Goal: Obtain resource: Download file/media

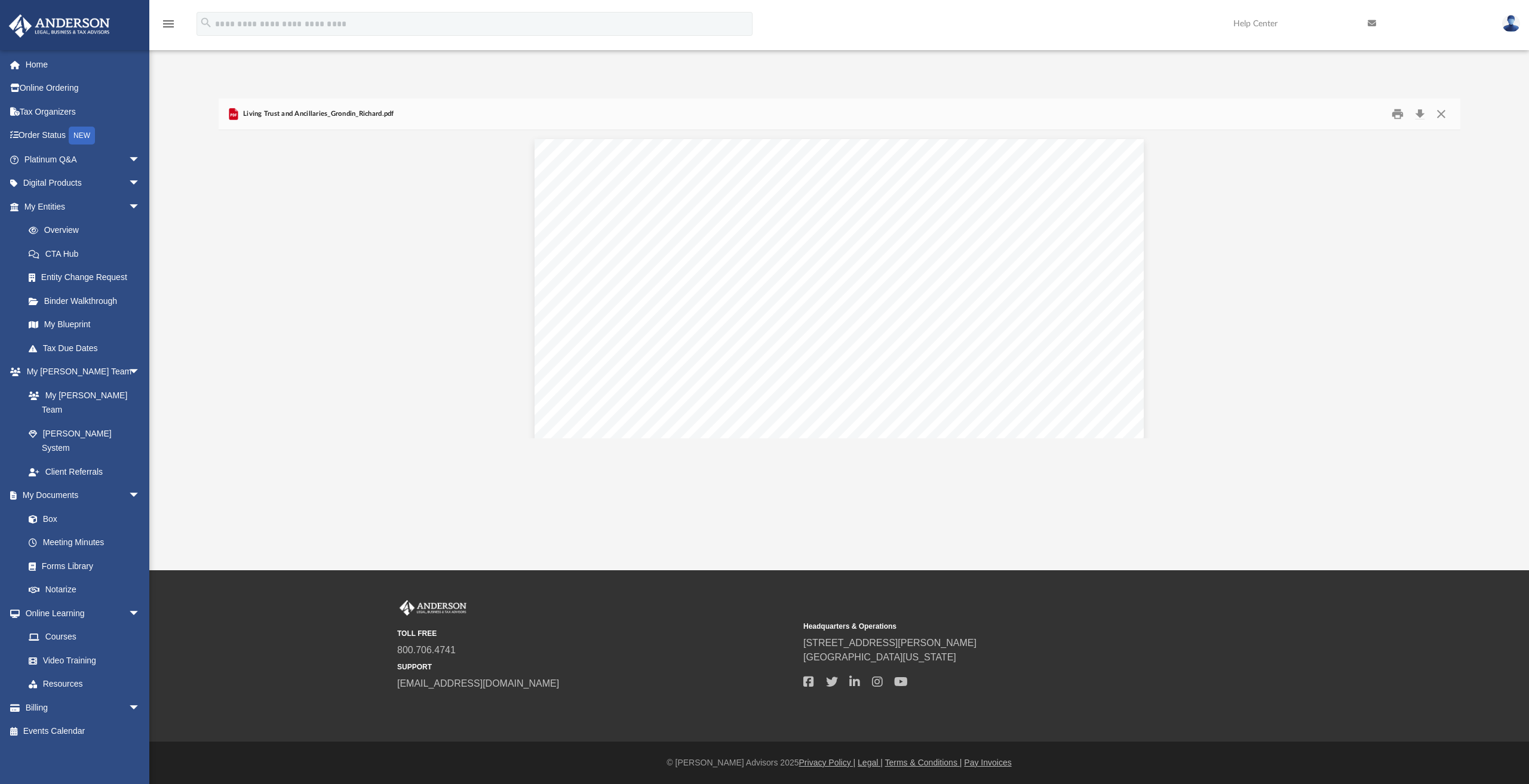
scroll to position [262, 1232]
click at [48, 507] on link "Box" at bounding box center [87, 519] width 142 height 24
click at [52, 507] on link "Box" at bounding box center [87, 519] width 142 height 24
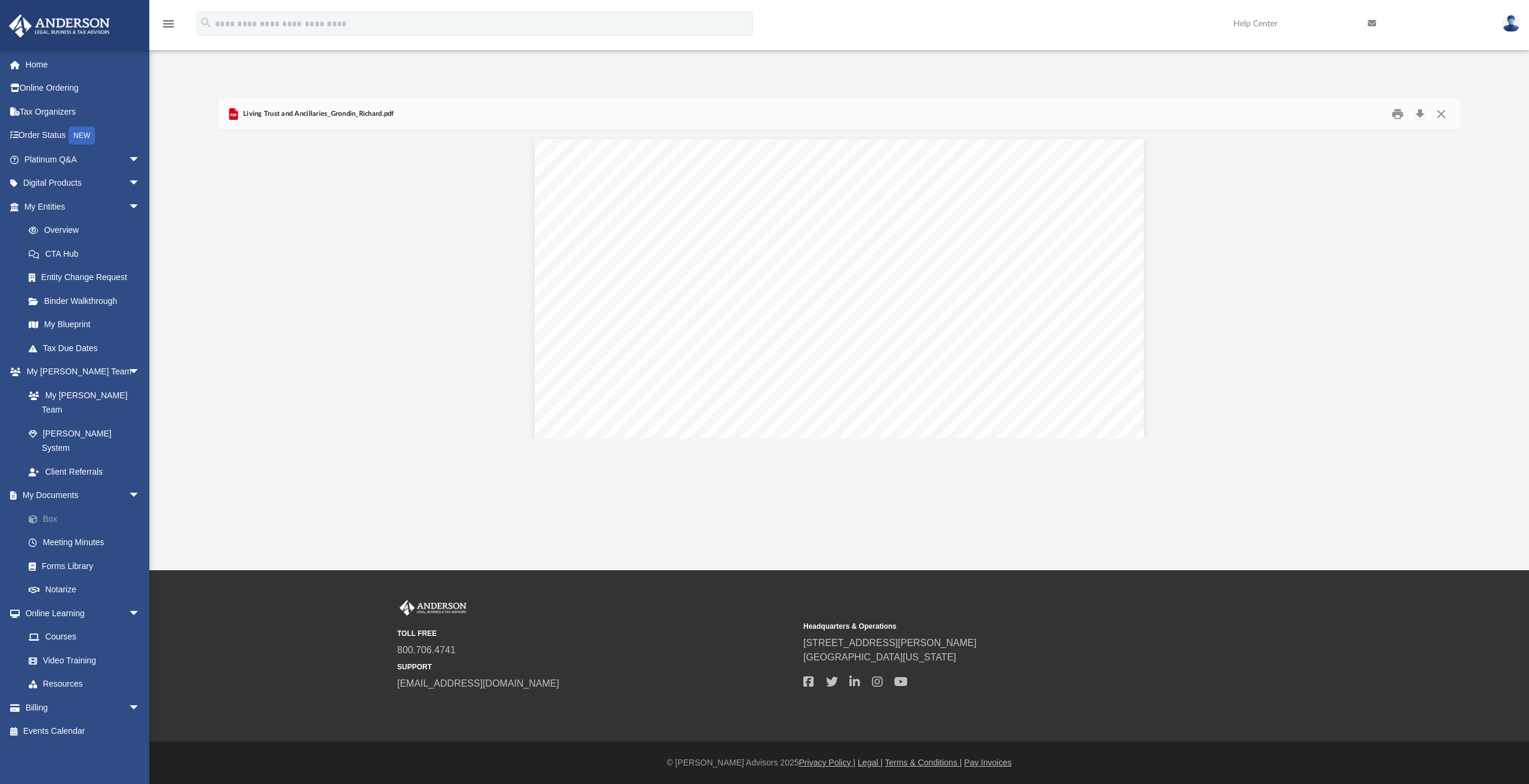
click at [52, 507] on link "Box" at bounding box center [87, 519] width 142 height 24
click at [1436, 118] on button "Close" at bounding box center [1441, 114] width 21 height 19
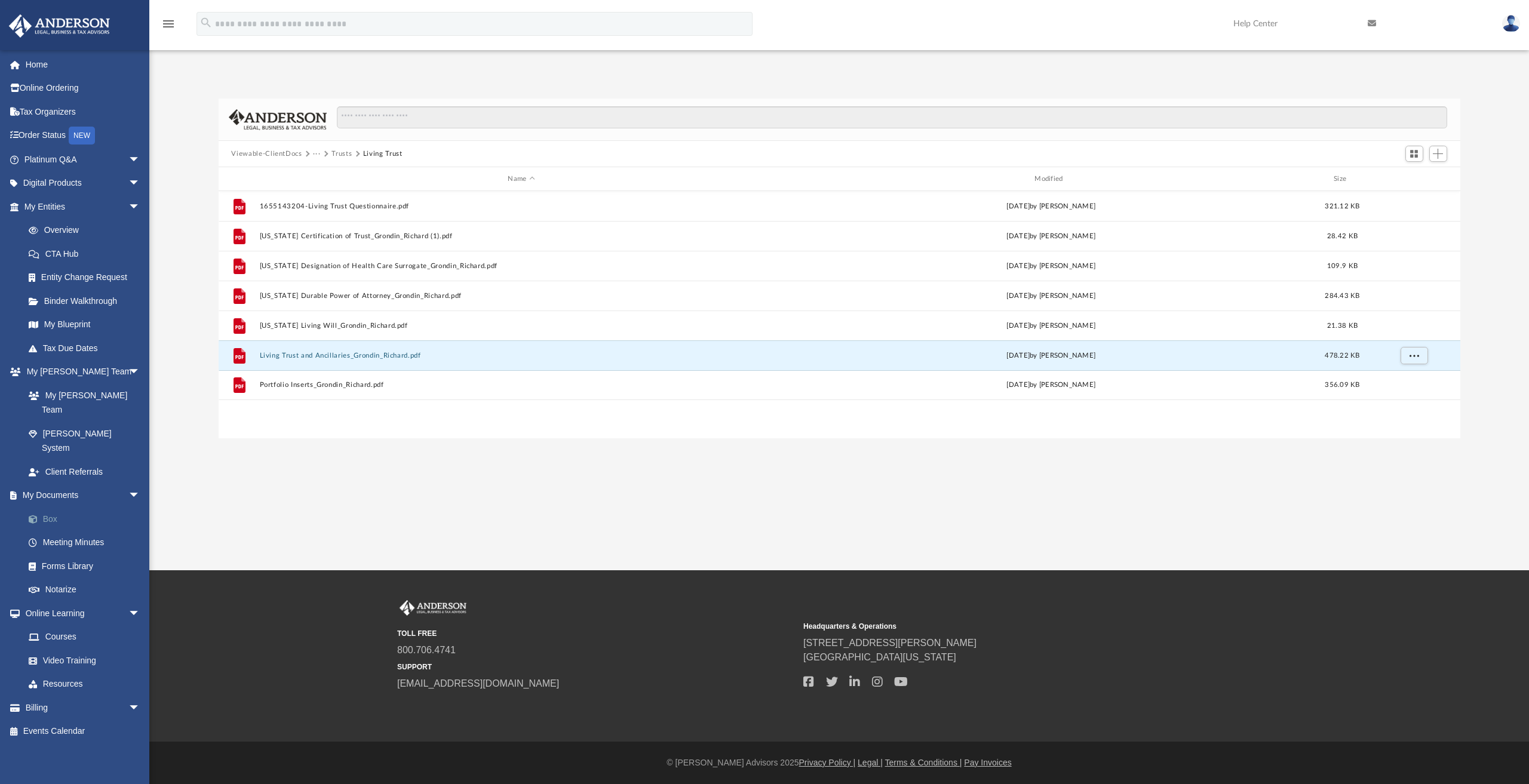
click at [49, 507] on link "Box" at bounding box center [87, 519] width 142 height 24
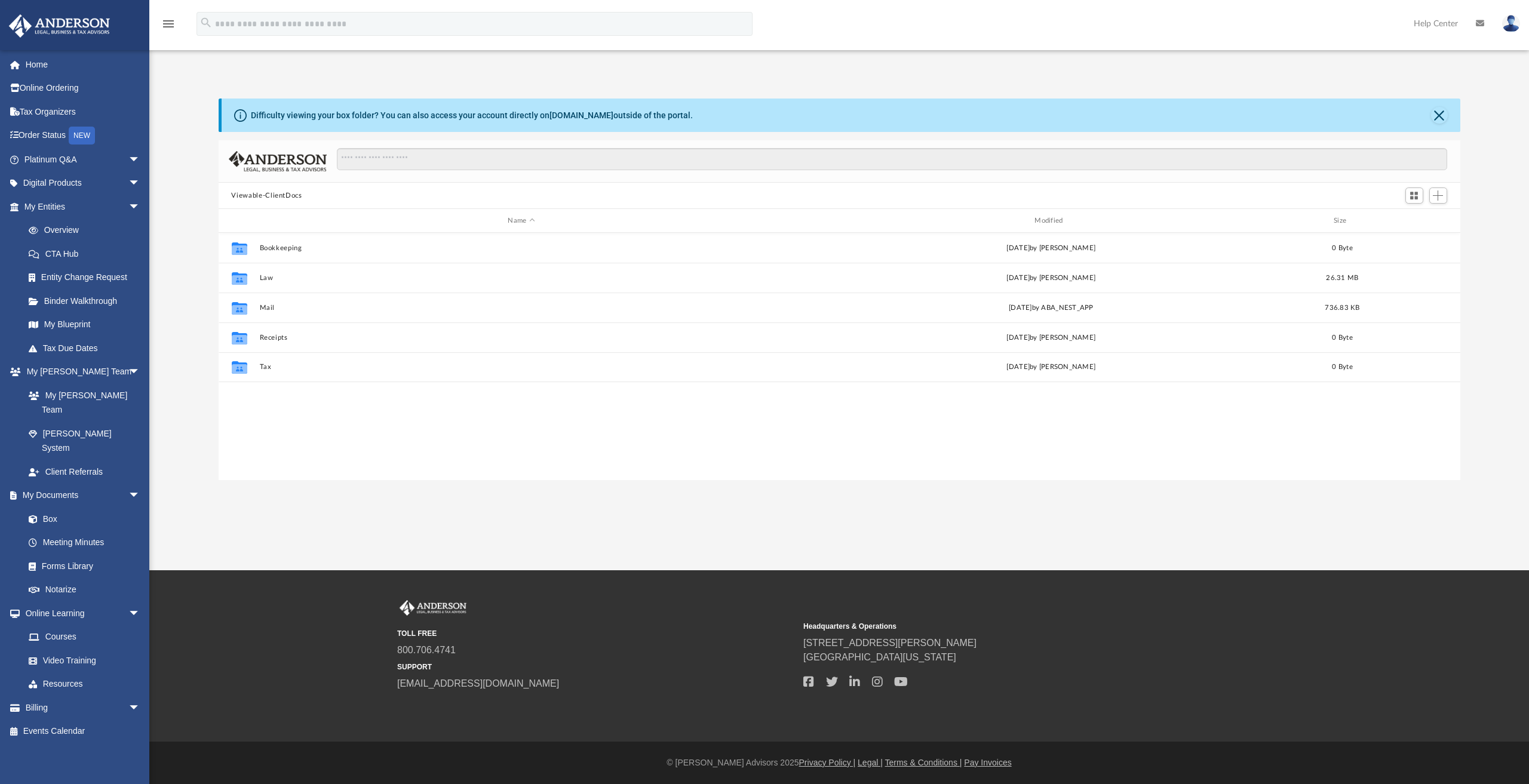
scroll to position [262, 1232]
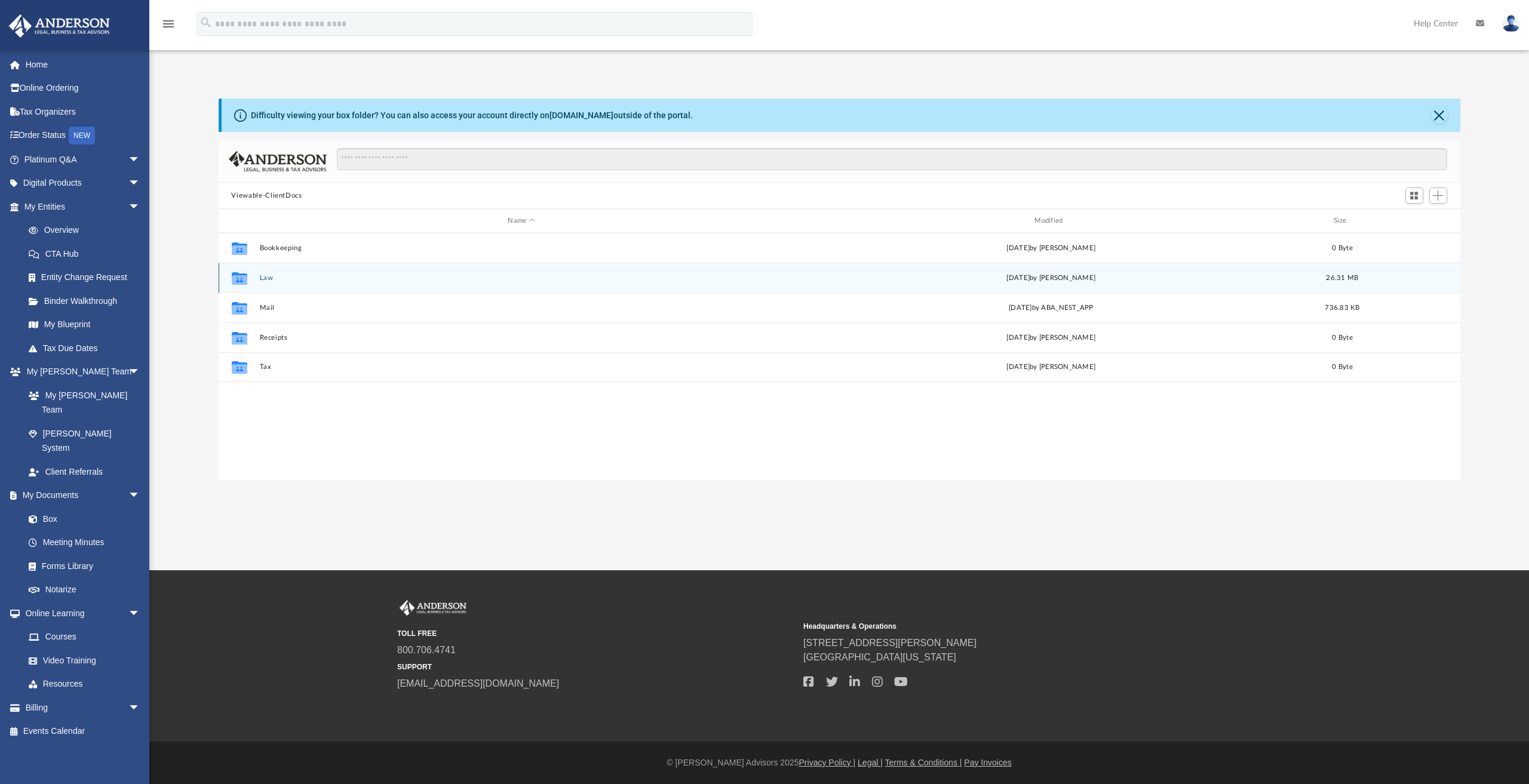
click at [266, 275] on button "Law" at bounding box center [521, 277] width 524 height 8
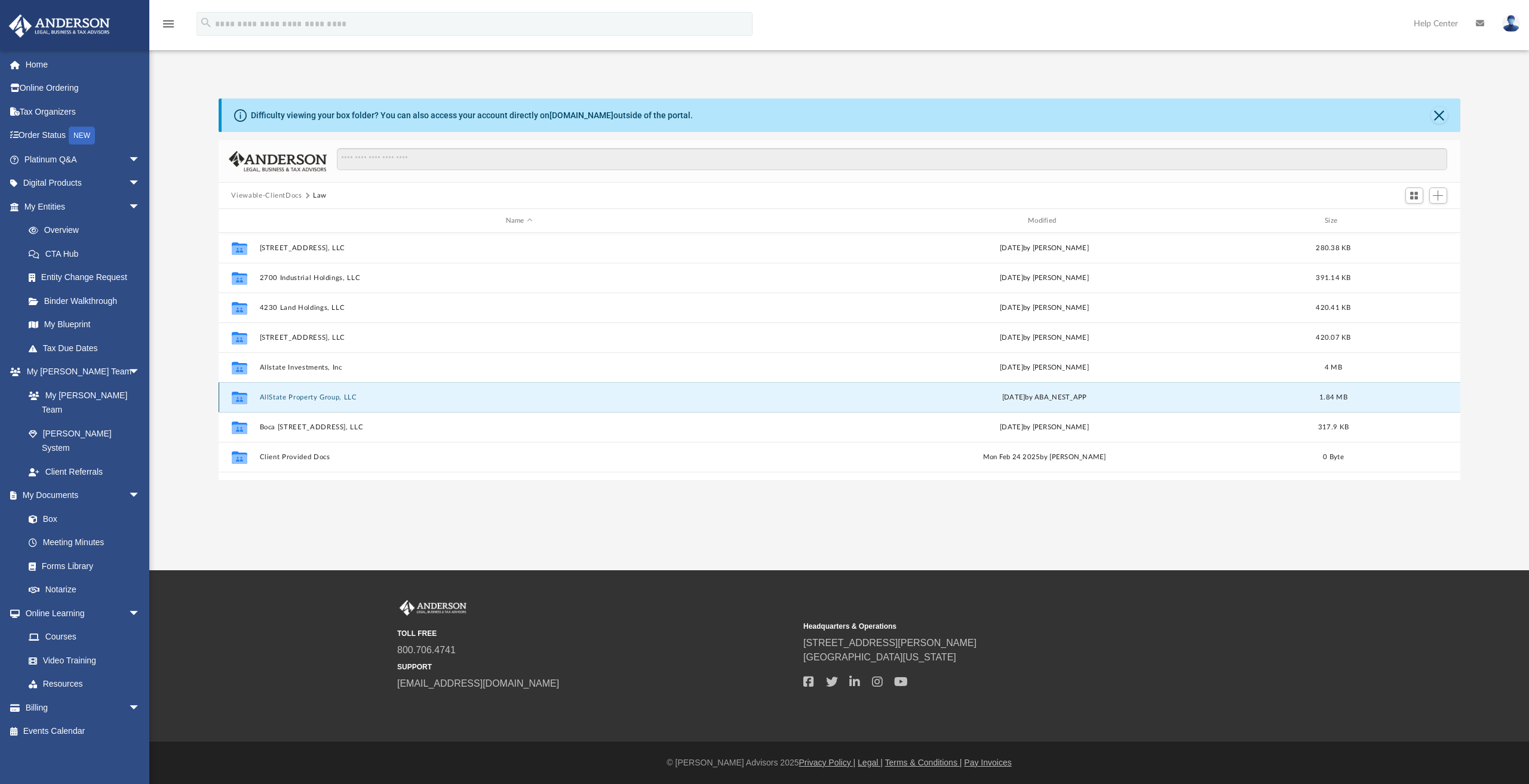
click at [312, 397] on button "AllState Property Group, LLC" at bounding box center [519, 397] width 520 height 8
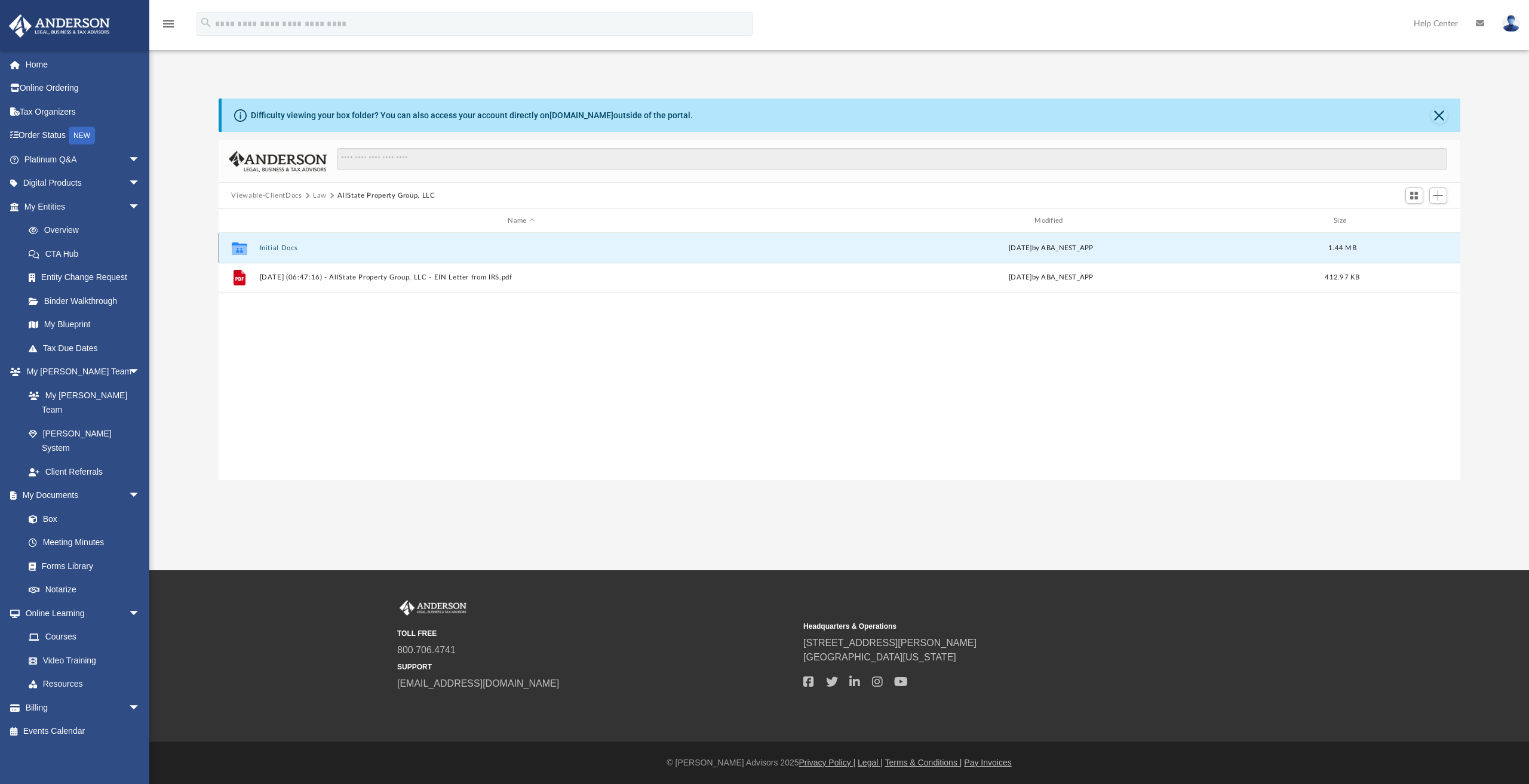
click at [284, 249] on button "Initial Docs" at bounding box center [521, 247] width 524 height 8
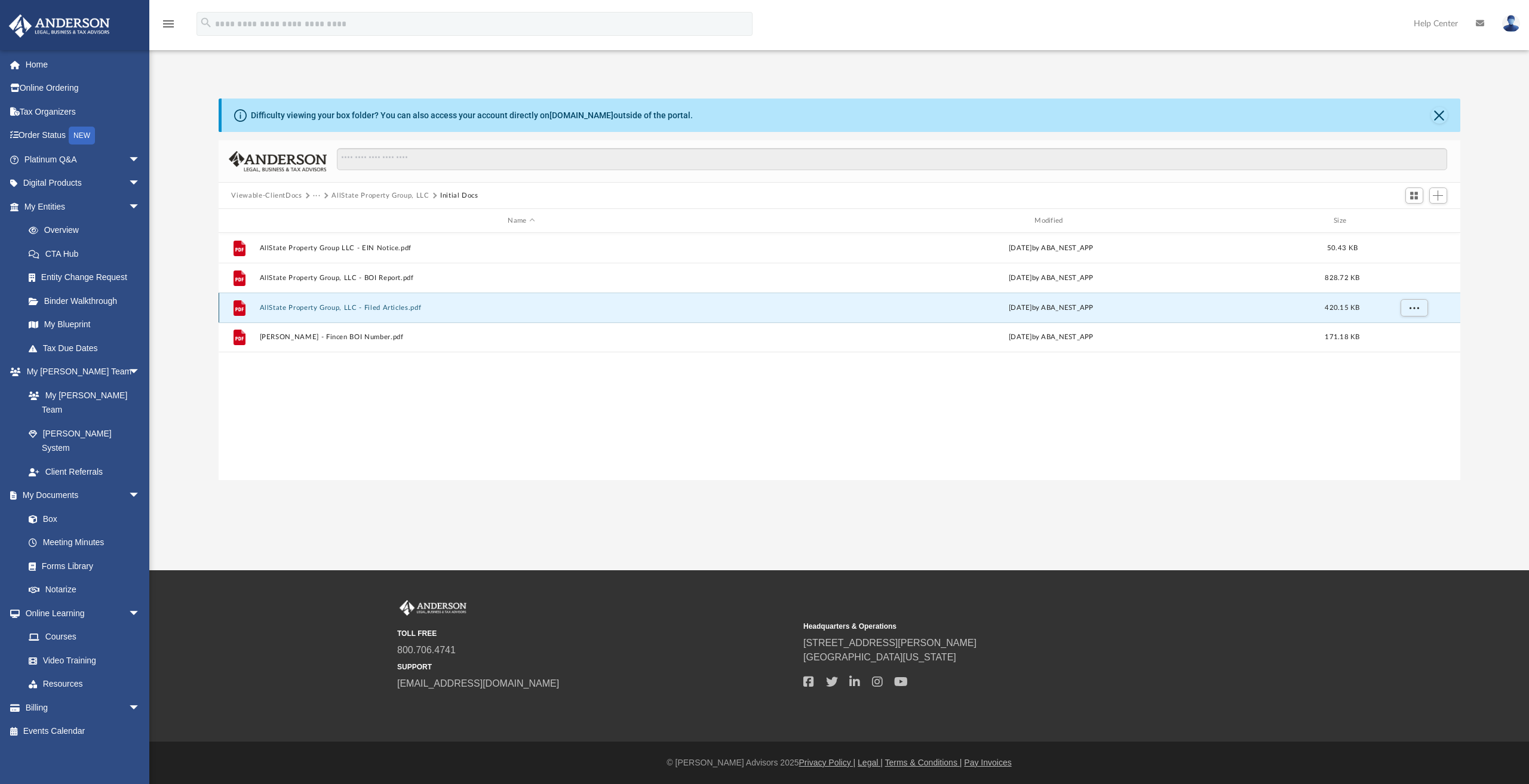
click at [325, 305] on button "AllState Property Group, LLC - Filed Articles.pdf" at bounding box center [521, 307] width 524 height 8
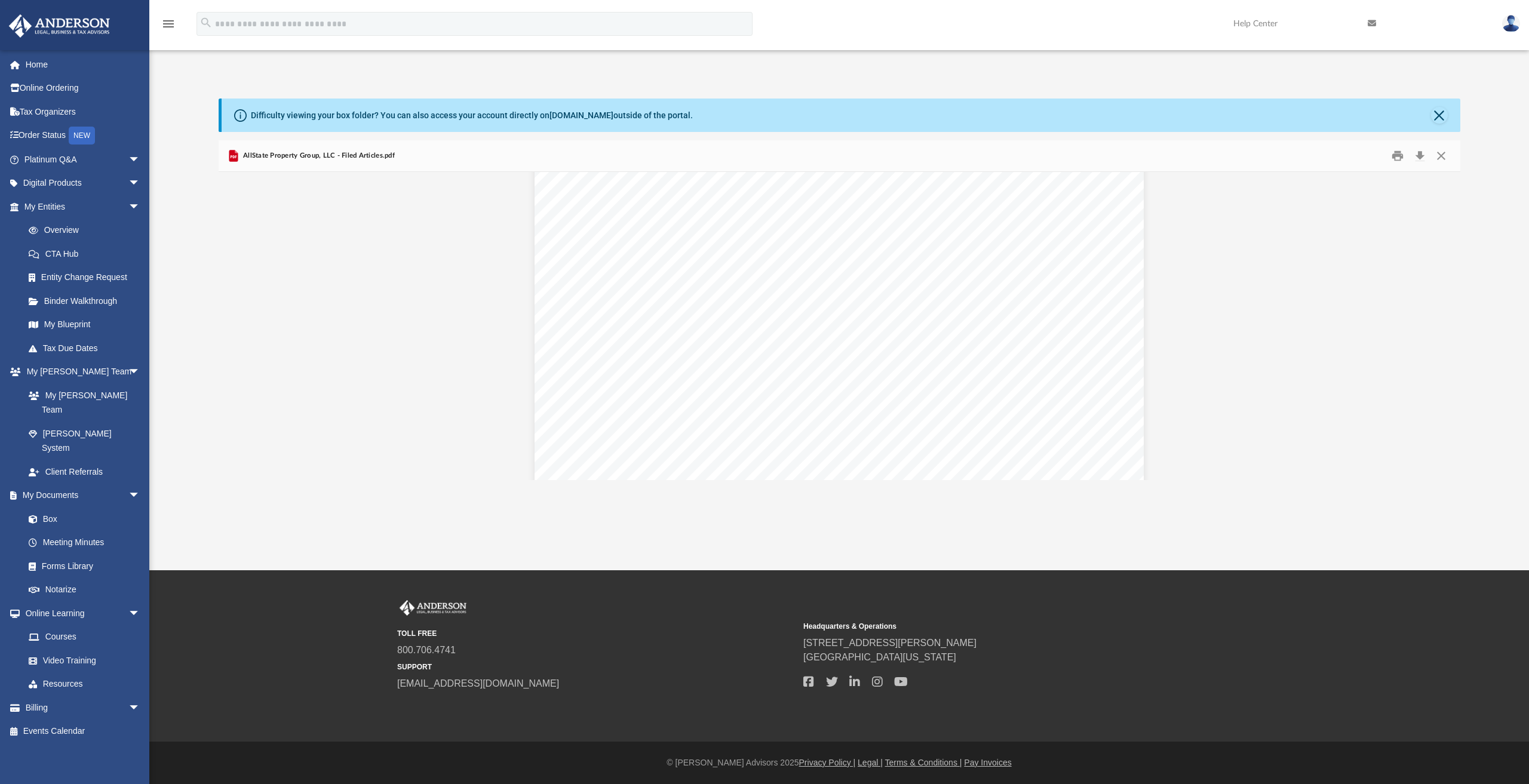
scroll to position [0, 0]
click at [49, 507] on link "Box" at bounding box center [87, 519] width 142 height 24
click at [50, 507] on link "Box" at bounding box center [87, 519] width 142 height 24
click at [1441, 158] on button "Close" at bounding box center [1441, 156] width 21 height 19
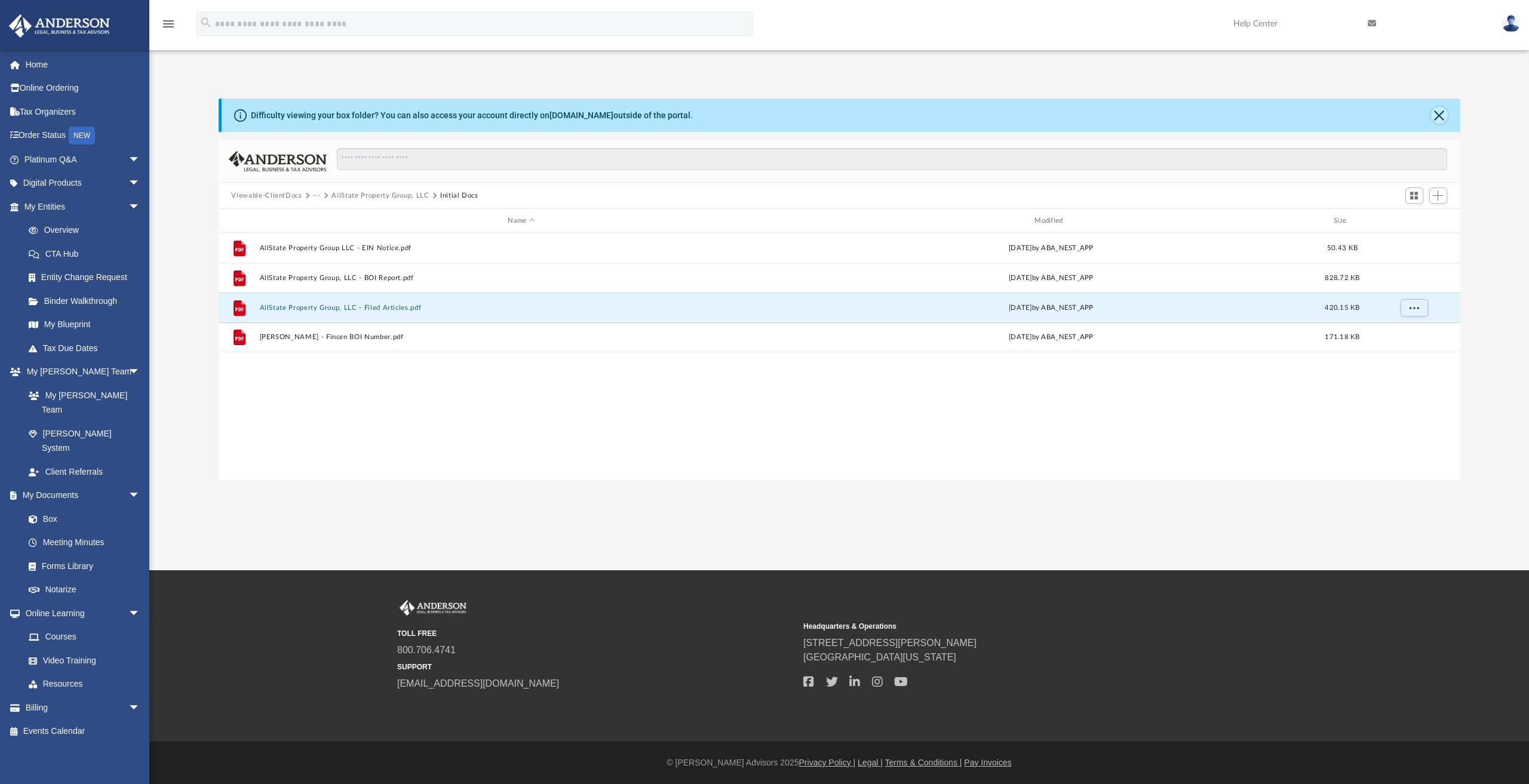
click at [1440, 116] on button "Close" at bounding box center [1439, 114] width 16 height 16
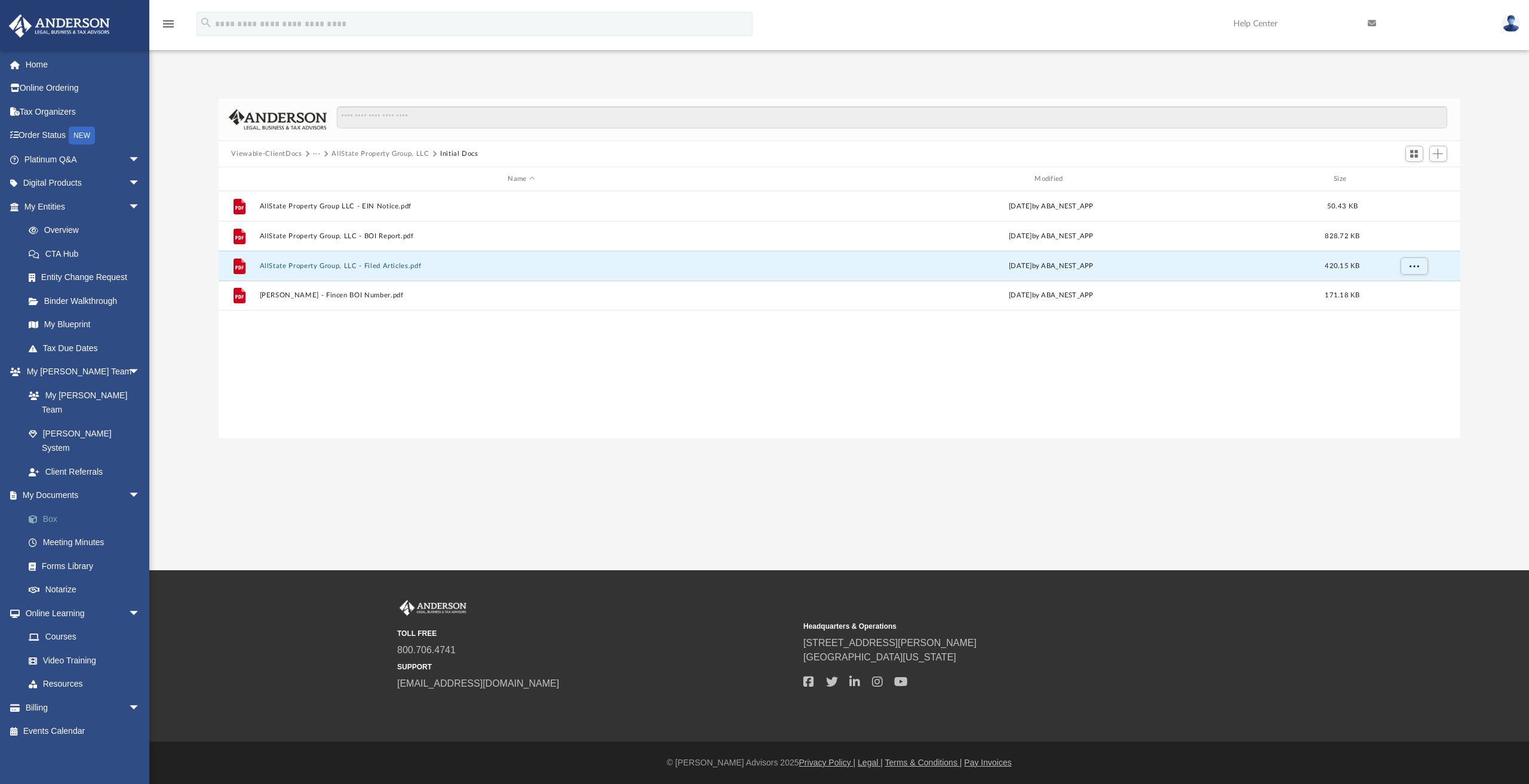
click at [47, 507] on link "Box" at bounding box center [87, 519] width 142 height 24
click at [49, 507] on link "Box" at bounding box center [87, 519] width 142 height 24
click at [55, 483] on link "My Documents arrow_drop_down" at bounding box center [83, 495] width 149 height 24
click at [51, 507] on link "Box" at bounding box center [87, 519] width 142 height 24
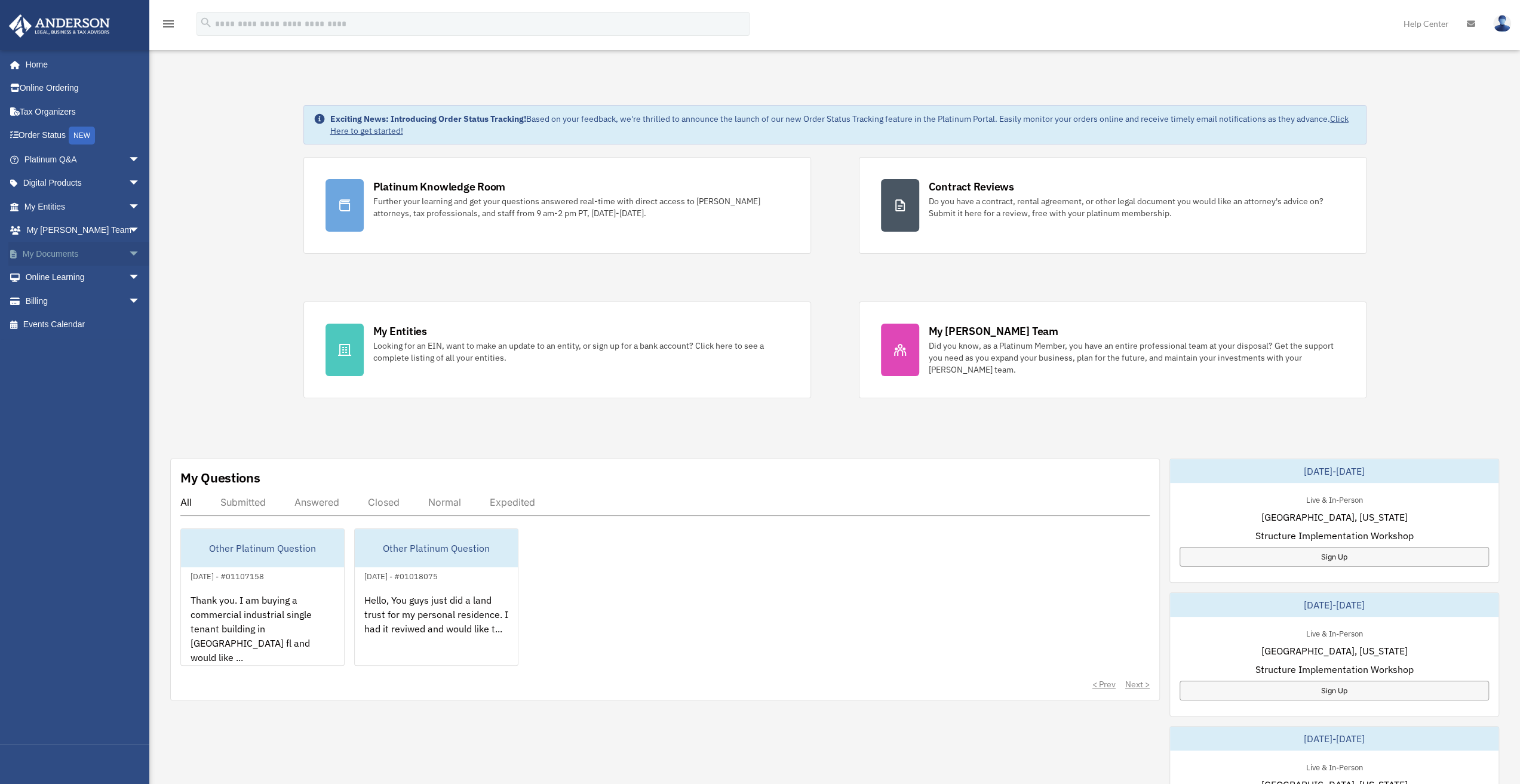
click at [128, 252] on span "arrow_drop_down" at bounding box center [140, 254] width 24 height 25
click at [50, 279] on link "Box" at bounding box center [87, 277] width 142 height 24
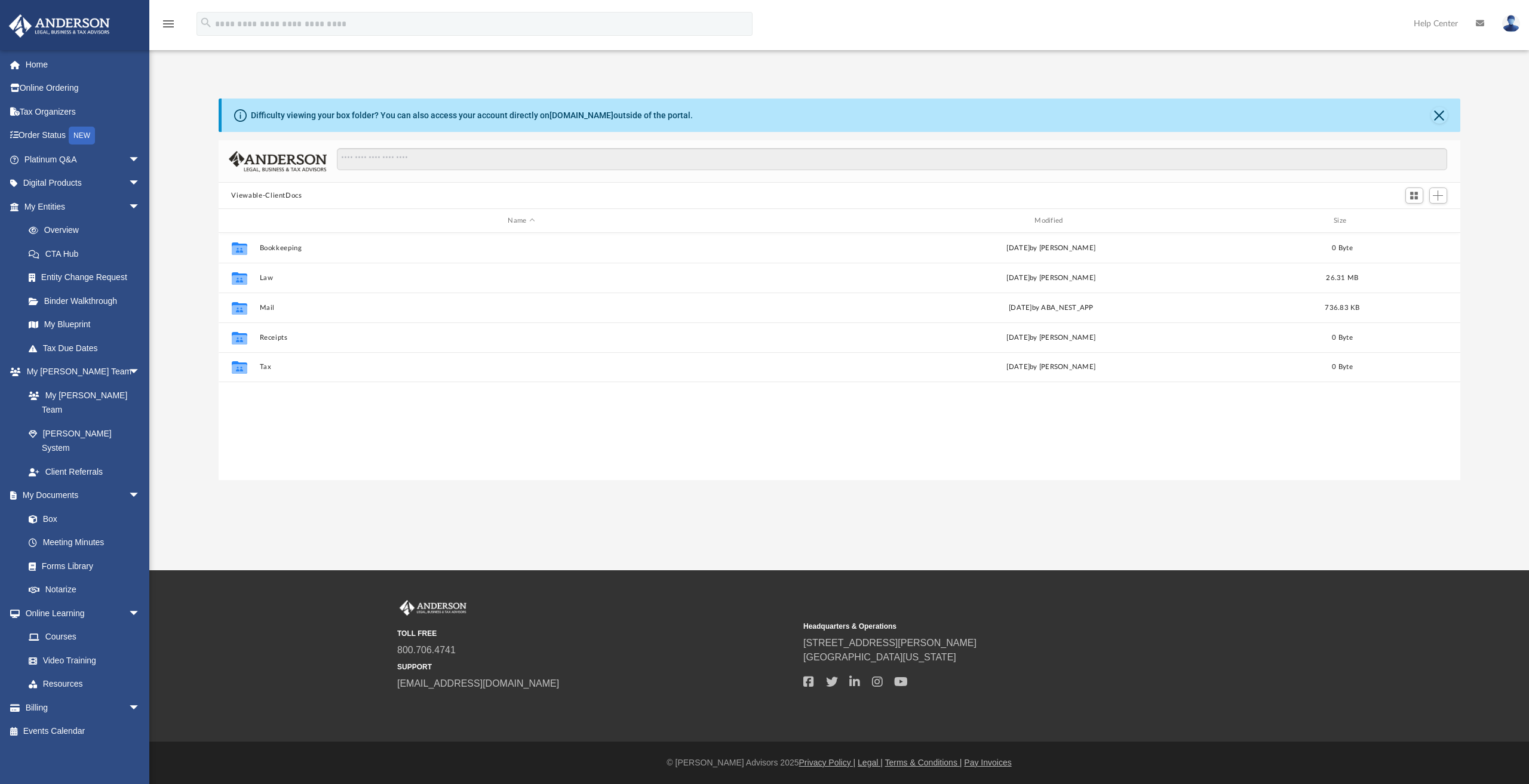
scroll to position [262, 1232]
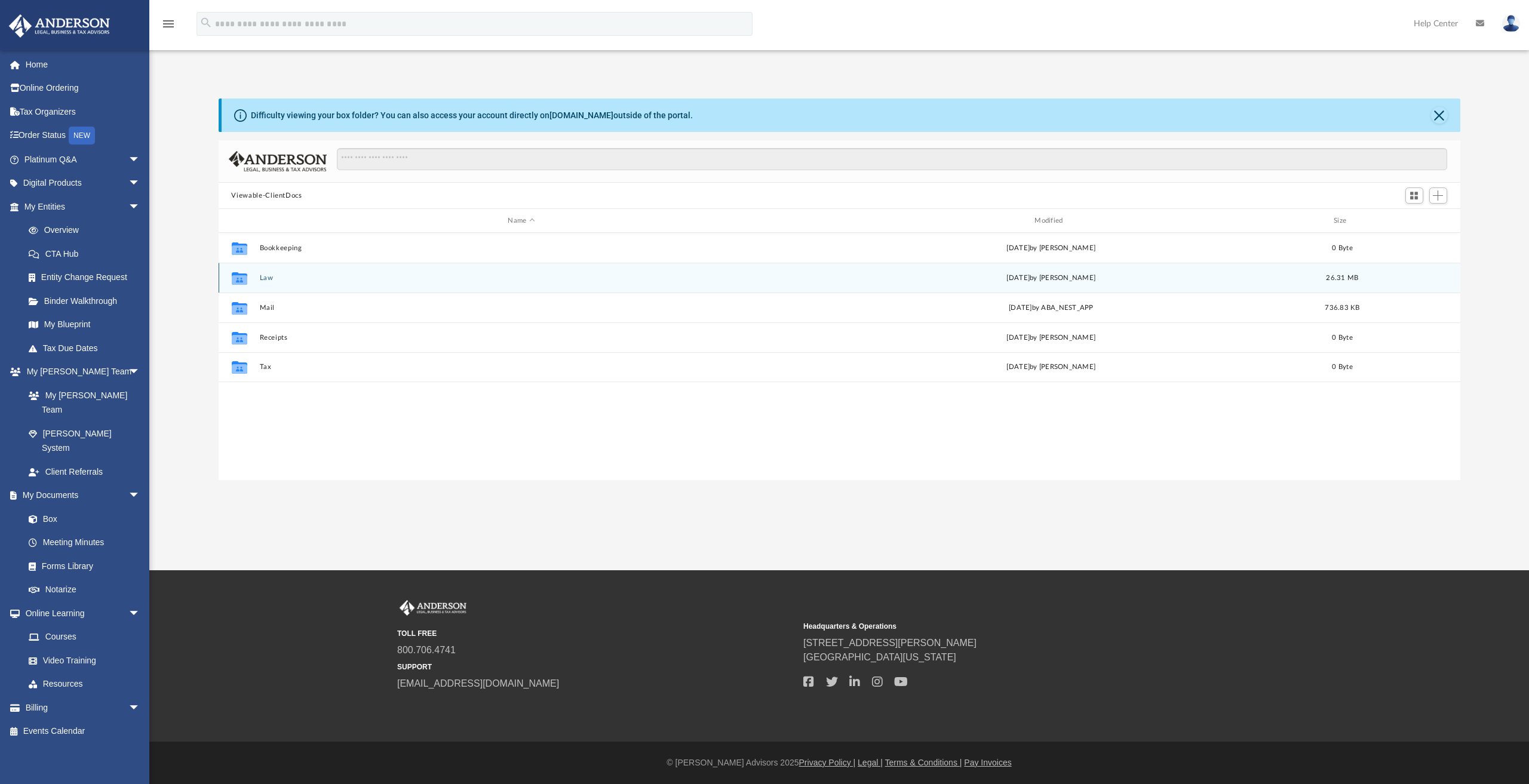
click at [267, 275] on button "Law" at bounding box center [521, 277] width 524 height 8
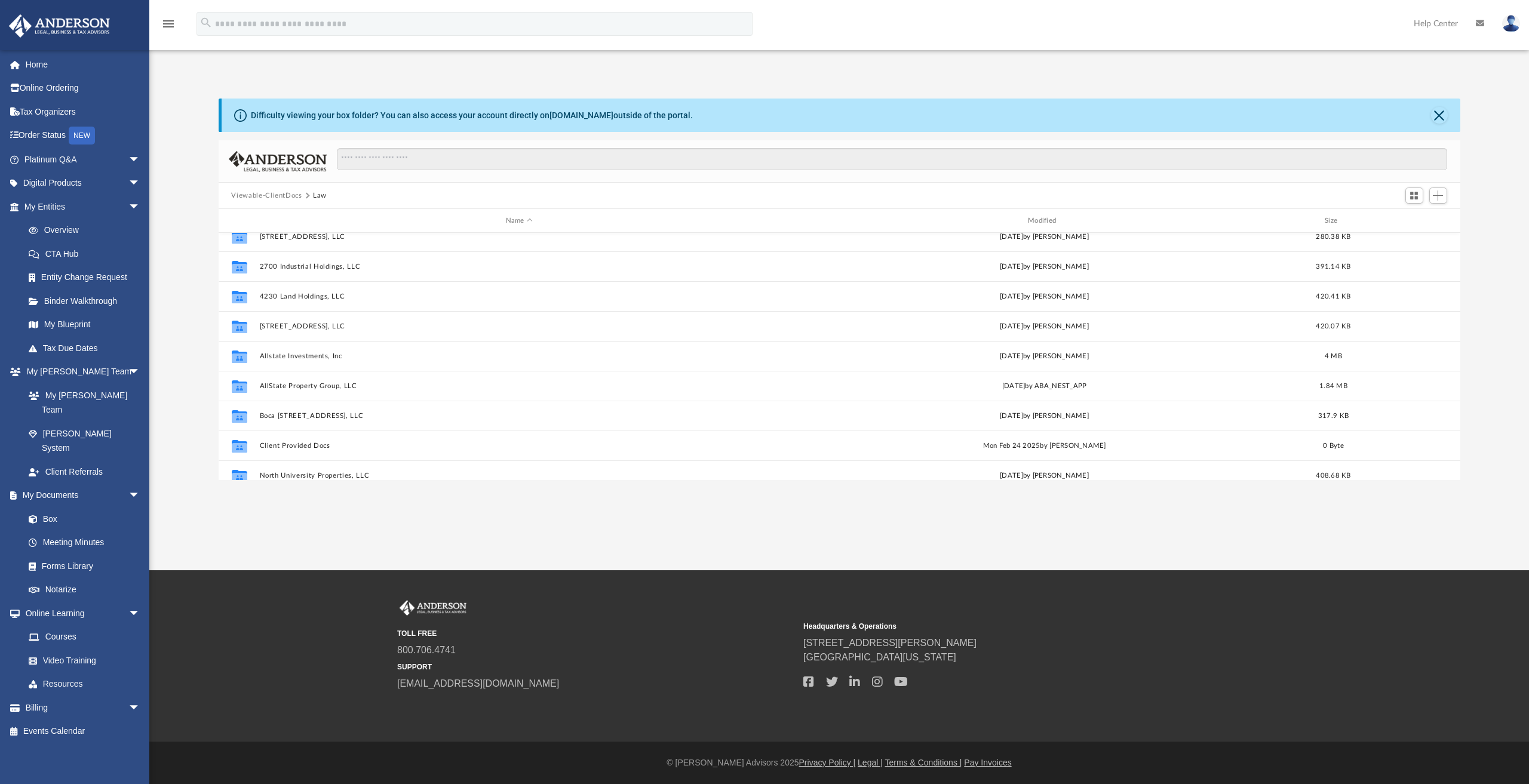
scroll to position [0, 0]
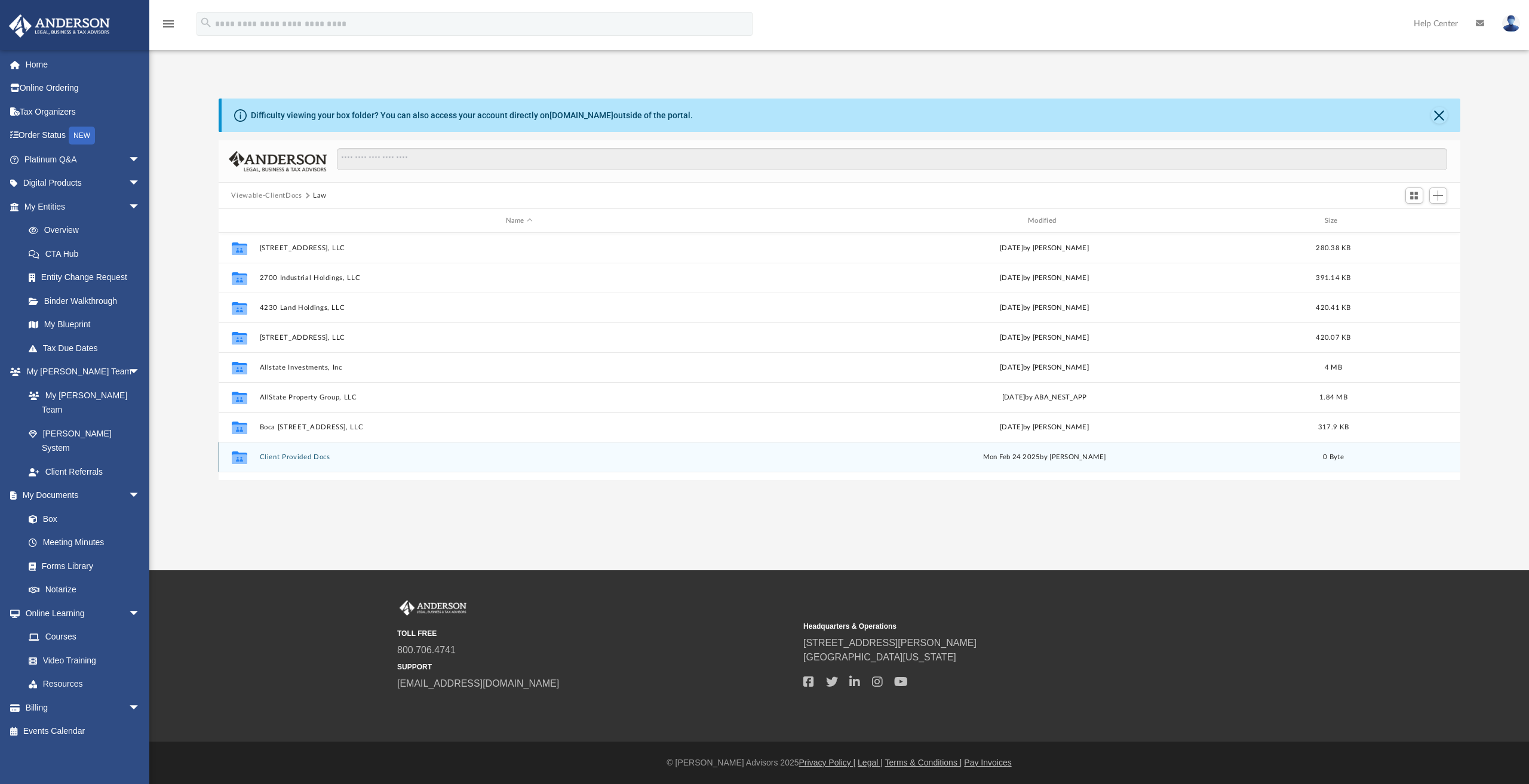
click at [283, 455] on button "Client Provided Docs" at bounding box center [519, 457] width 520 height 8
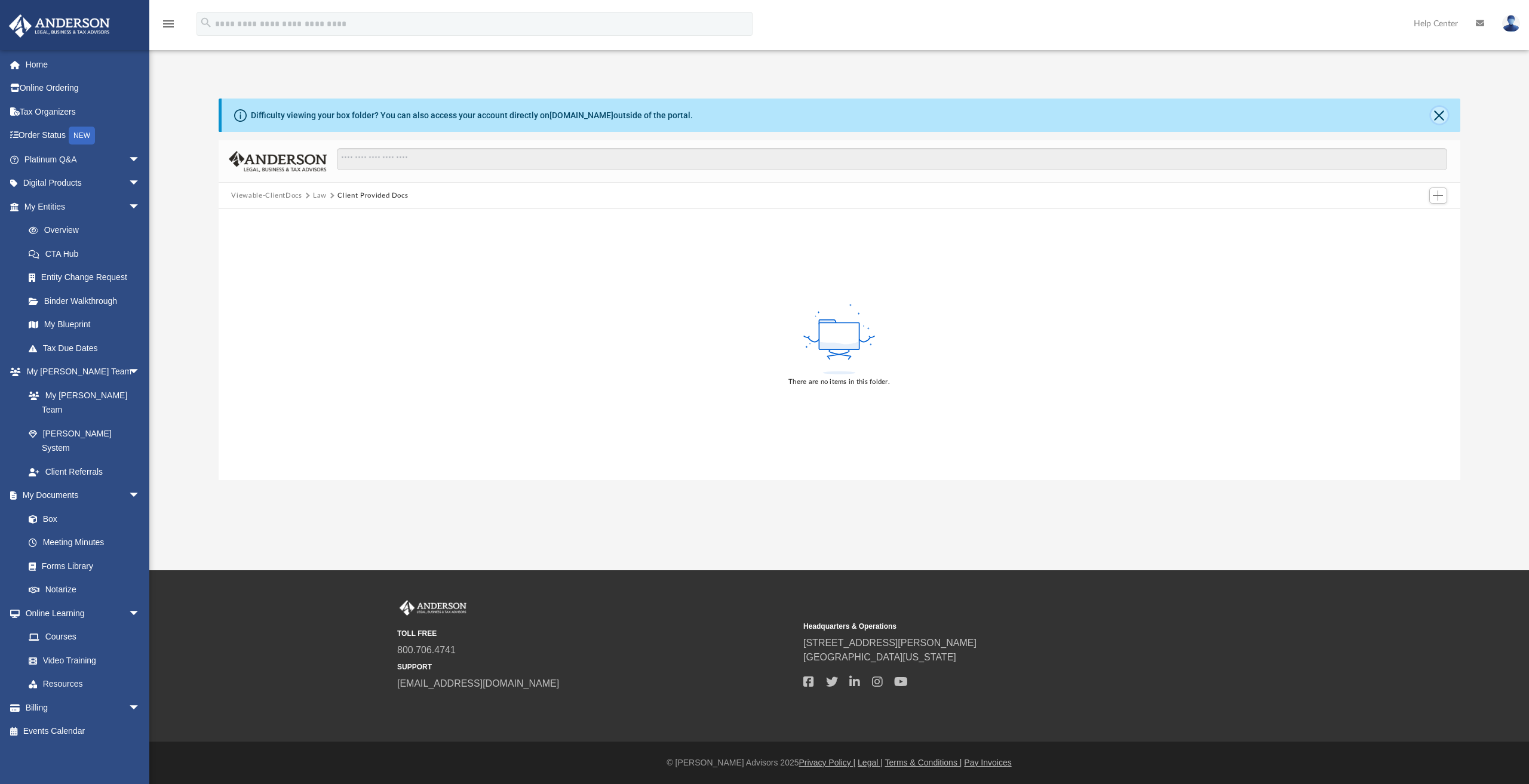
click at [1435, 111] on button "Close" at bounding box center [1439, 114] width 16 height 16
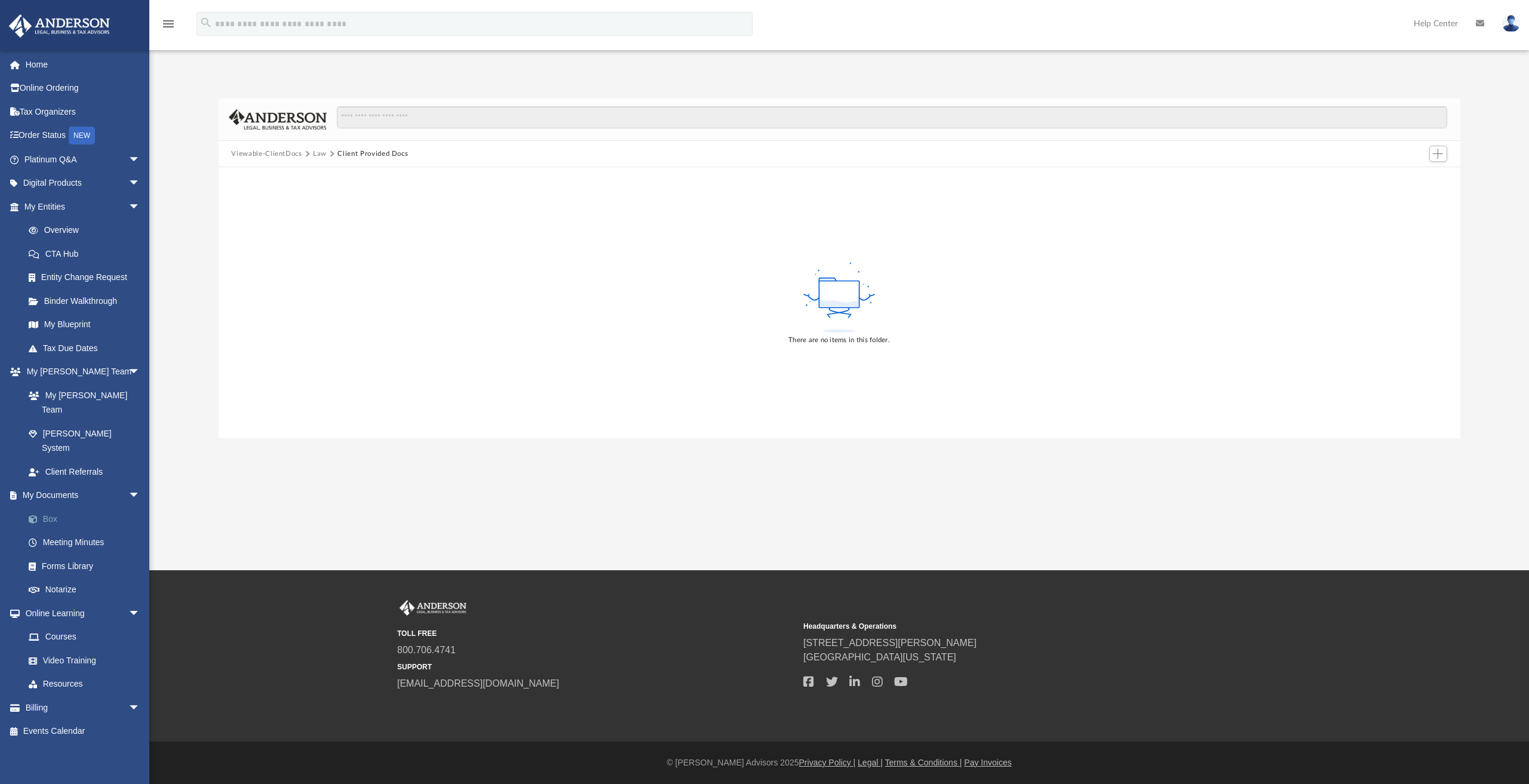
click at [52, 507] on link "Box" at bounding box center [87, 519] width 142 height 24
click at [49, 507] on link "Box" at bounding box center [87, 519] width 142 height 24
click at [51, 507] on link "Box" at bounding box center [87, 519] width 142 height 24
click at [381, 152] on button "Client Provided Docs" at bounding box center [373, 154] width 70 height 11
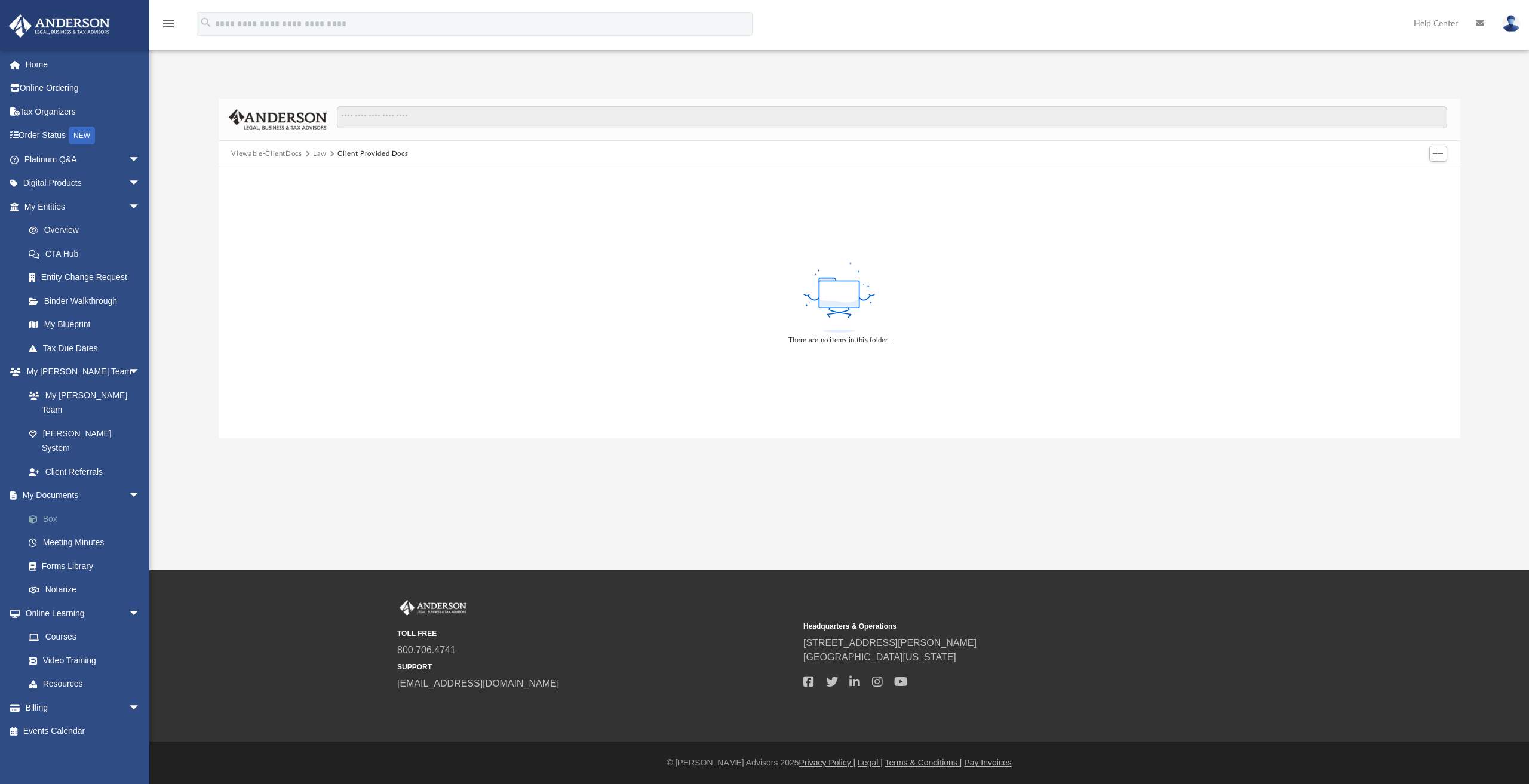
click at [51, 507] on link "Box" at bounding box center [87, 519] width 142 height 24
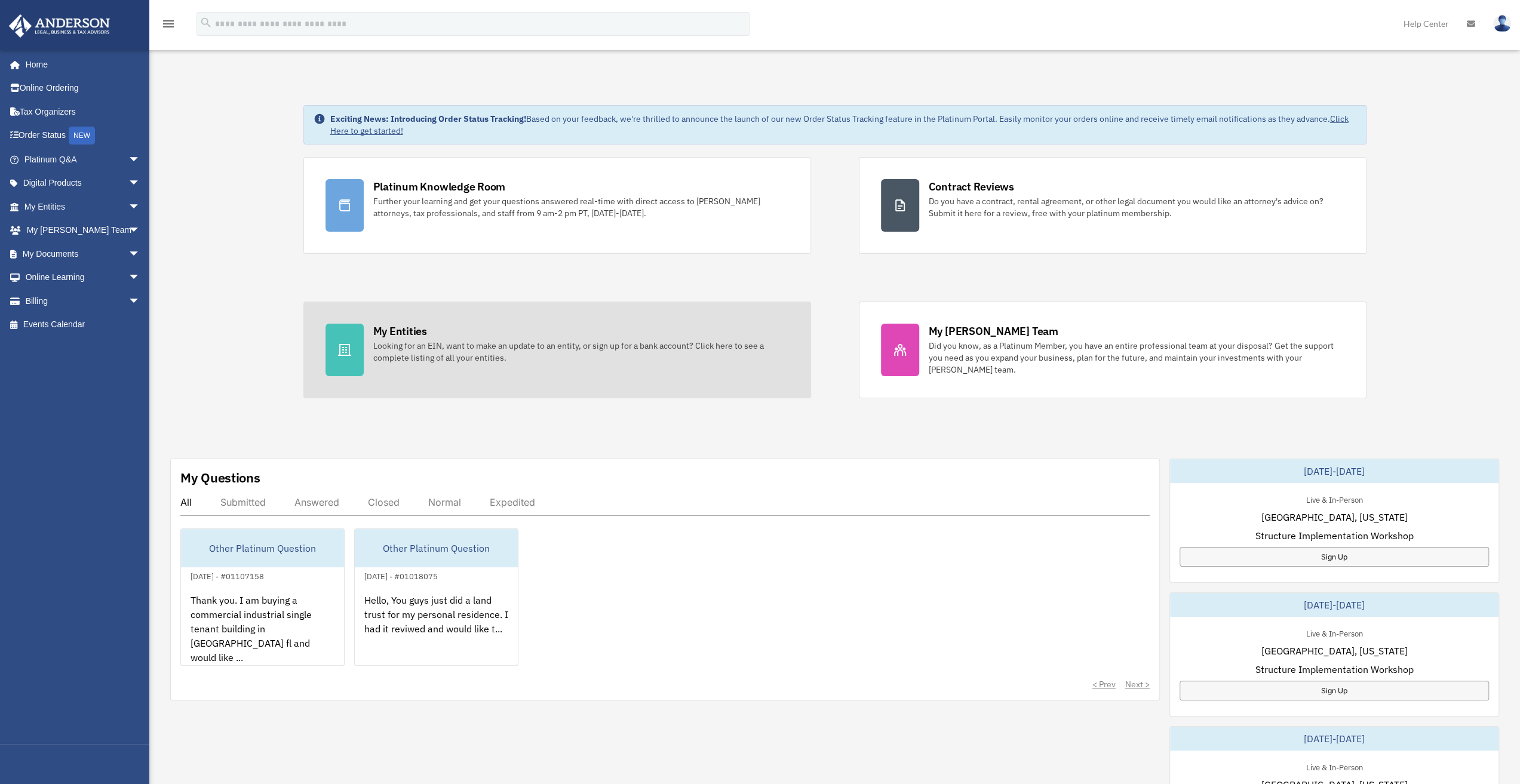
click at [452, 348] on div "Looking for an EIN, want to make an update to an entity, or sign up for a bank …" at bounding box center [581, 352] width 416 height 24
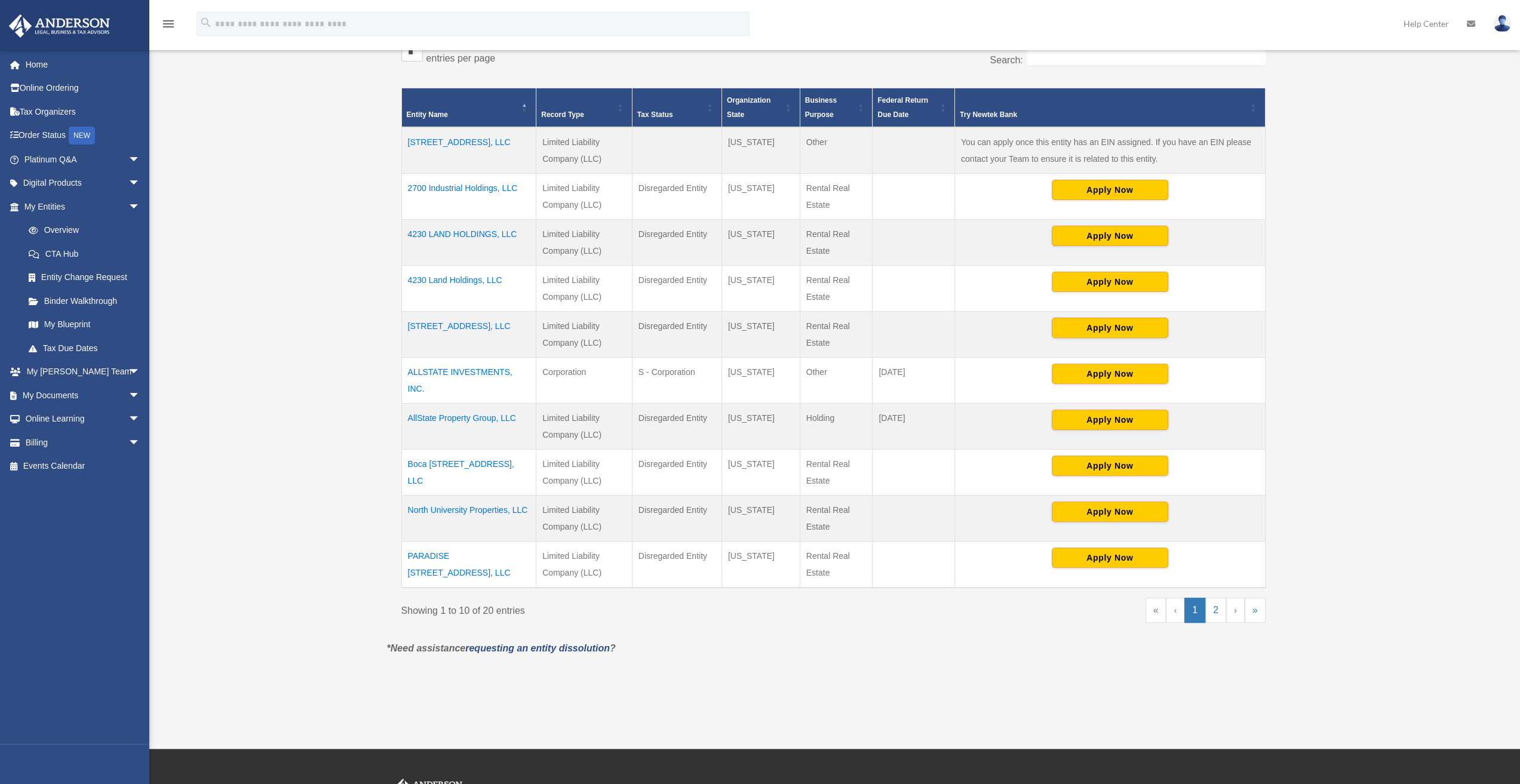
scroll to position [239, 0]
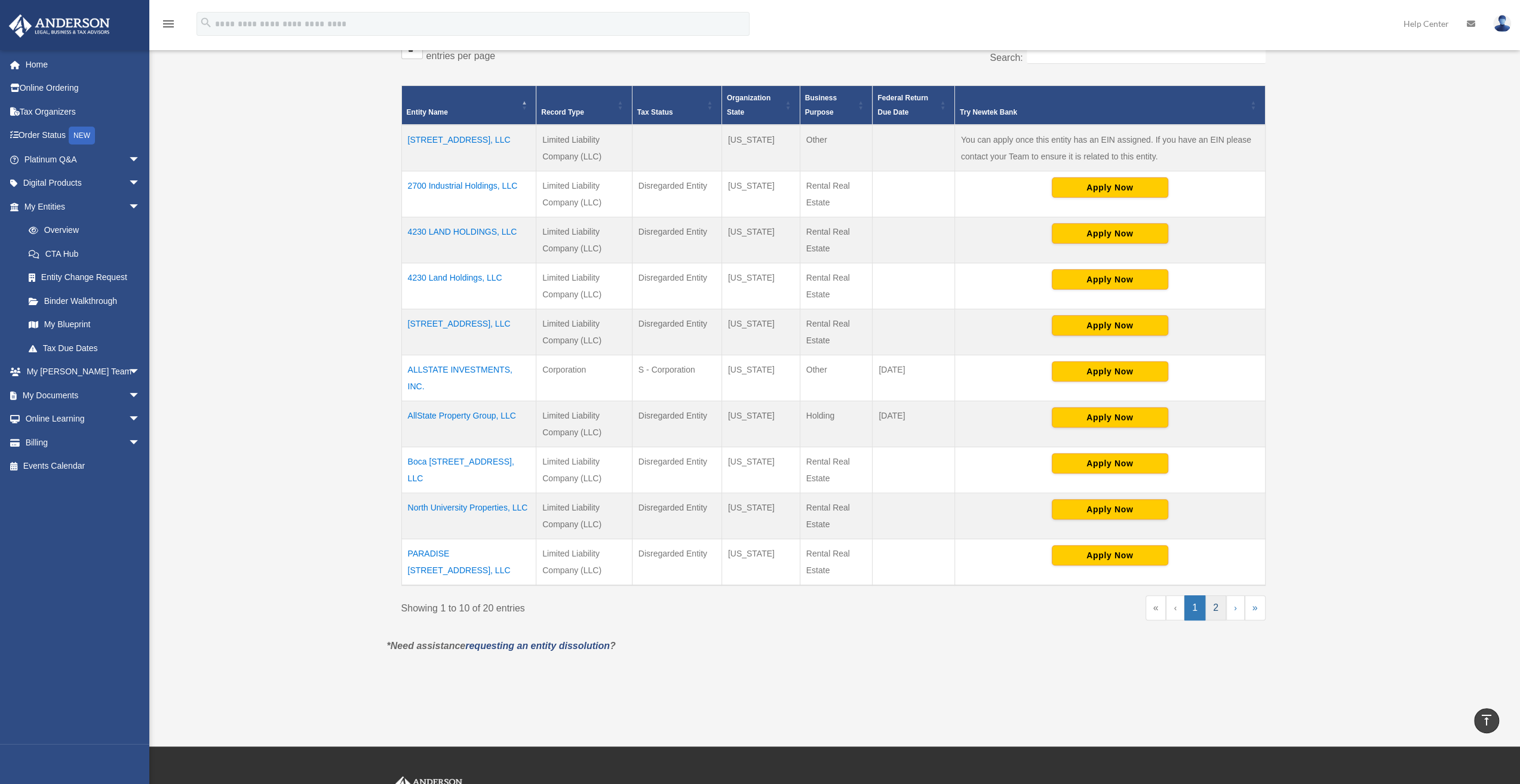
click at [1218, 600] on link "2" at bounding box center [1216, 607] width 21 height 25
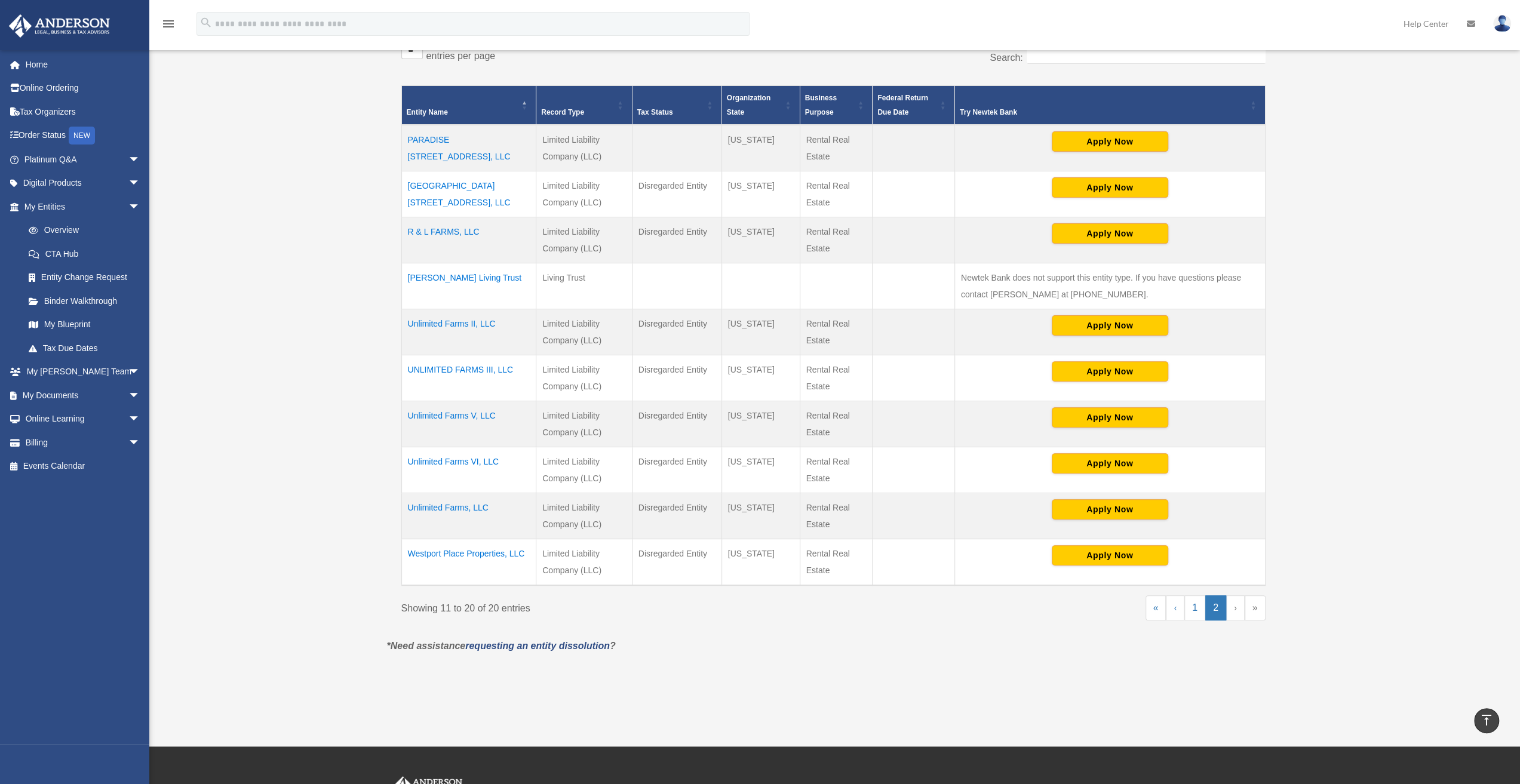
drag, startPoint x: 319, startPoint y: 635, endPoint x: 283, endPoint y: 608, distance: 45.0
click at [319, 635] on div "Overview [PERSON_NAME][EMAIL_ADDRESS][DOMAIN_NAME] Sign Out [PERSON_NAME][EMAIL…" at bounding box center [760, 253] width 1520 height 863
drag, startPoint x: 125, startPoint y: 394, endPoint x: 103, endPoint y: 391, distance: 22.2
click at [128, 394] on span "arrow_drop_down" at bounding box center [140, 395] width 24 height 25
click at [51, 416] on link "Box" at bounding box center [87, 419] width 142 height 24
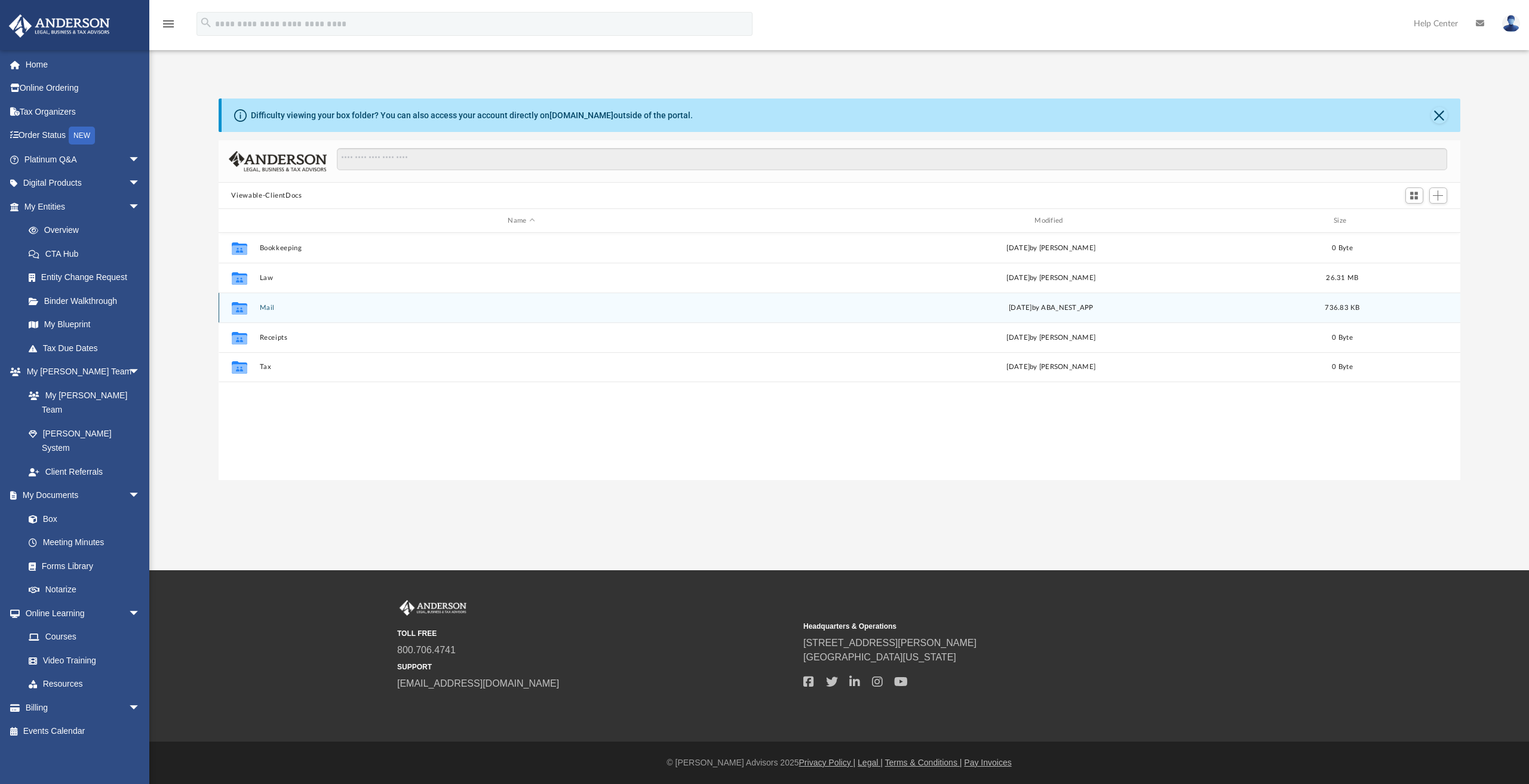
scroll to position [262, 1232]
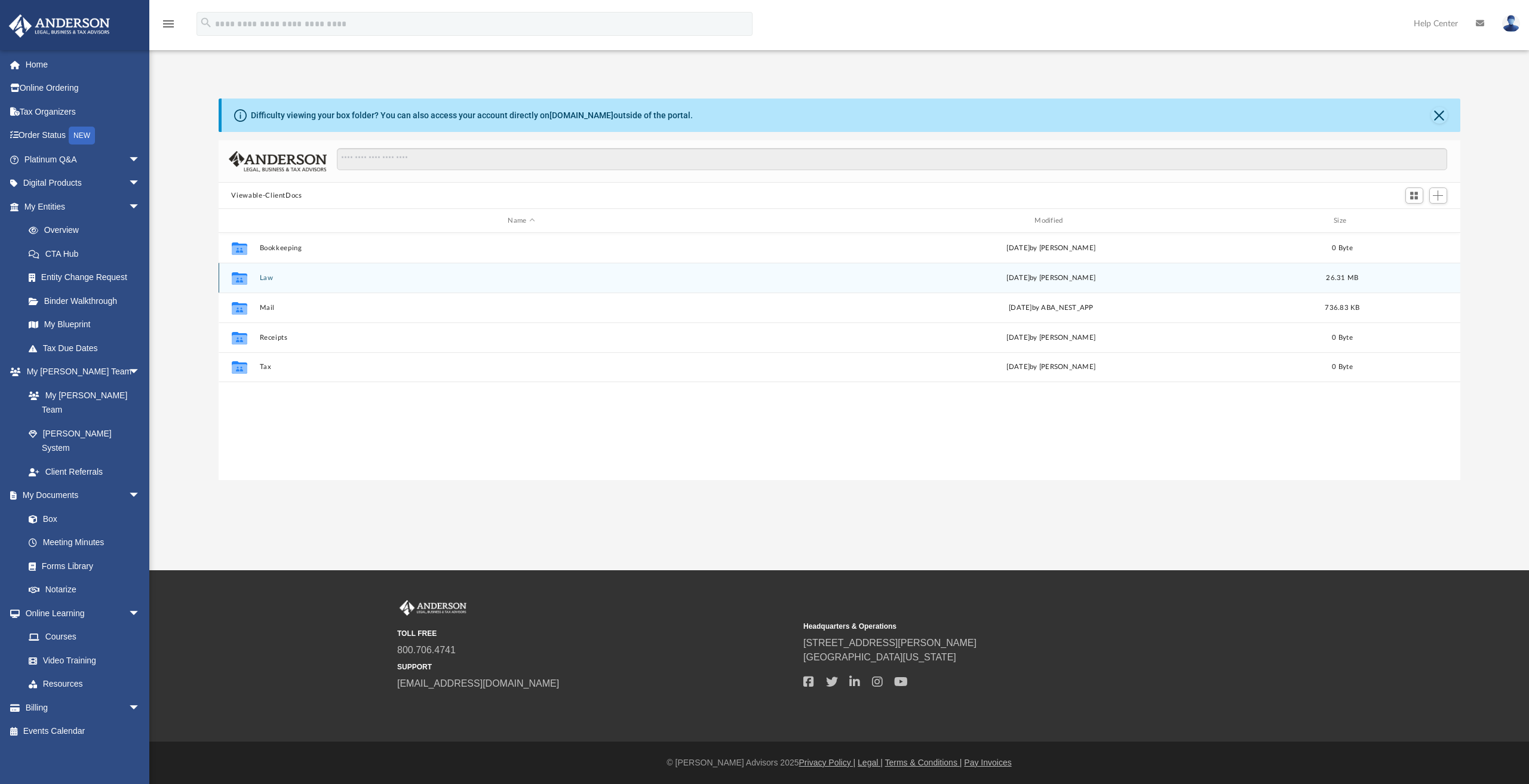
click at [269, 277] on button "Law" at bounding box center [521, 277] width 524 height 8
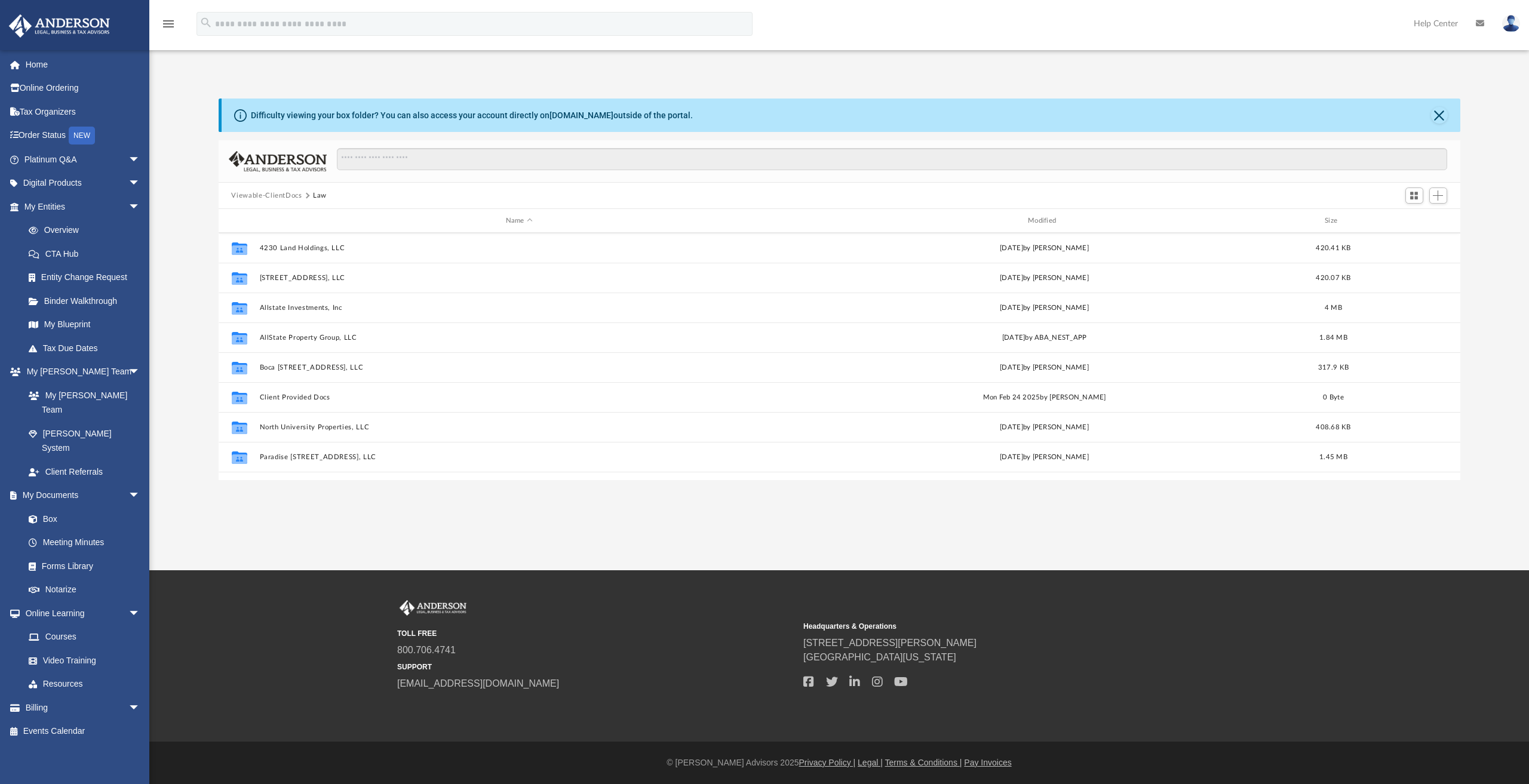
scroll to position [119, 0]
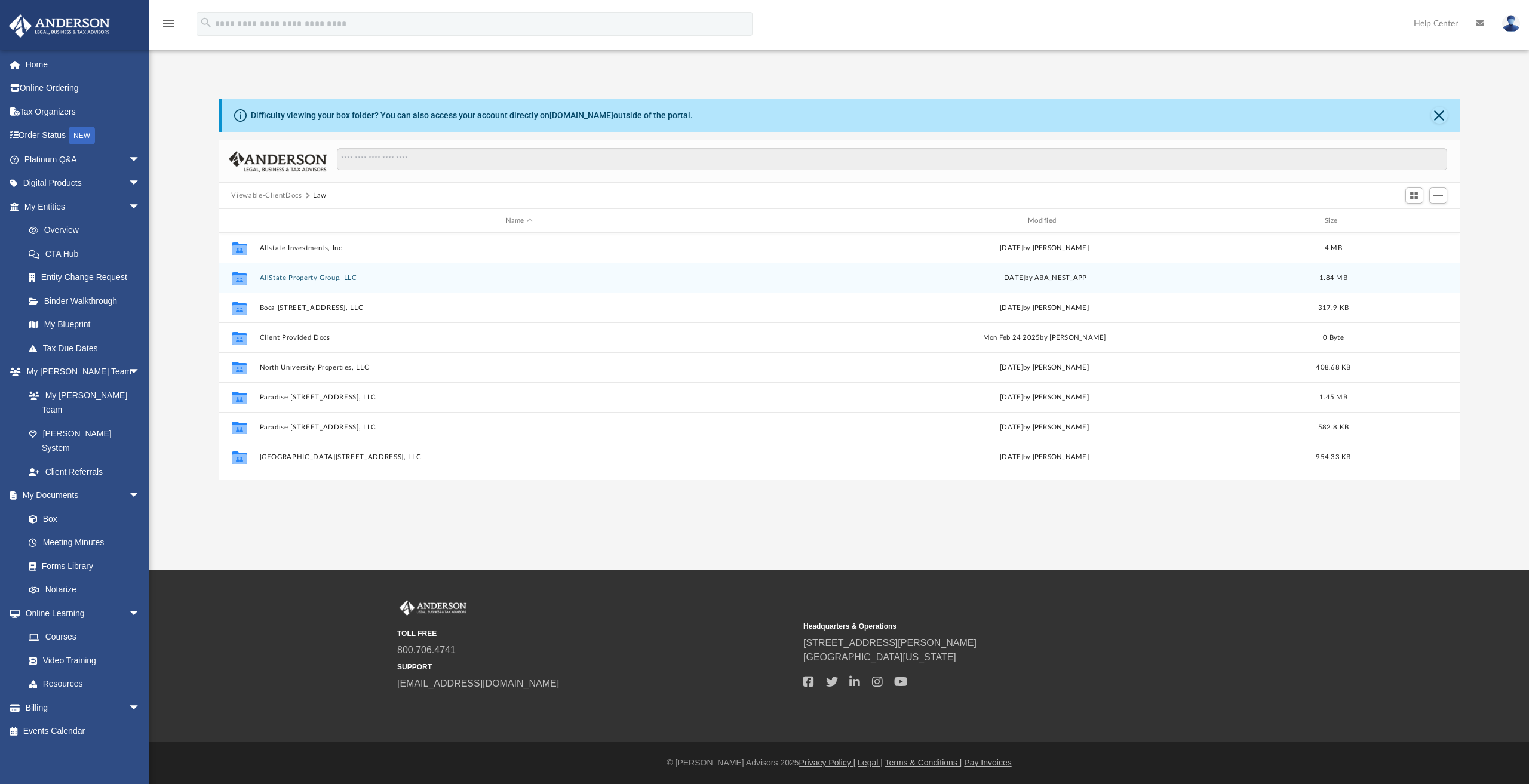
click at [303, 275] on button "AllState Property Group, LLC" at bounding box center [519, 277] width 520 height 8
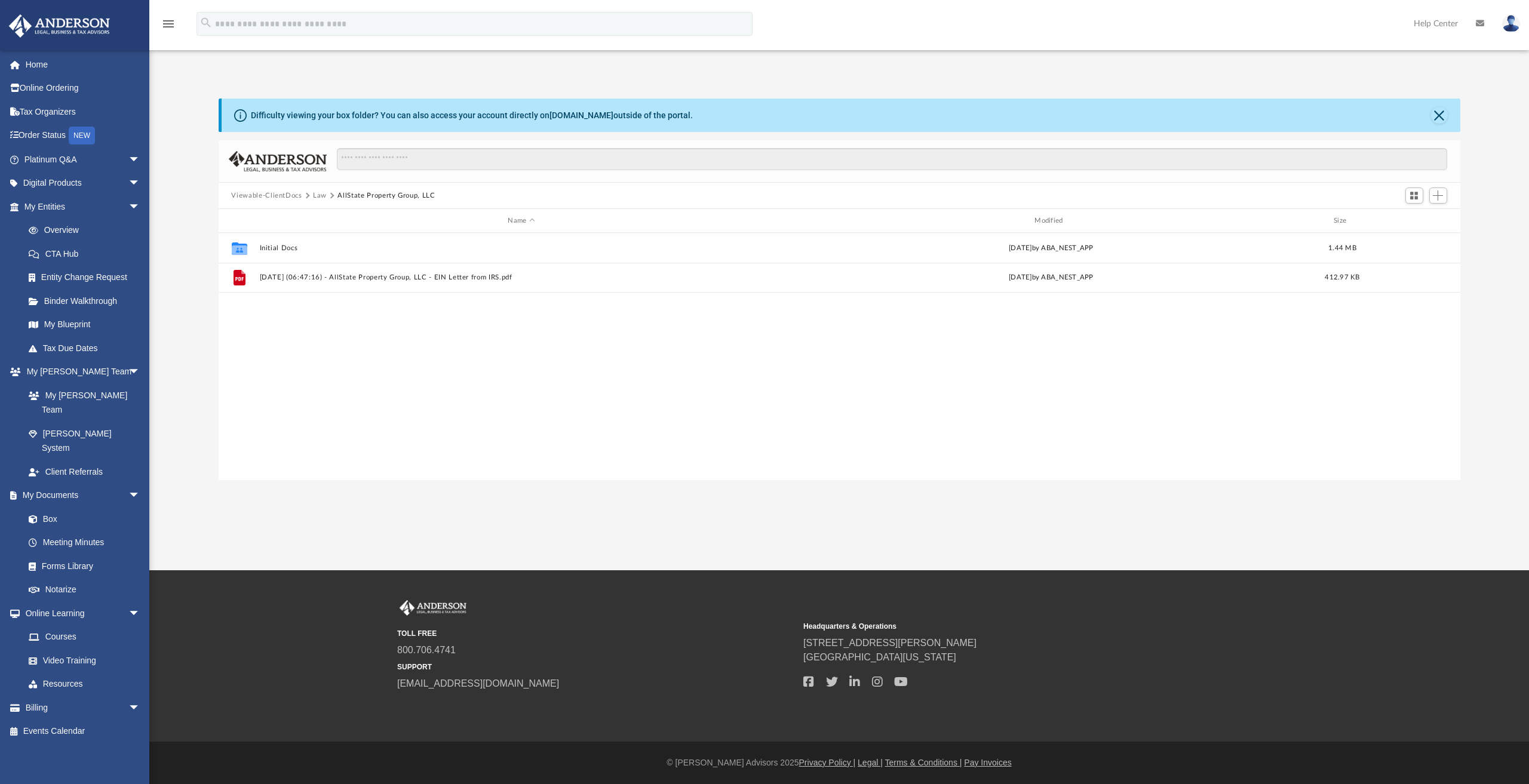
scroll to position [0, 0]
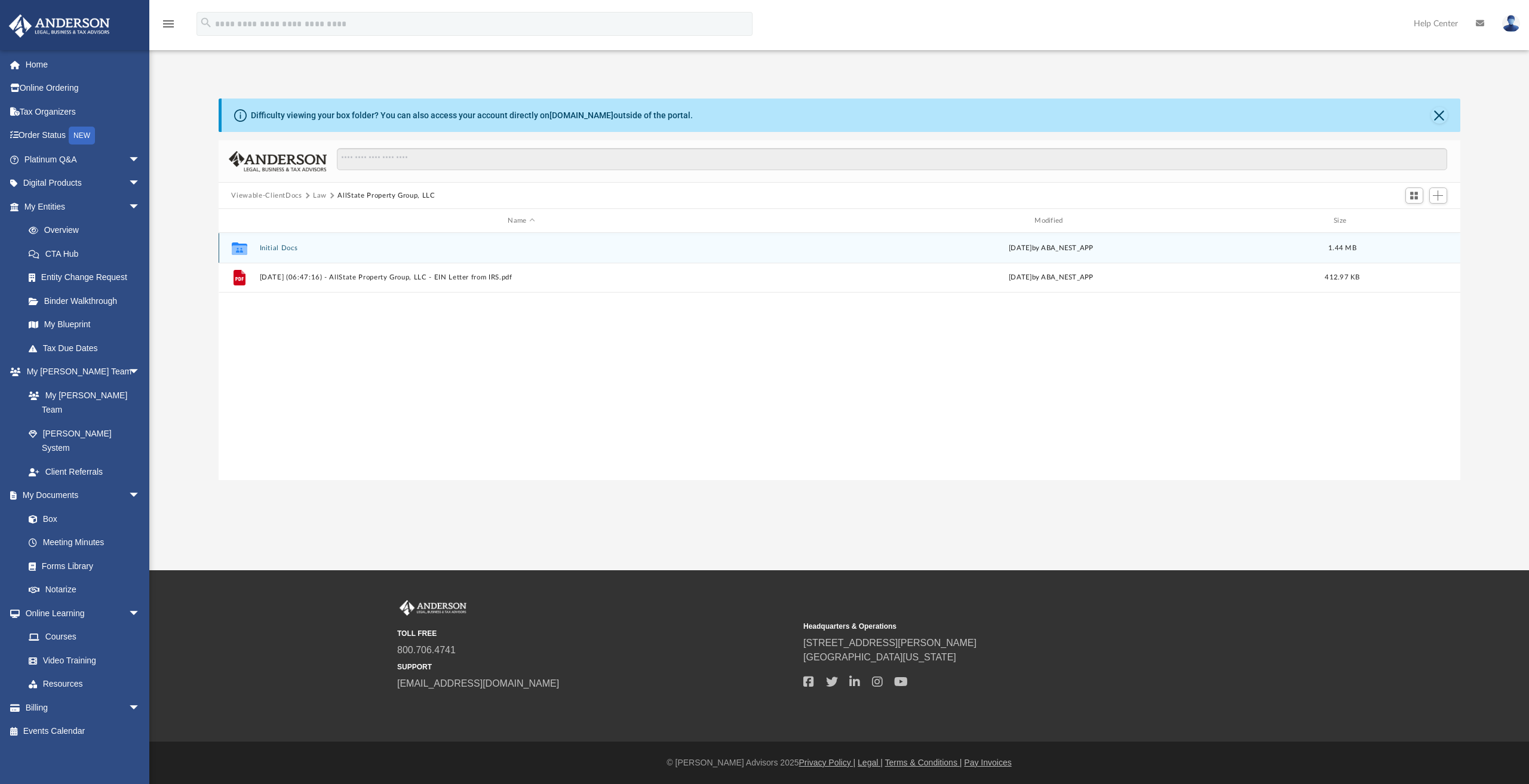
click at [273, 247] on button "Initial Docs" at bounding box center [521, 247] width 524 height 8
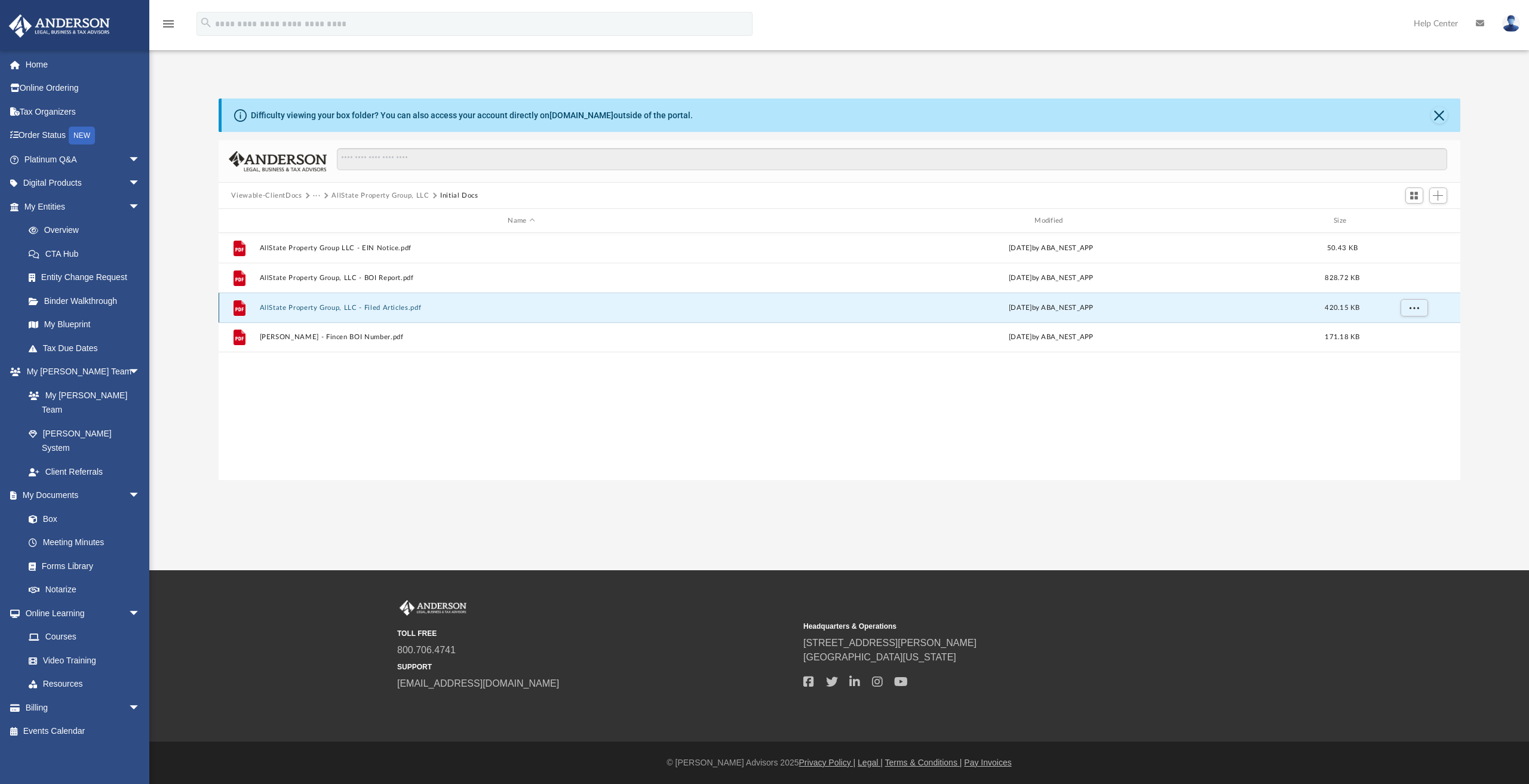
click at [342, 305] on button "AllState Property Group, LLC - Filed Articles.pdf" at bounding box center [521, 307] width 524 height 8
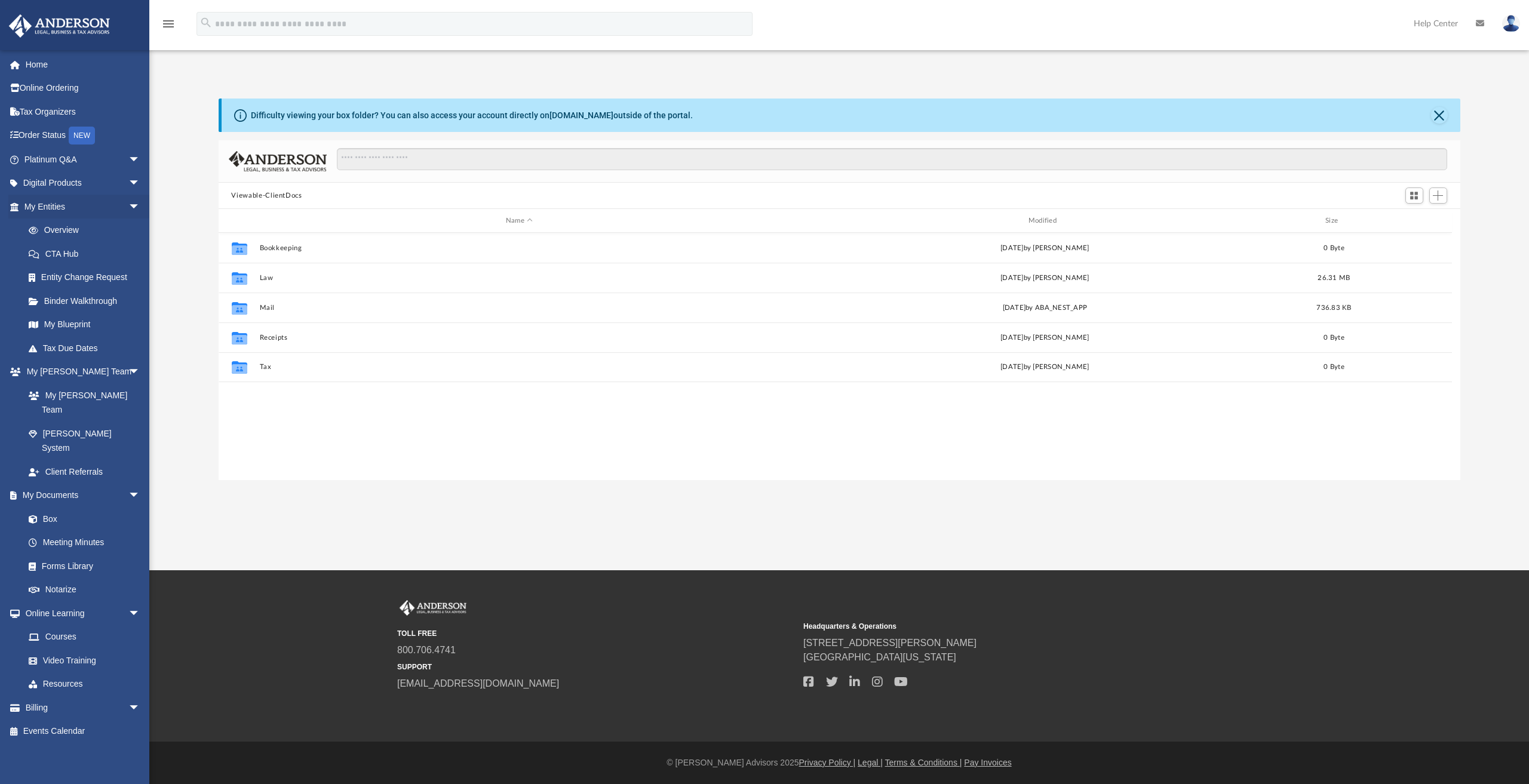
scroll to position [9, 9]
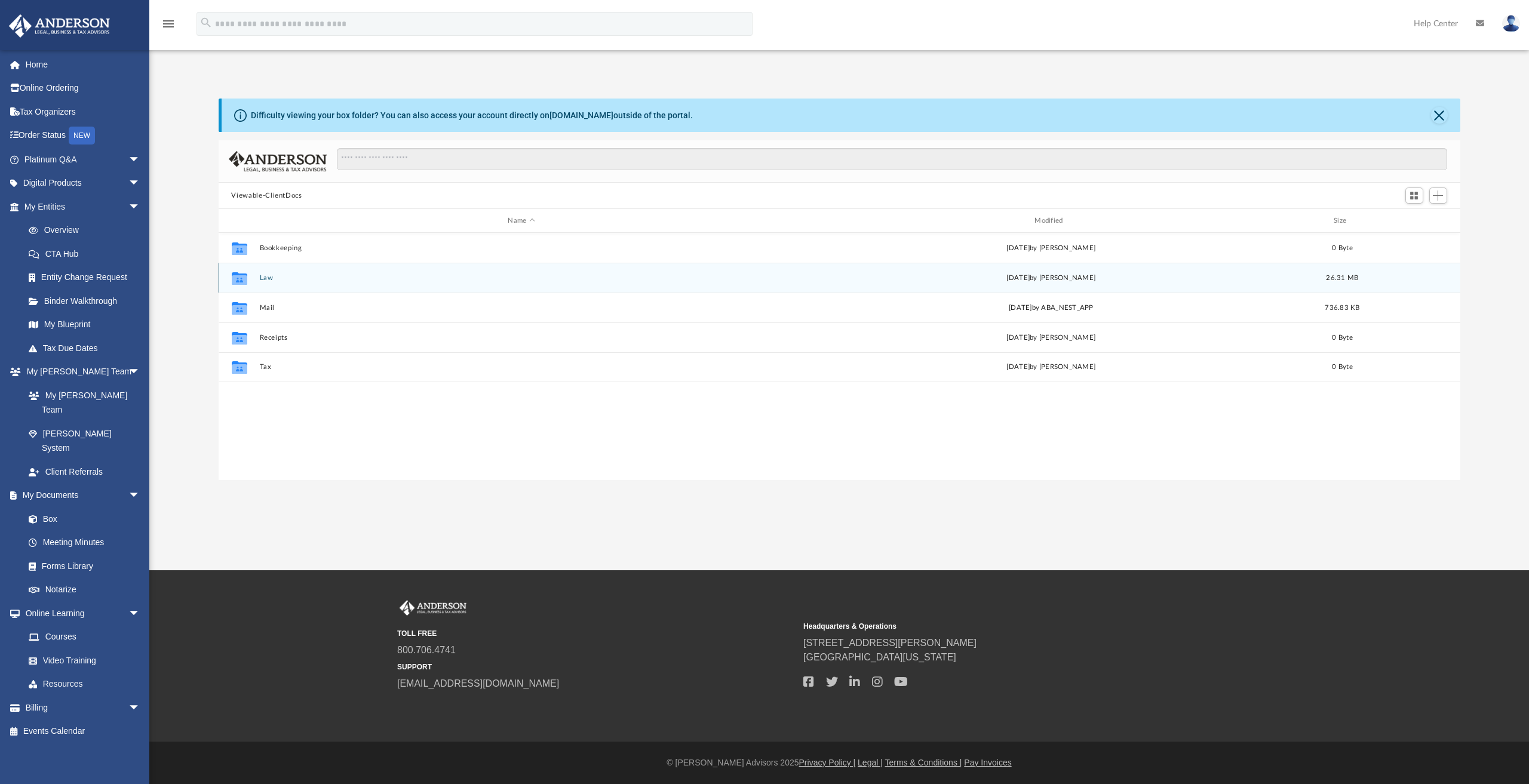
click at [264, 277] on button "Law" at bounding box center [521, 277] width 524 height 8
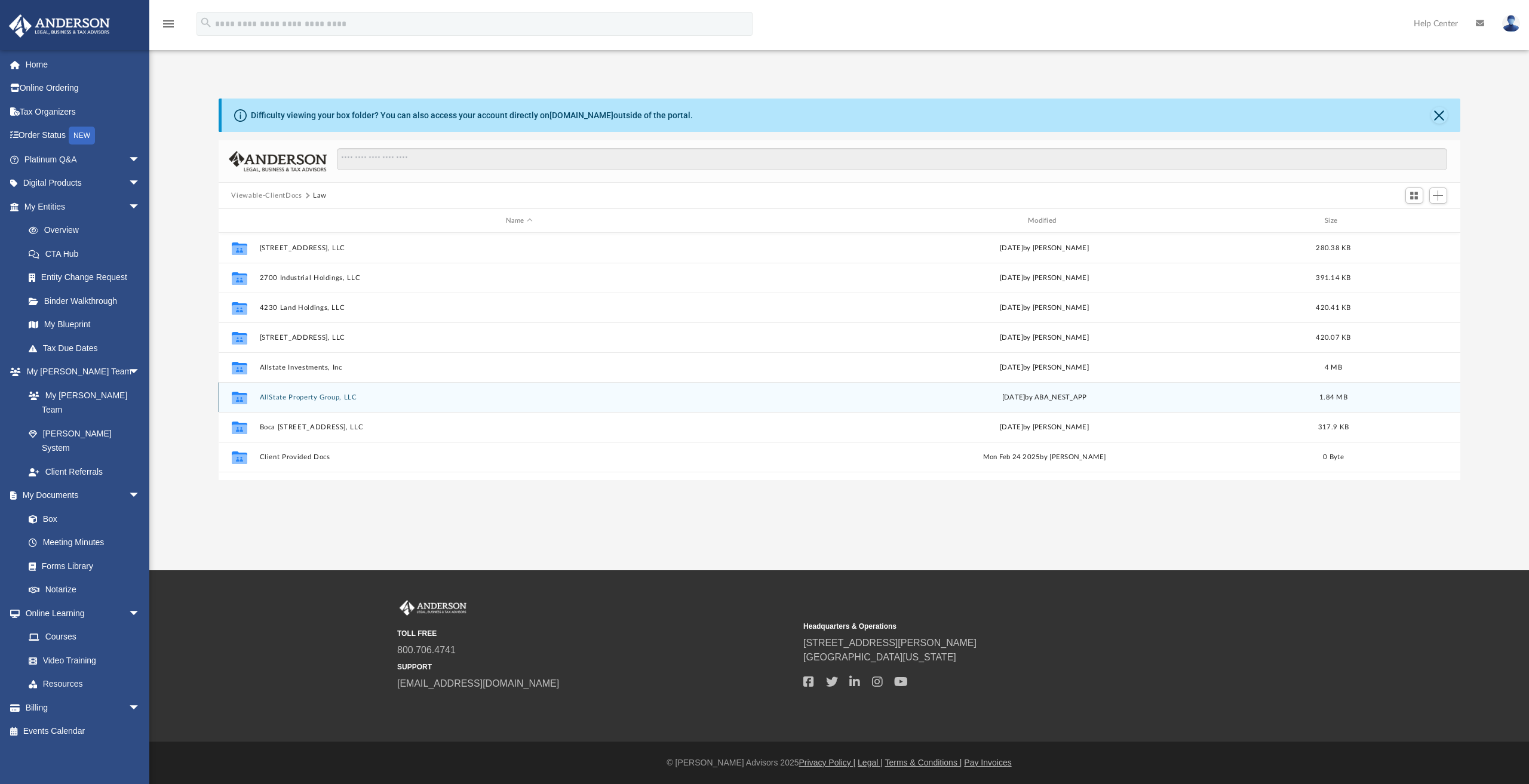
click at [307, 398] on button "AllState Property Group, LLC" at bounding box center [519, 397] width 520 height 8
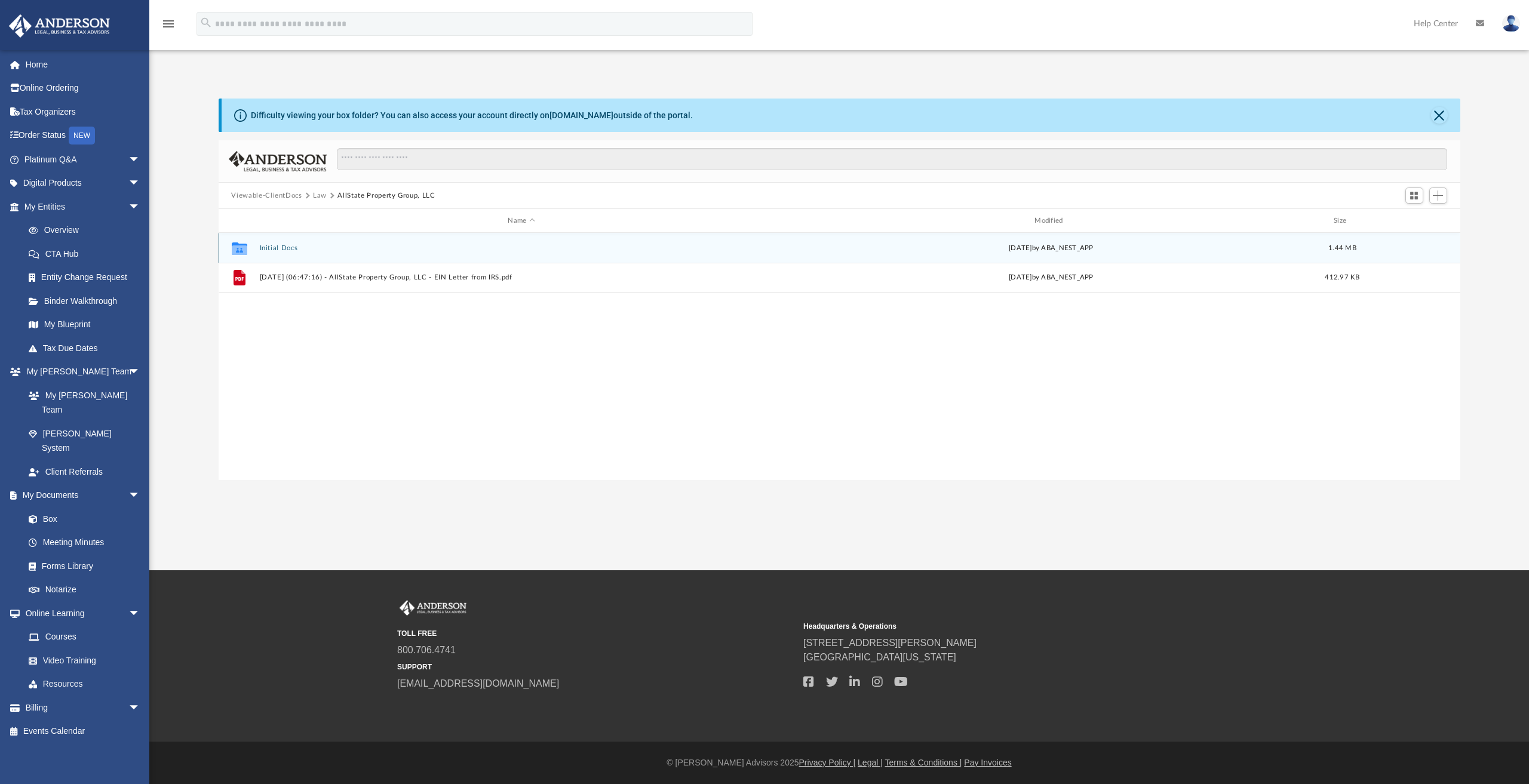
click at [271, 245] on button "Initial Docs" at bounding box center [521, 247] width 524 height 8
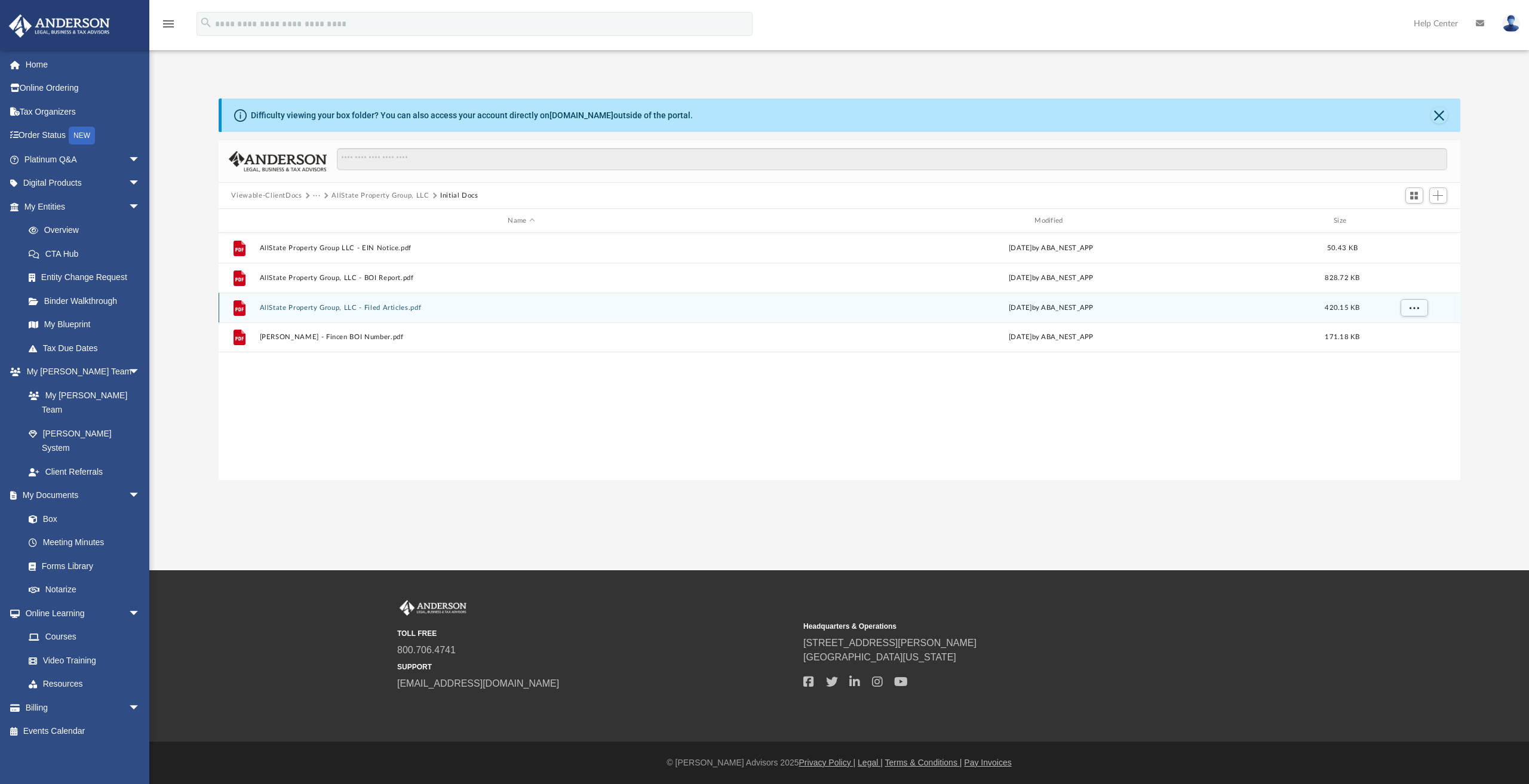
click at [381, 305] on button "AllState Property Group, LLC - Filed Articles.pdf" at bounding box center [521, 307] width 524 height 8
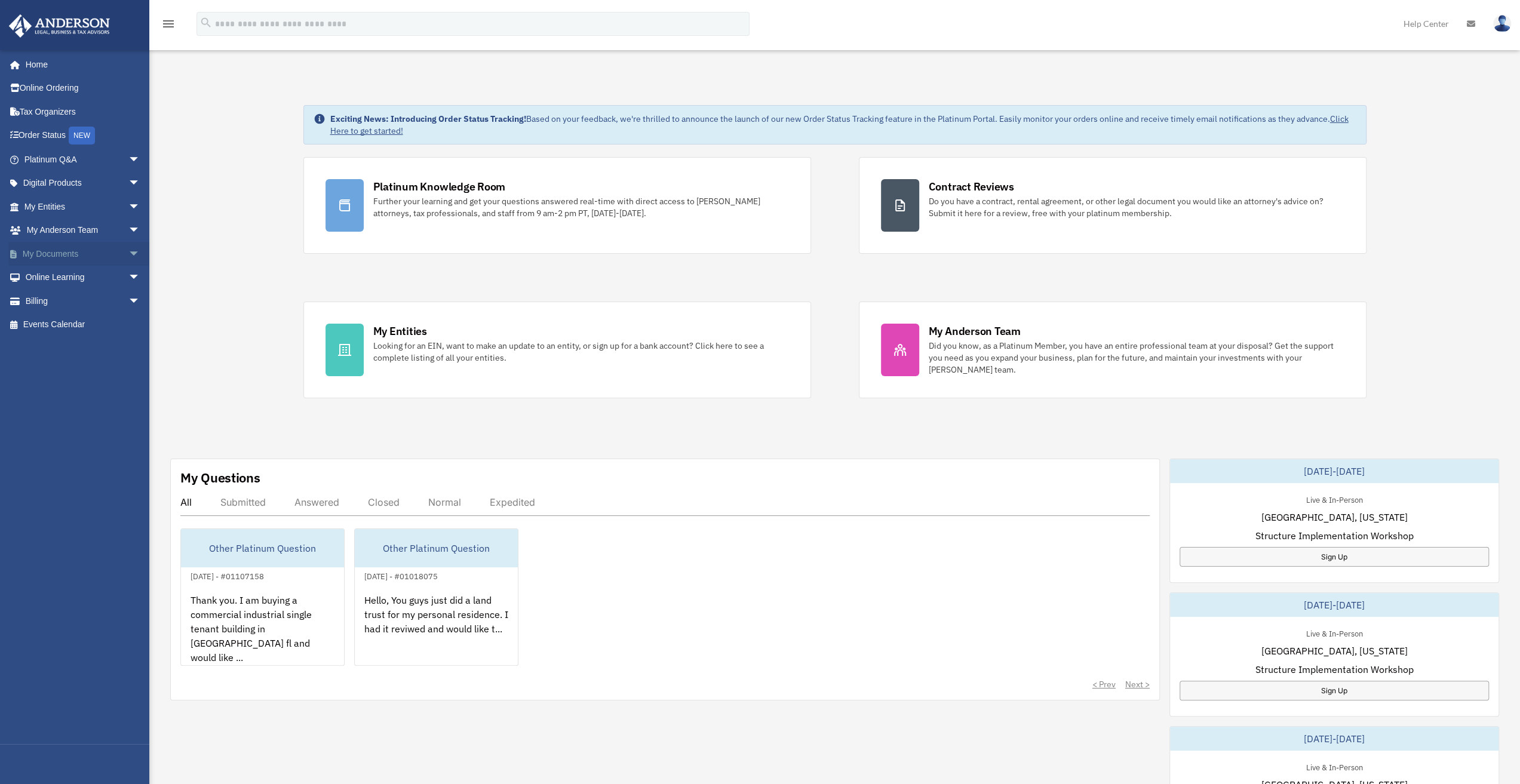
click at [128, 252] on span "arrow_drop_down" at bounding box center [140, 254] width 24 height 25
click at [47, 275] on link "Box" at bounding box center [87, 277] width 142 height 24
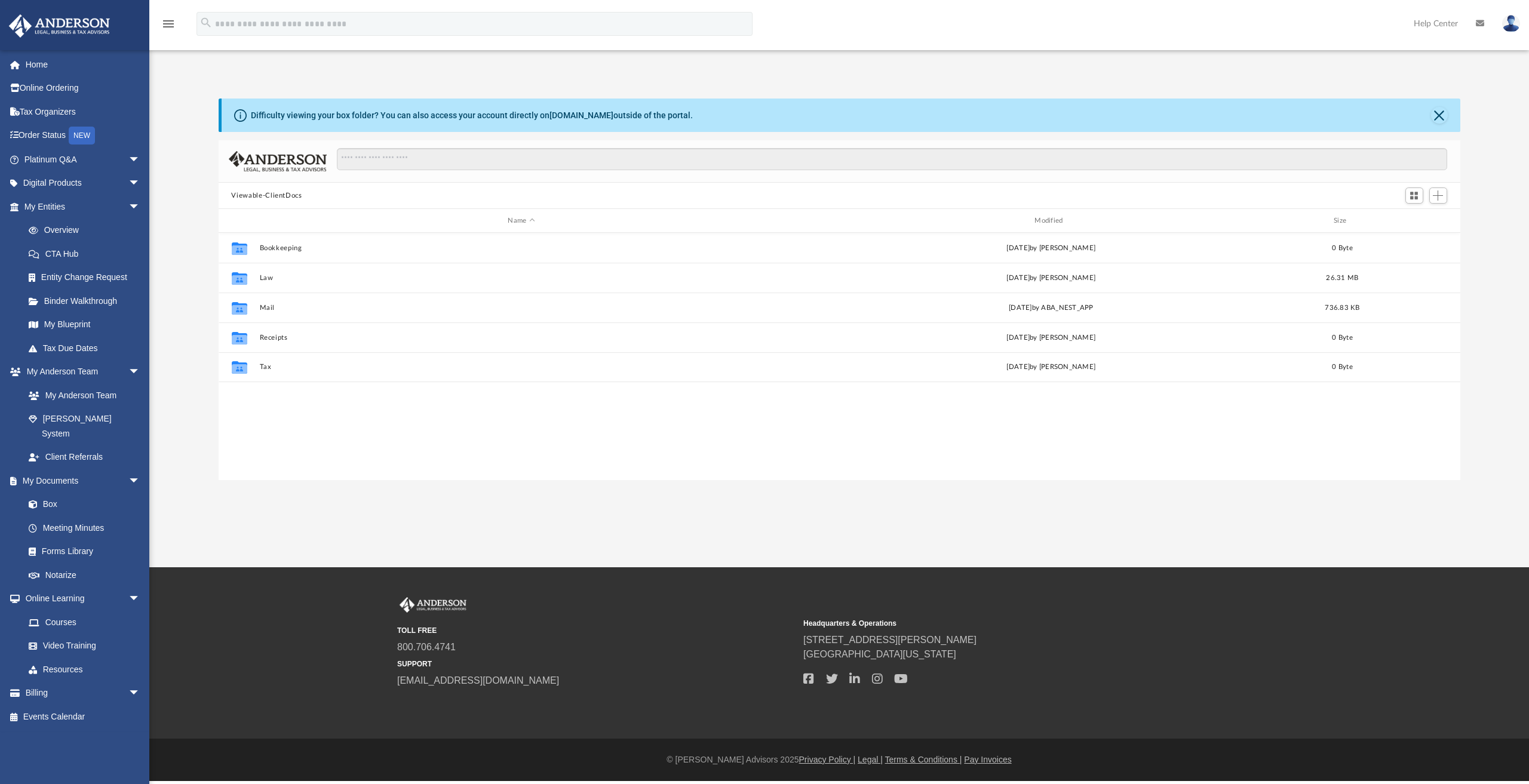
scroll to position [262, 1232]
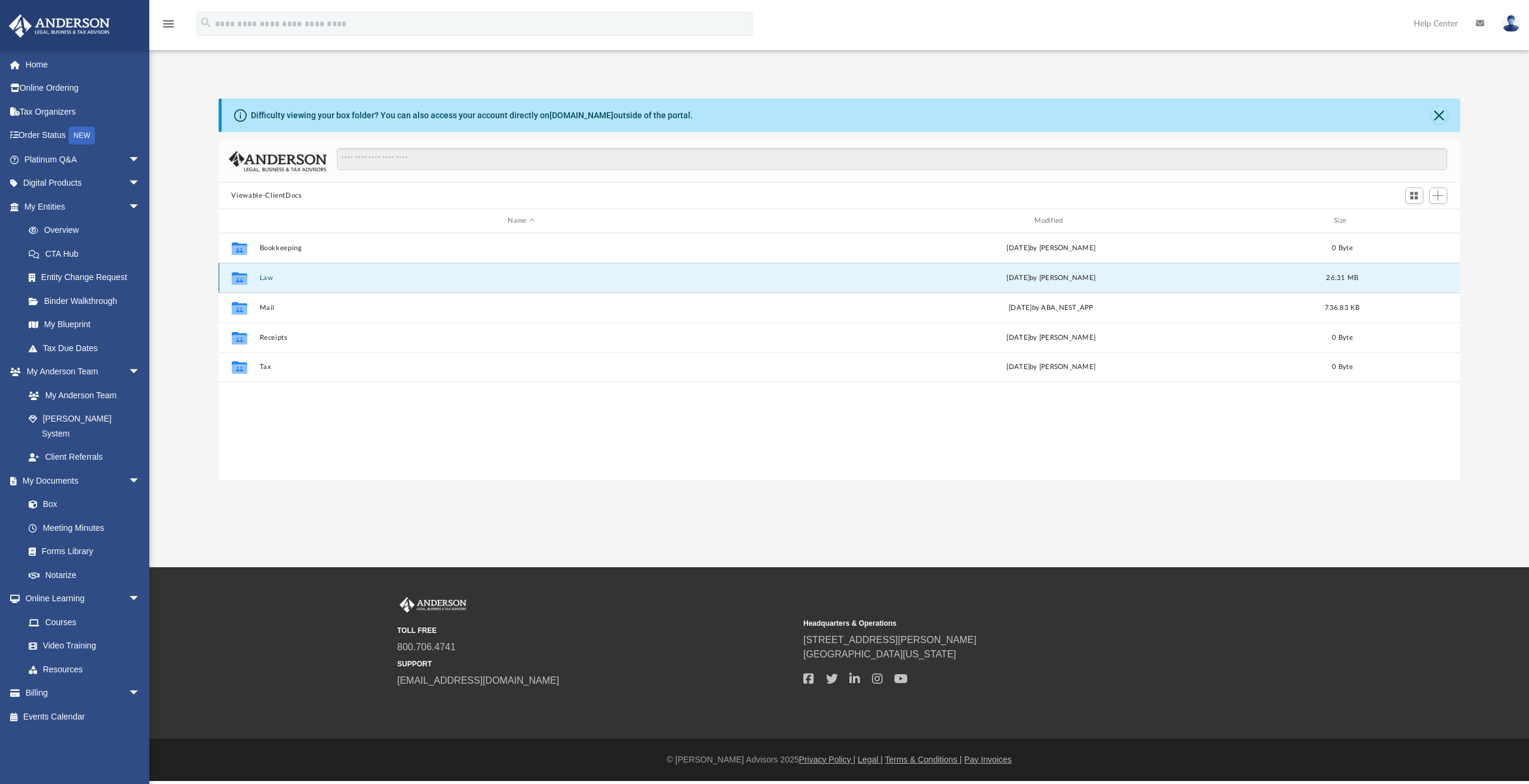
click at [266, 279] on button "Law" at bounding box center [521, 277] width 524 height 8
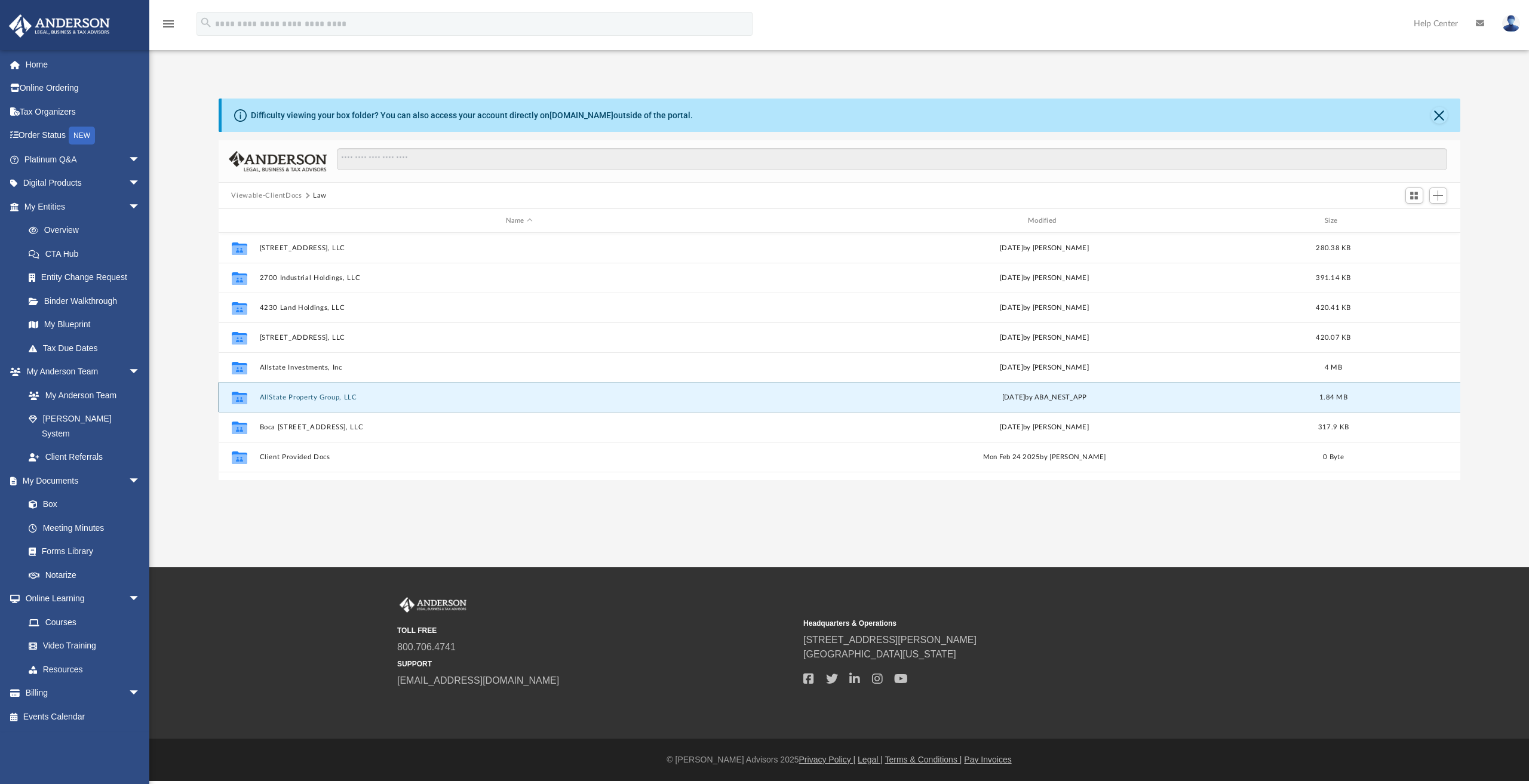
click at [313, 397] on button "AllState Property Group, LLC" at bounding box center [519, 397] width 520 height 8
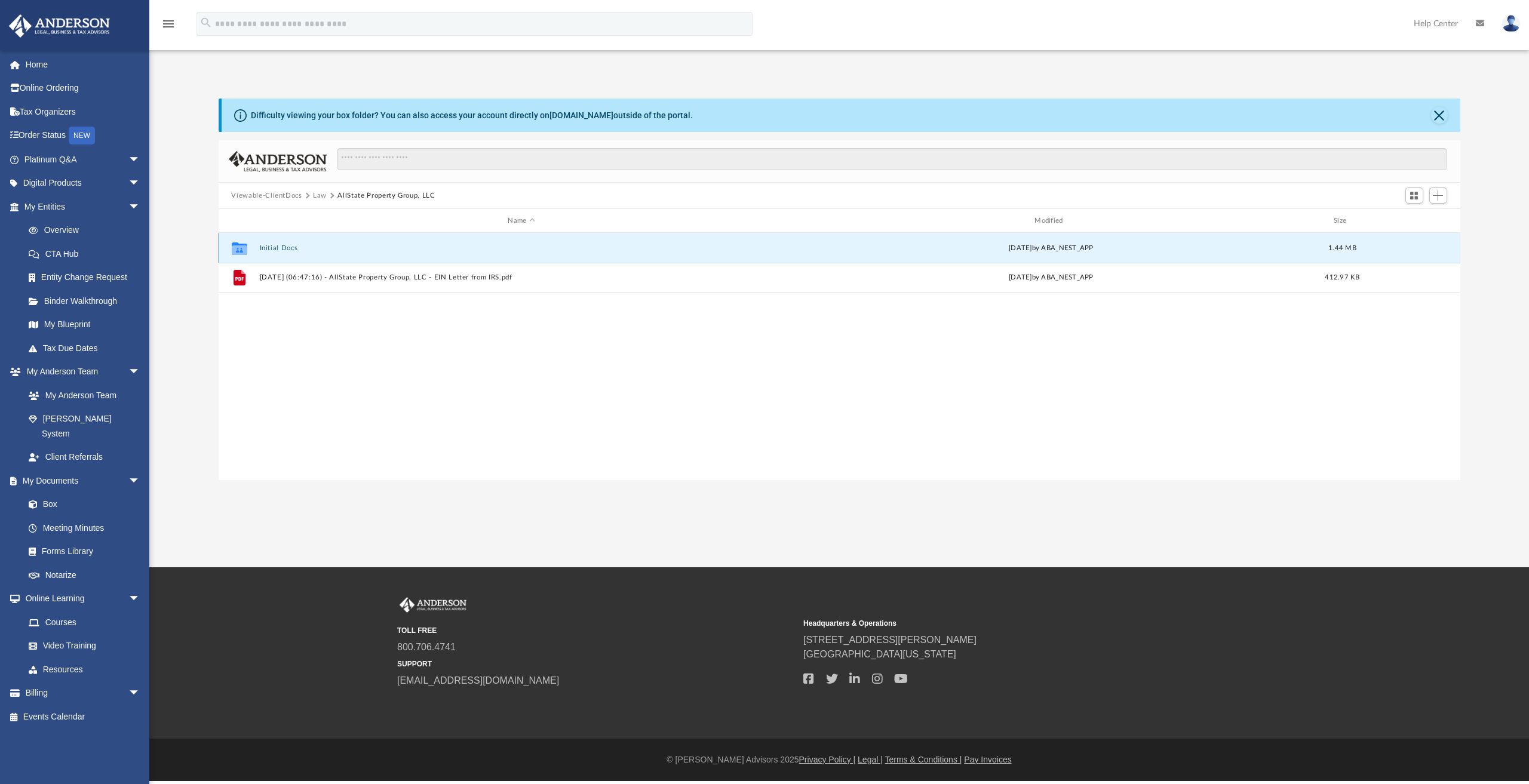
click at [287, 248] on button "Initial Docs" at bounding box center [521, 247] width 524 height 8
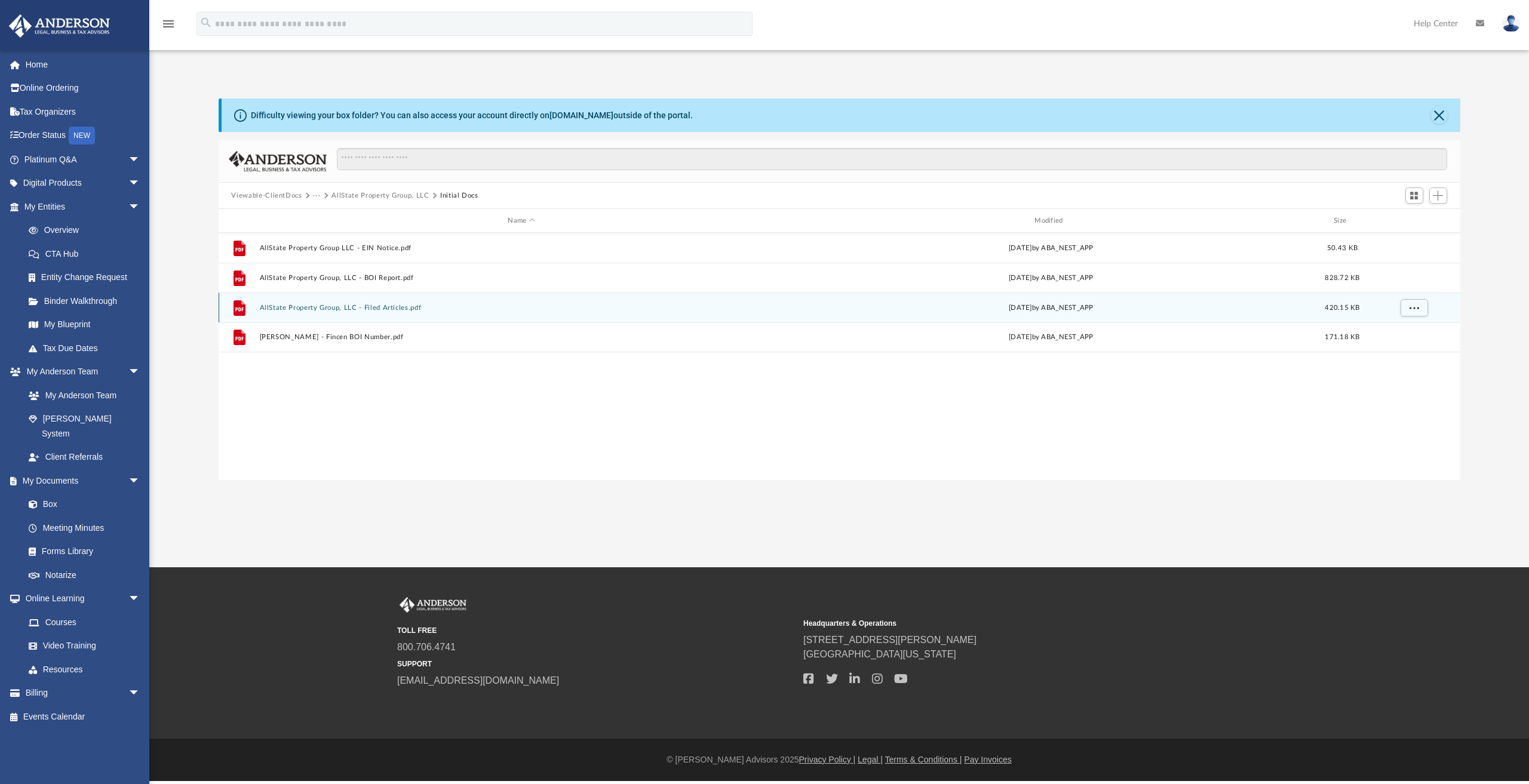
click at [310, 304] on button "AllState Property Group, LLC - Filed Articles.pdf" at bounding box center [521, 307] width 524 height 8
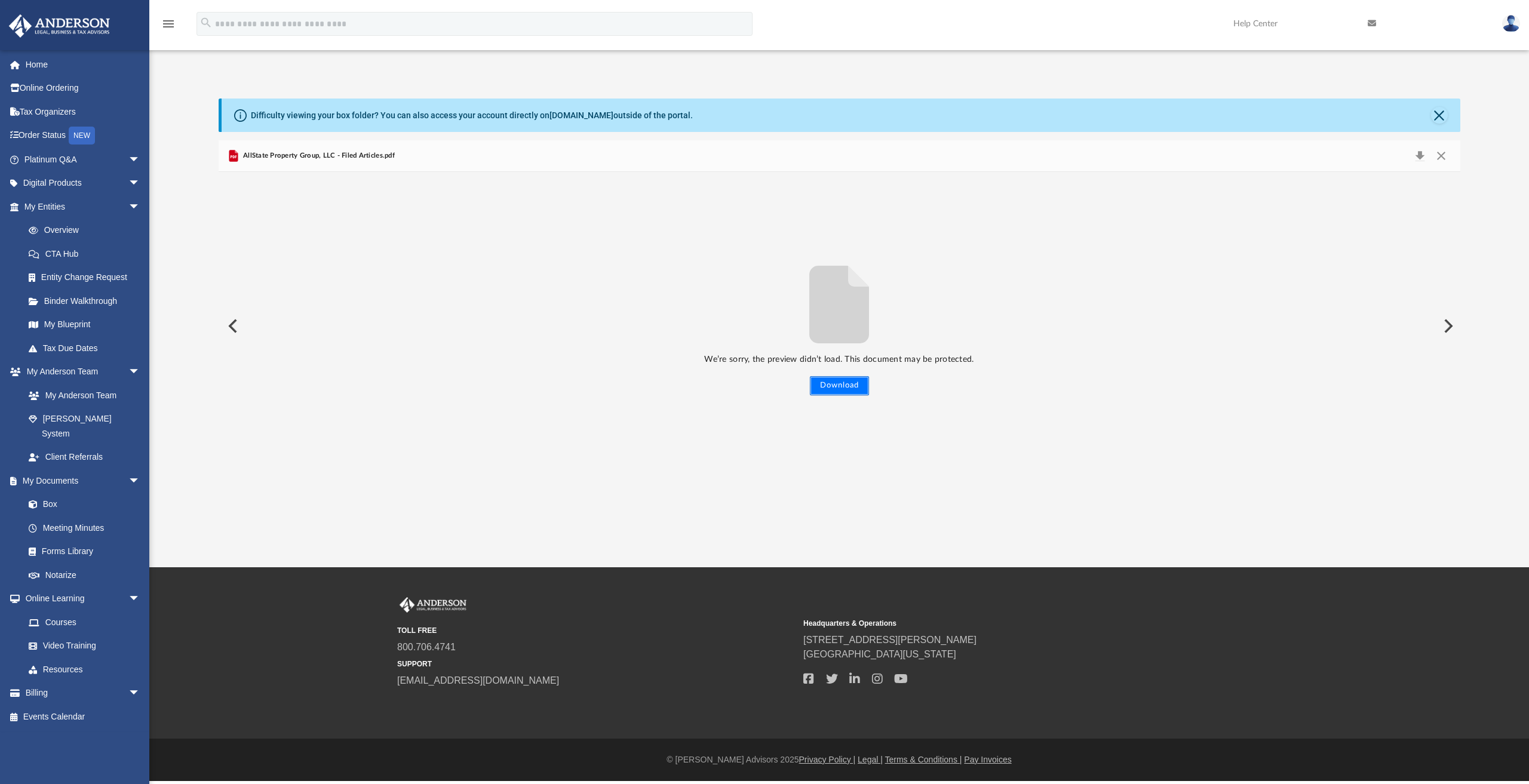
click at [840, 381] on button "Download" at bounding box center [839, 386] width 59 height 19
click at [1441, 112] on button "Close" at bounding box center [1439, 114] width 16 height 16
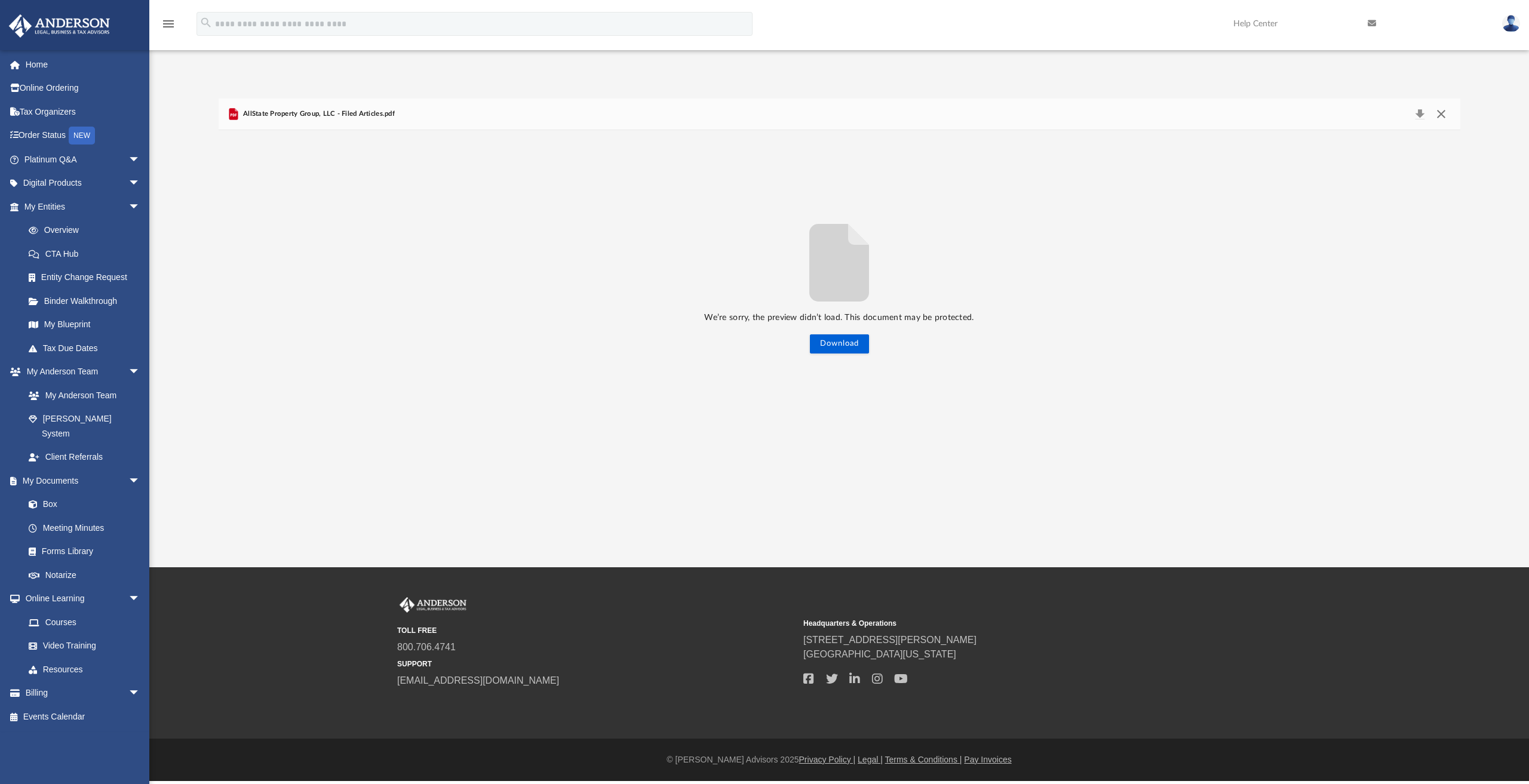
click at [1441, 112] on button "Close" at bounding box center [1441, 113] width 21 height 16
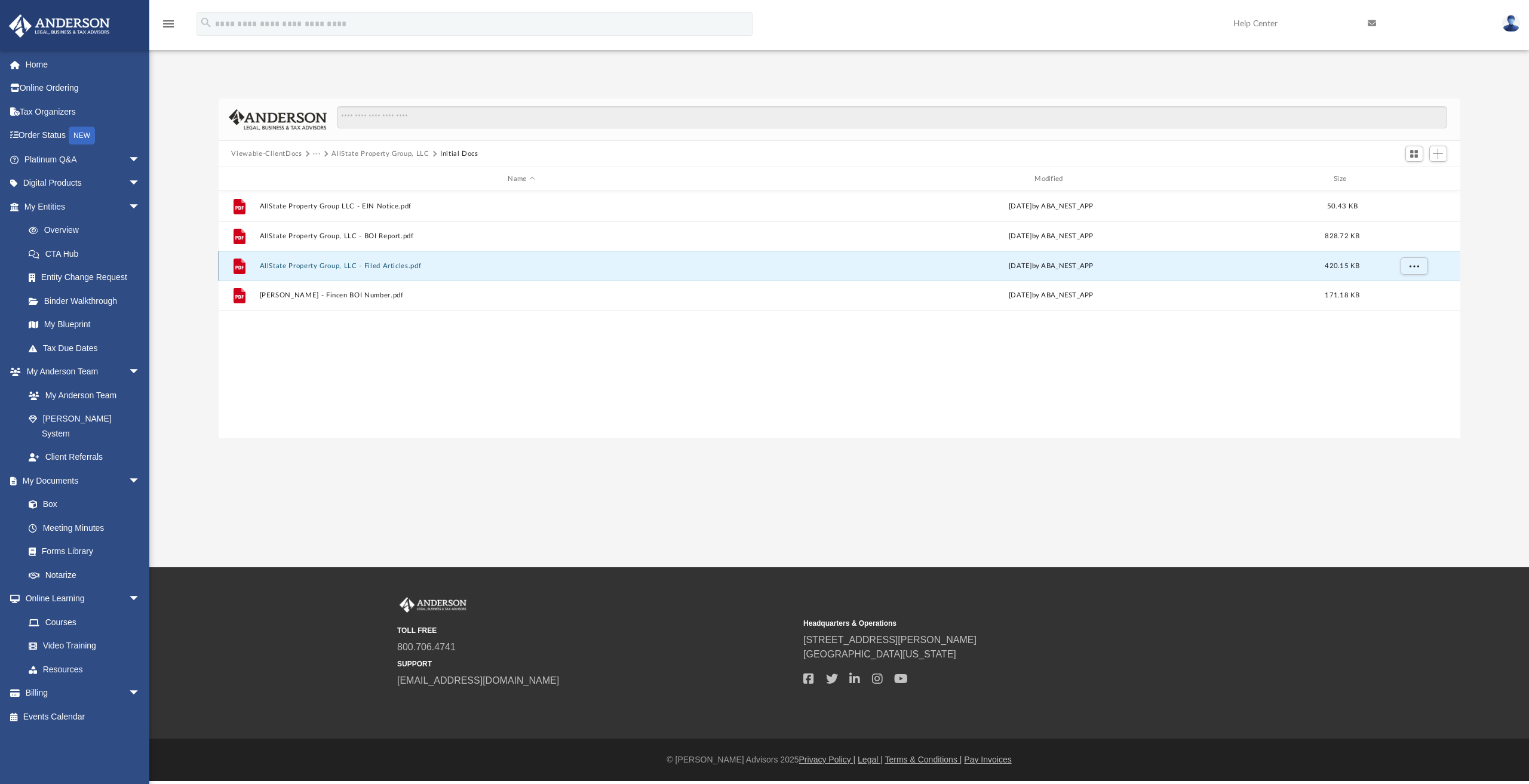
click at [331, 267] on button "AllState Property Group, LLC - Filed Articles.pdf" at bounding box center [521, 265] width 524 height 8
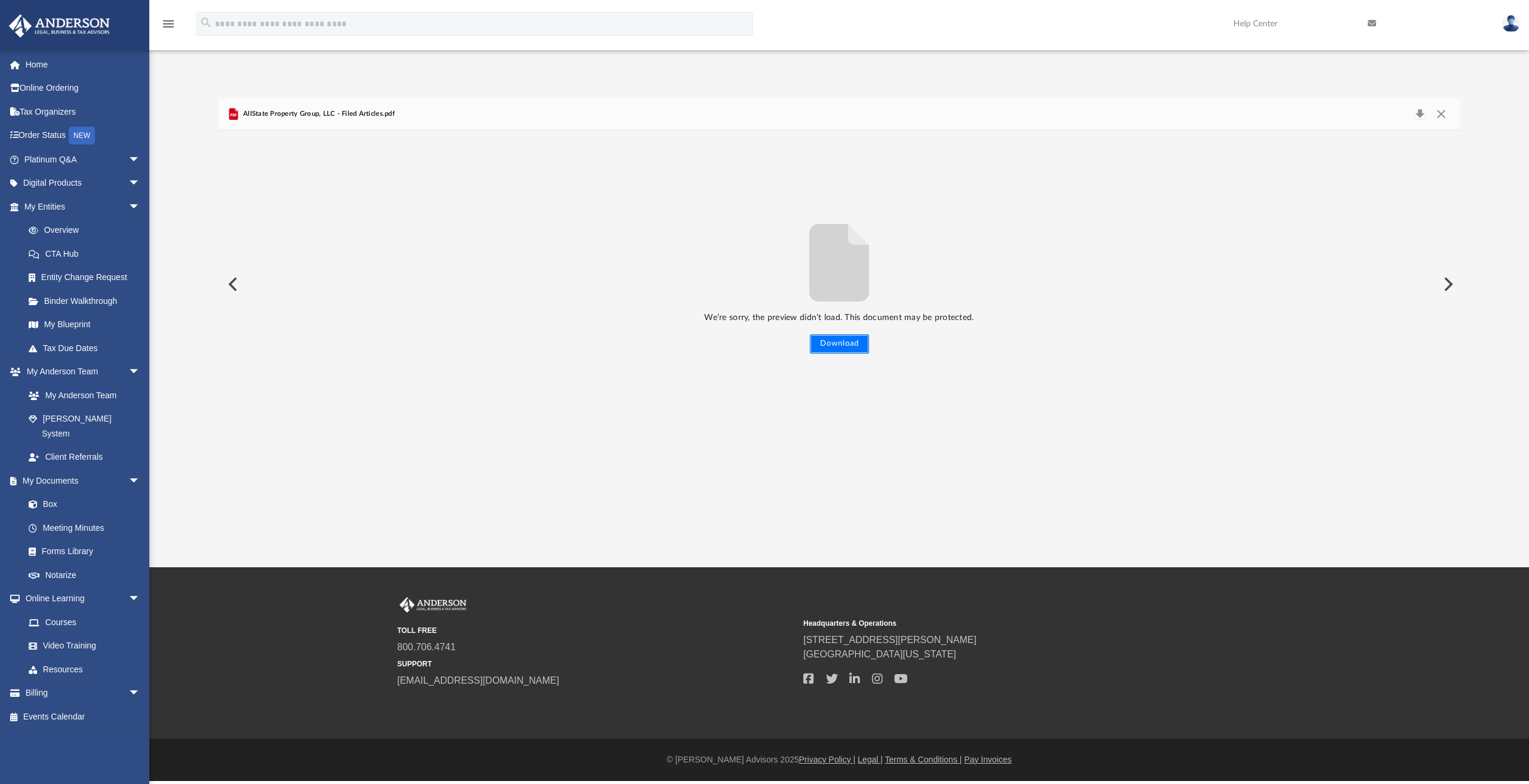
click at [840, 342] on button "Download" at bounding box center [839, 343] width 59 height 19
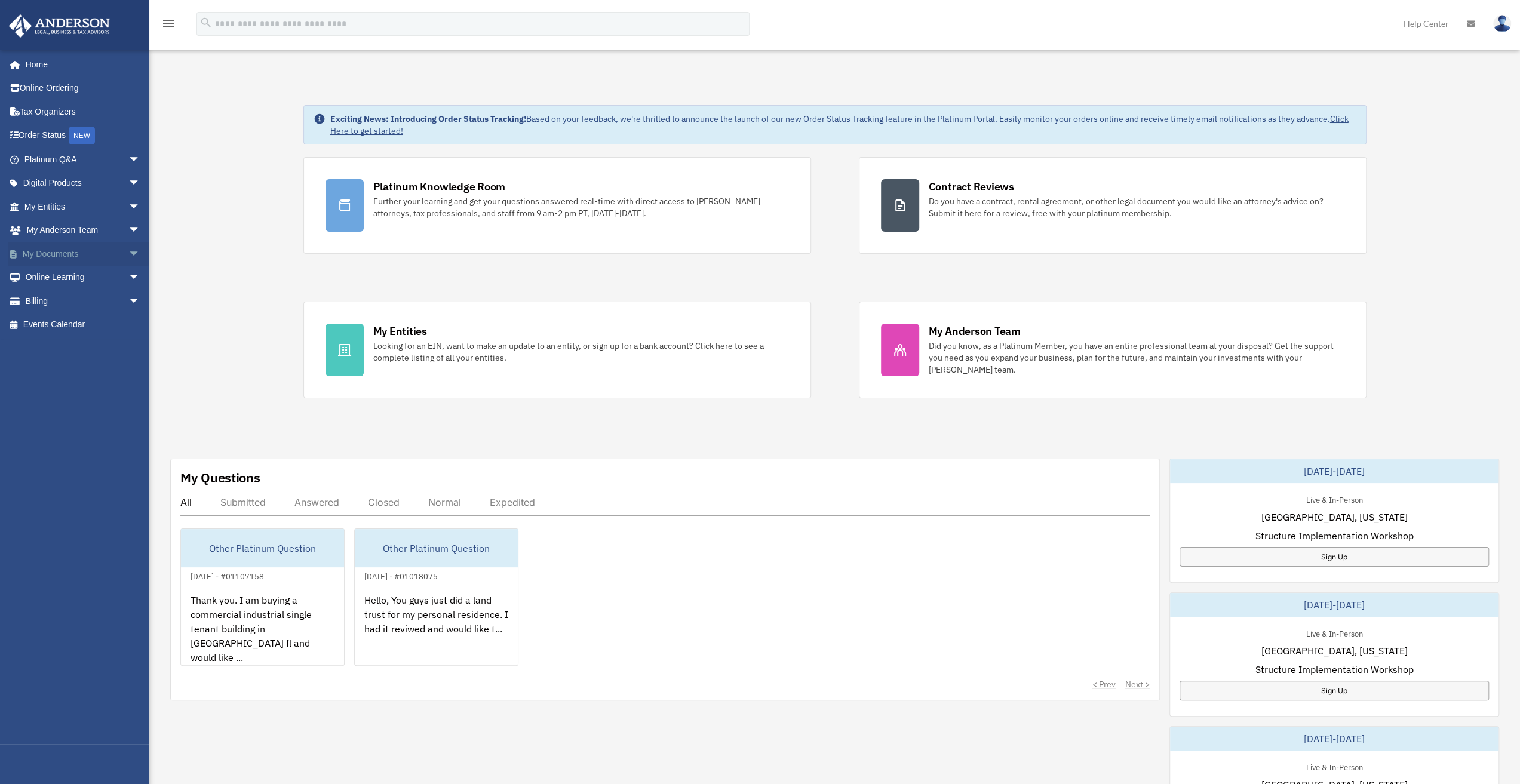
click at [128, 252] on span "arrow_drop_down" at bounding box center [140, 254] width 24 height 25
click at [46, 274] on link "Box" at bounding box center [87, 277] width 142 height 24
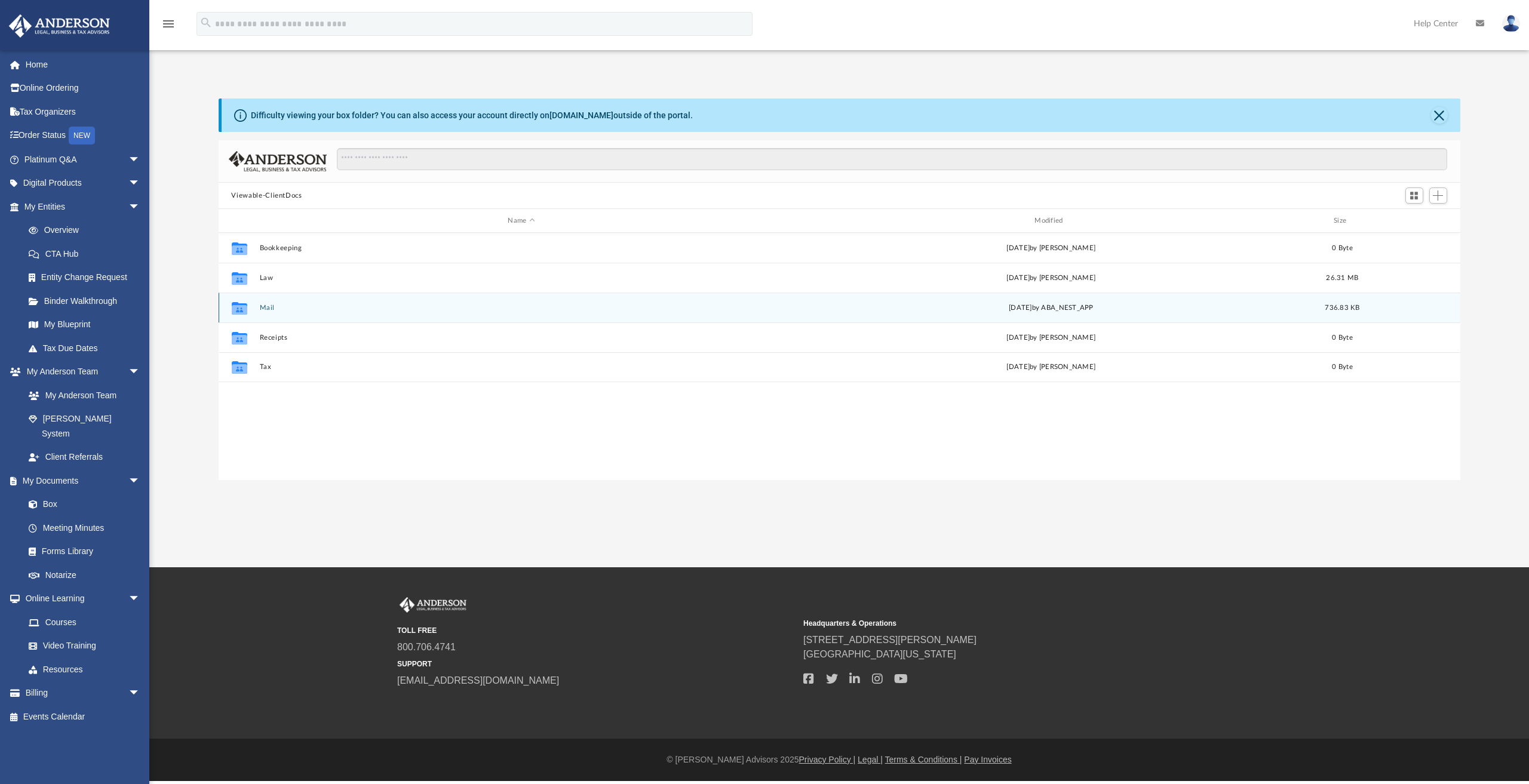
scroll to position [262, 1232]
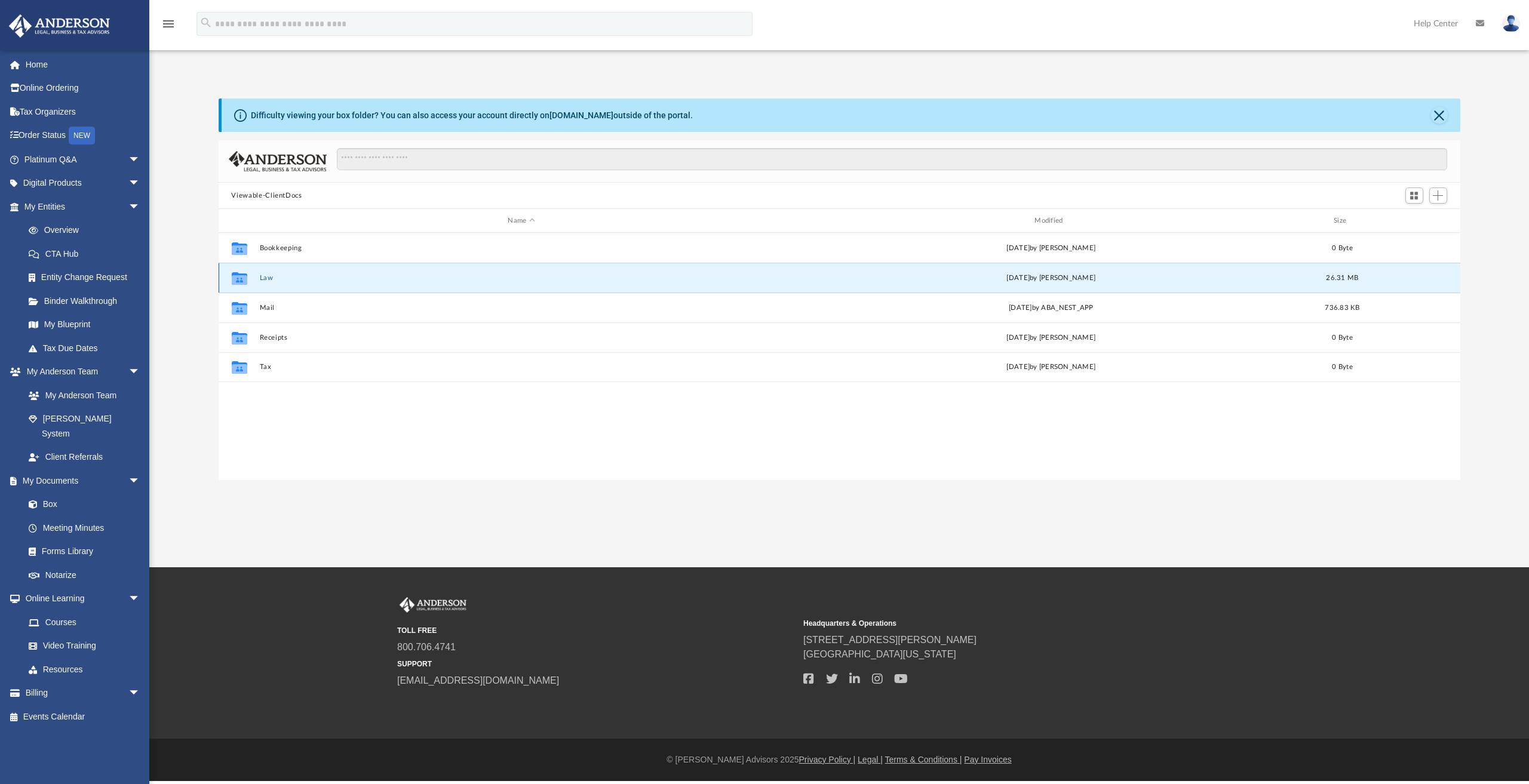
click at [267, 277] on button "Law" at bounding box center [521, 277] width 524 height 8
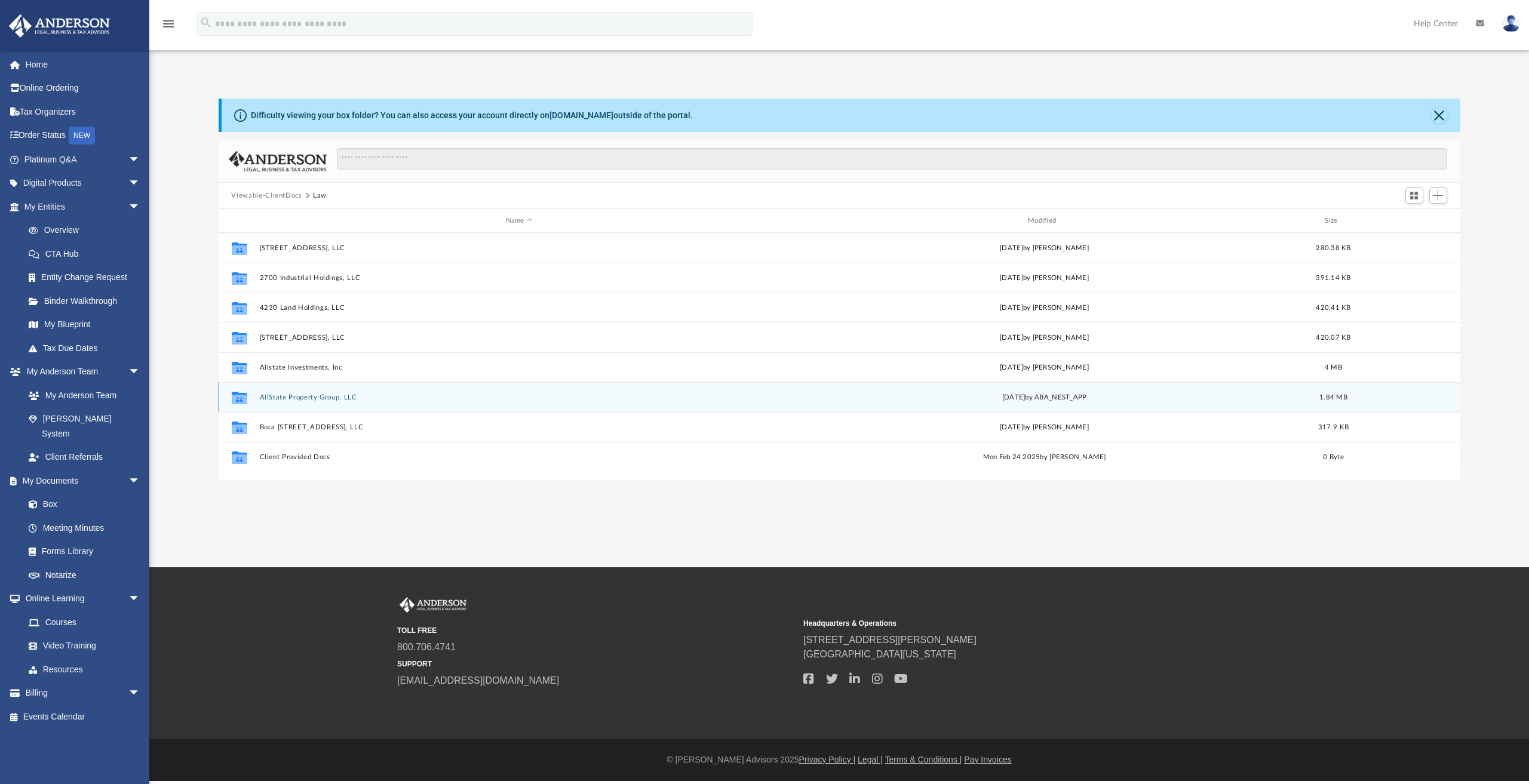
click at [295, 394] on button "AllState Property Group, LLC" at bounding box center [519, 397] width 520 height 8
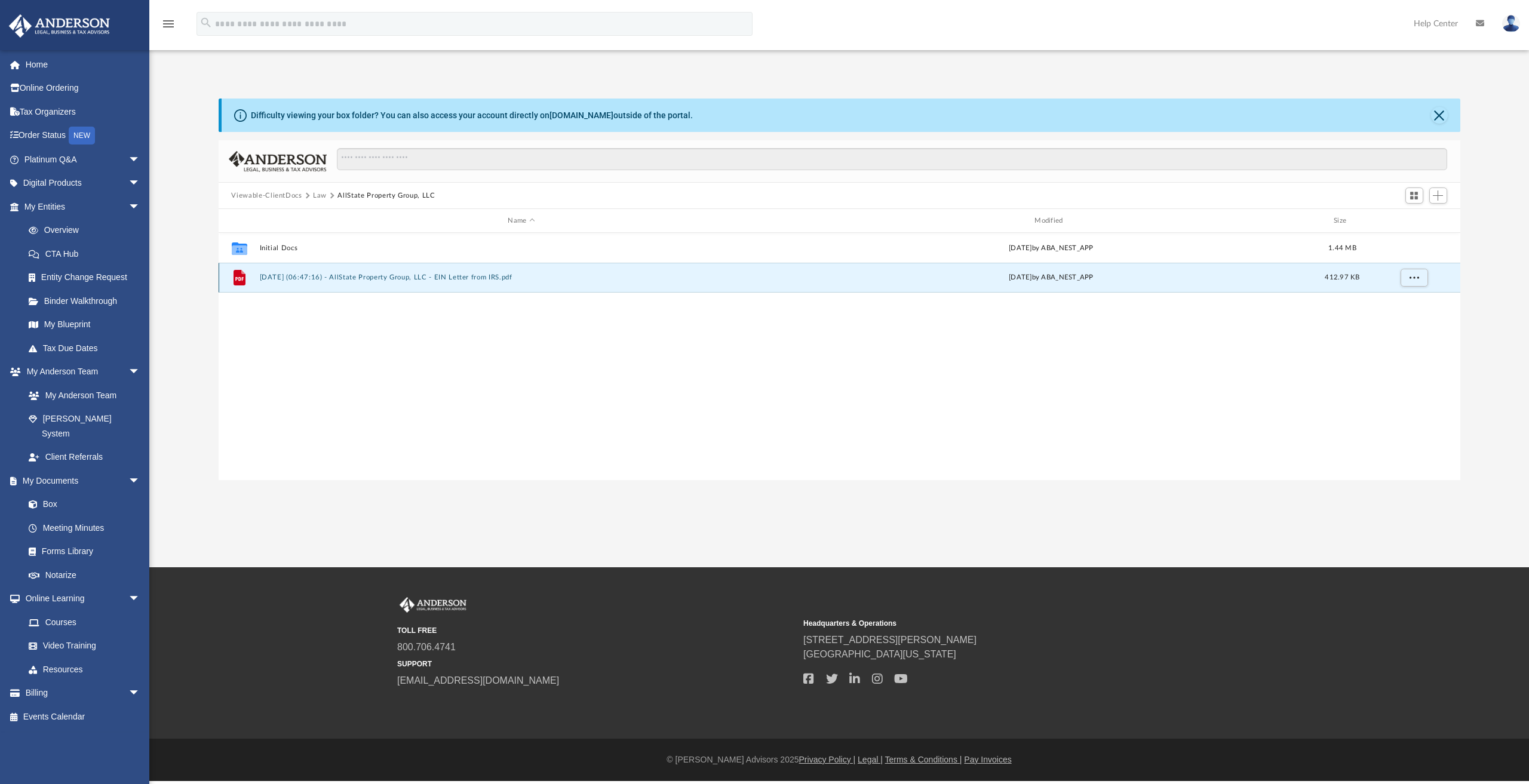
click at [406, 277] on button "[DATE] (06:47:16) - AllState Property Group, LLC - EIN Letter from IRS.pdf" at bounding box center [521, 277] width 524 height 8
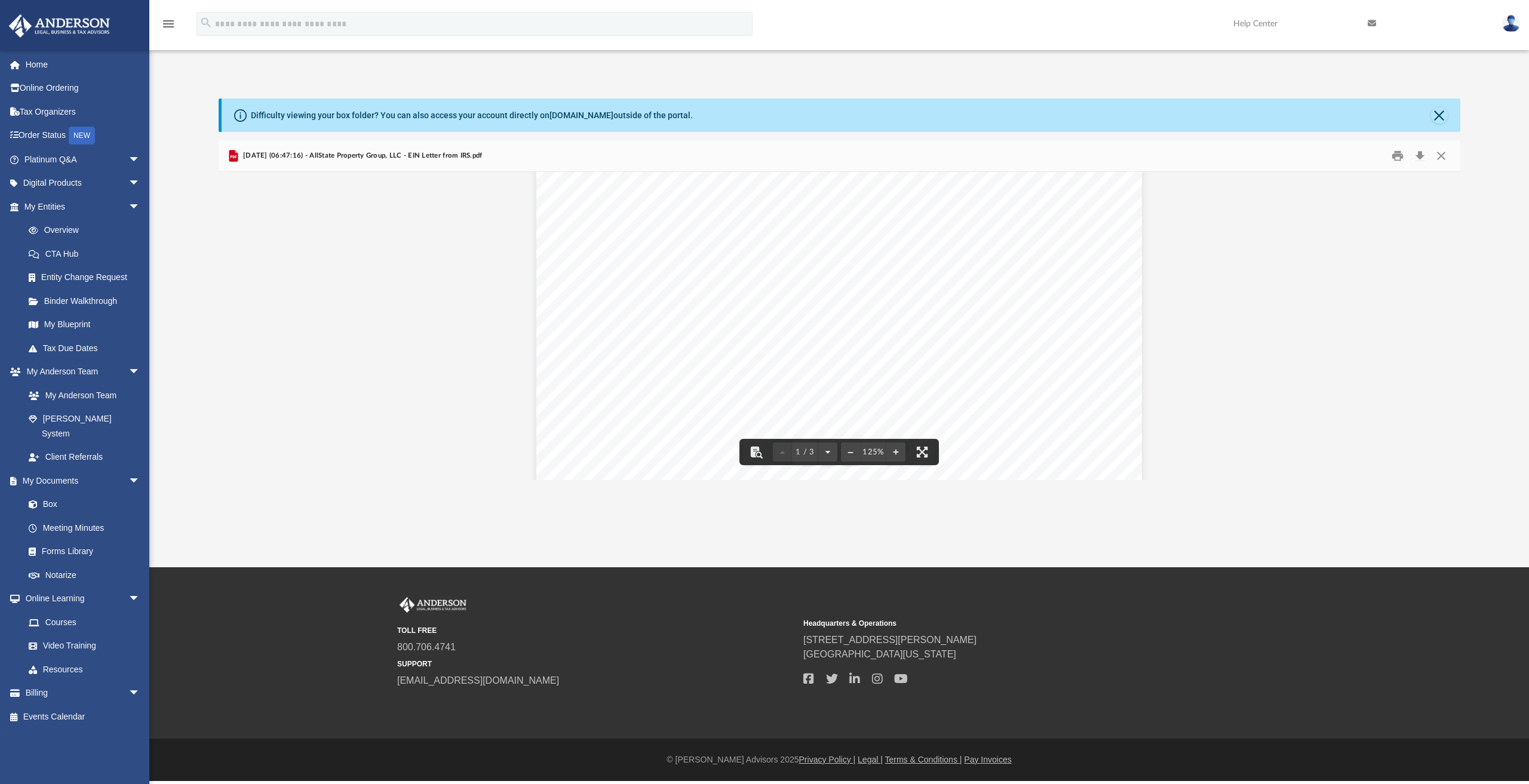
scroll to position [0, 0]
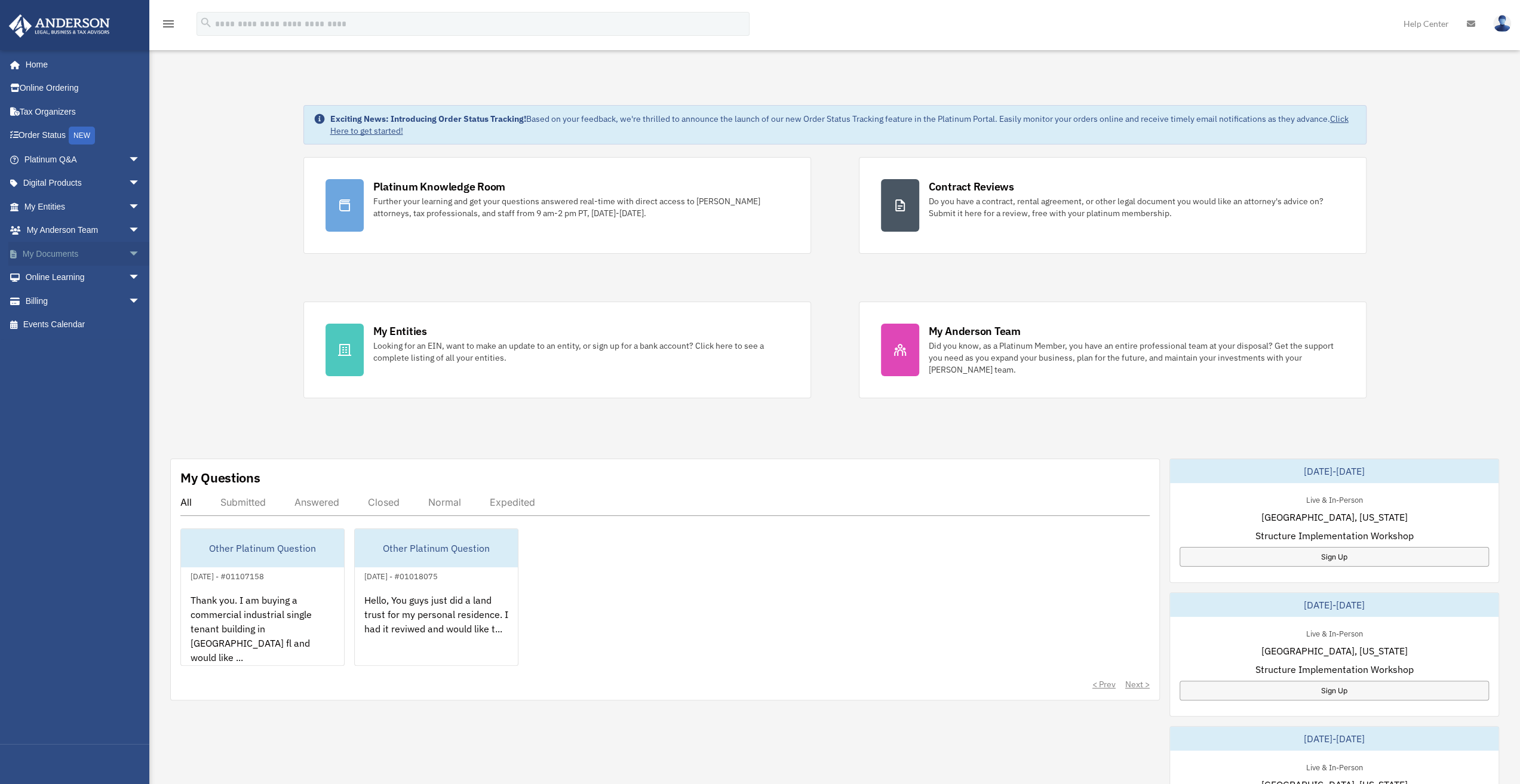
click at [128, 250] on span "arrow_drop_down" at bounding box center [140, 254] width 24 height 25
click at [51, 274] on link "Box" at bounding box center [87, 277] width 142 height 24
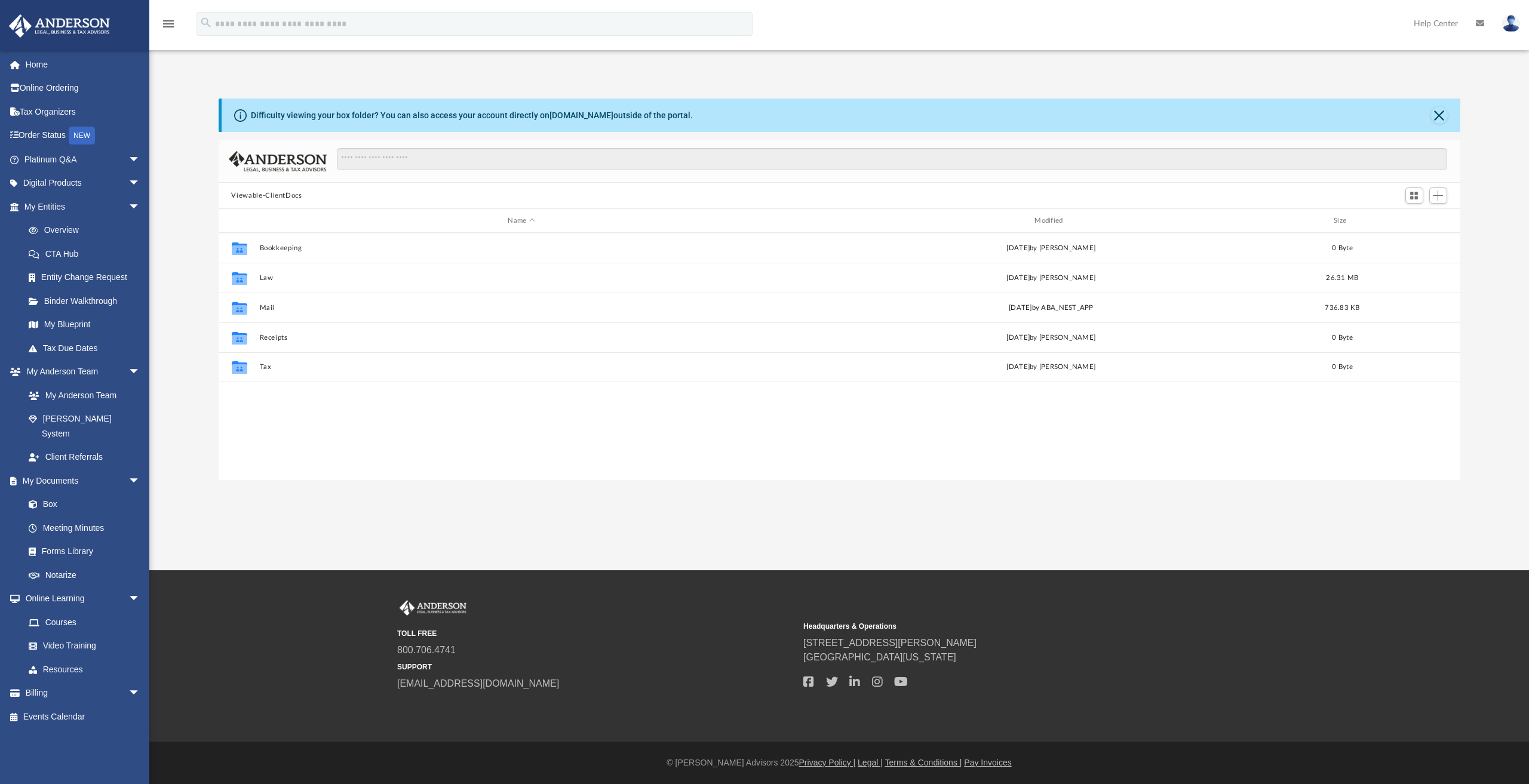
scroll to position [262, 1232]
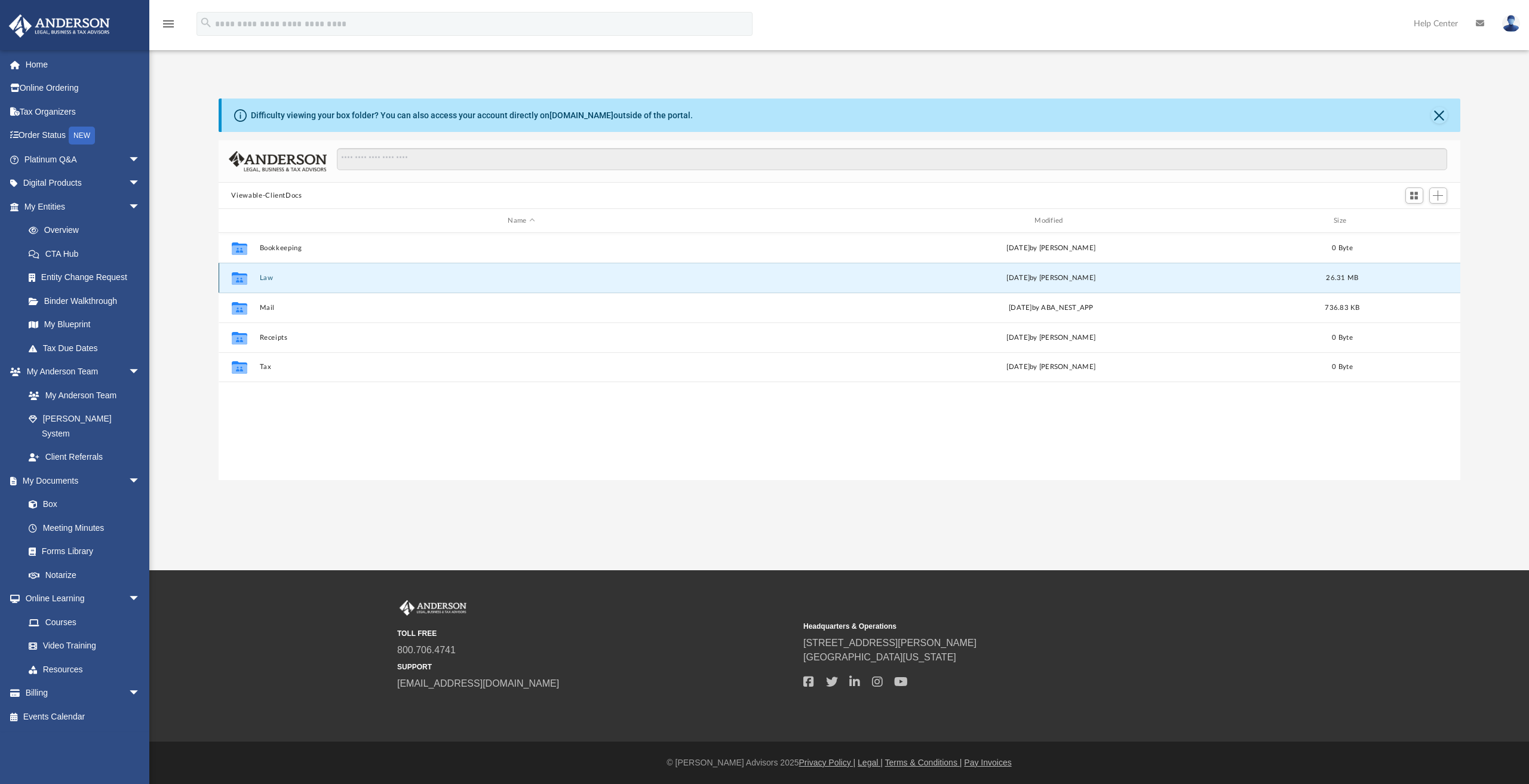
click at [269, 277] on button "Law" at bounding box center [521, 277] width 524 height 8
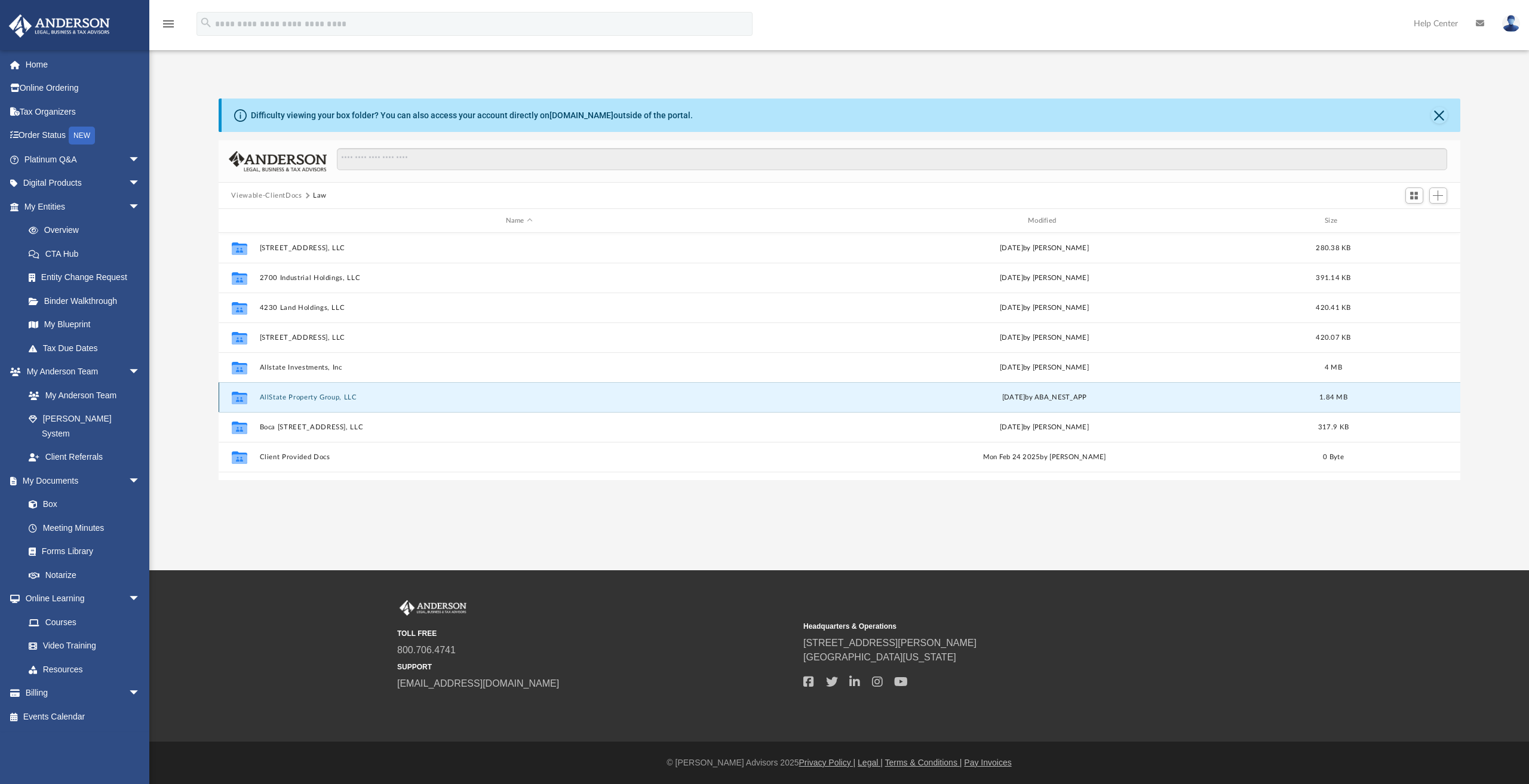
click at [301, 398] on button "AllState Property Group, LLC" at bounding box center [519, 397] width 520 height 8
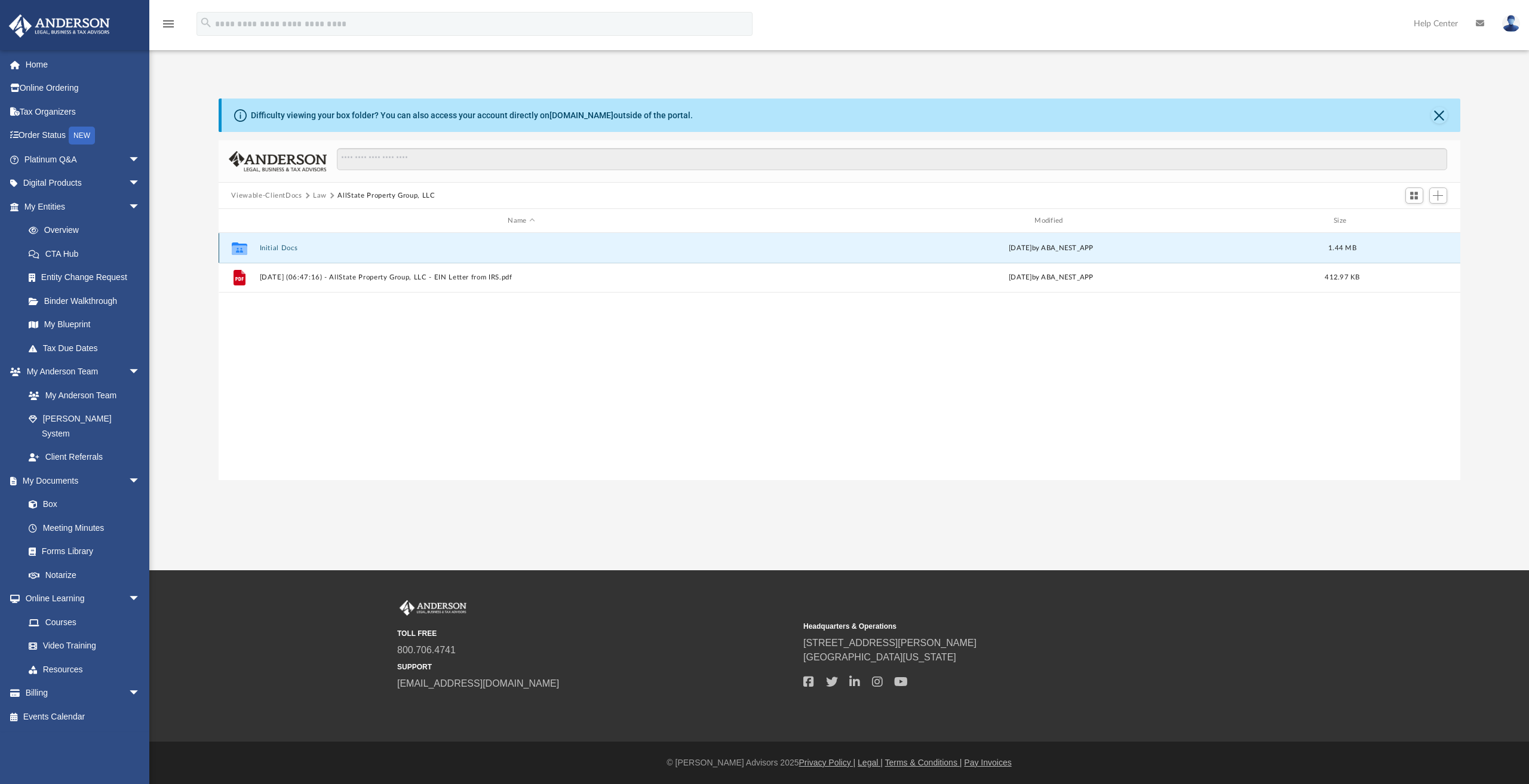
click at [281, 246] on button "Initial Docs" at bounding box center [521, 247] width 524 height 8
click at [375, 244] on button "AllState Property Group LLC - EIN Notice.pdf" at bounding box center [521, 247] width 524 height 8
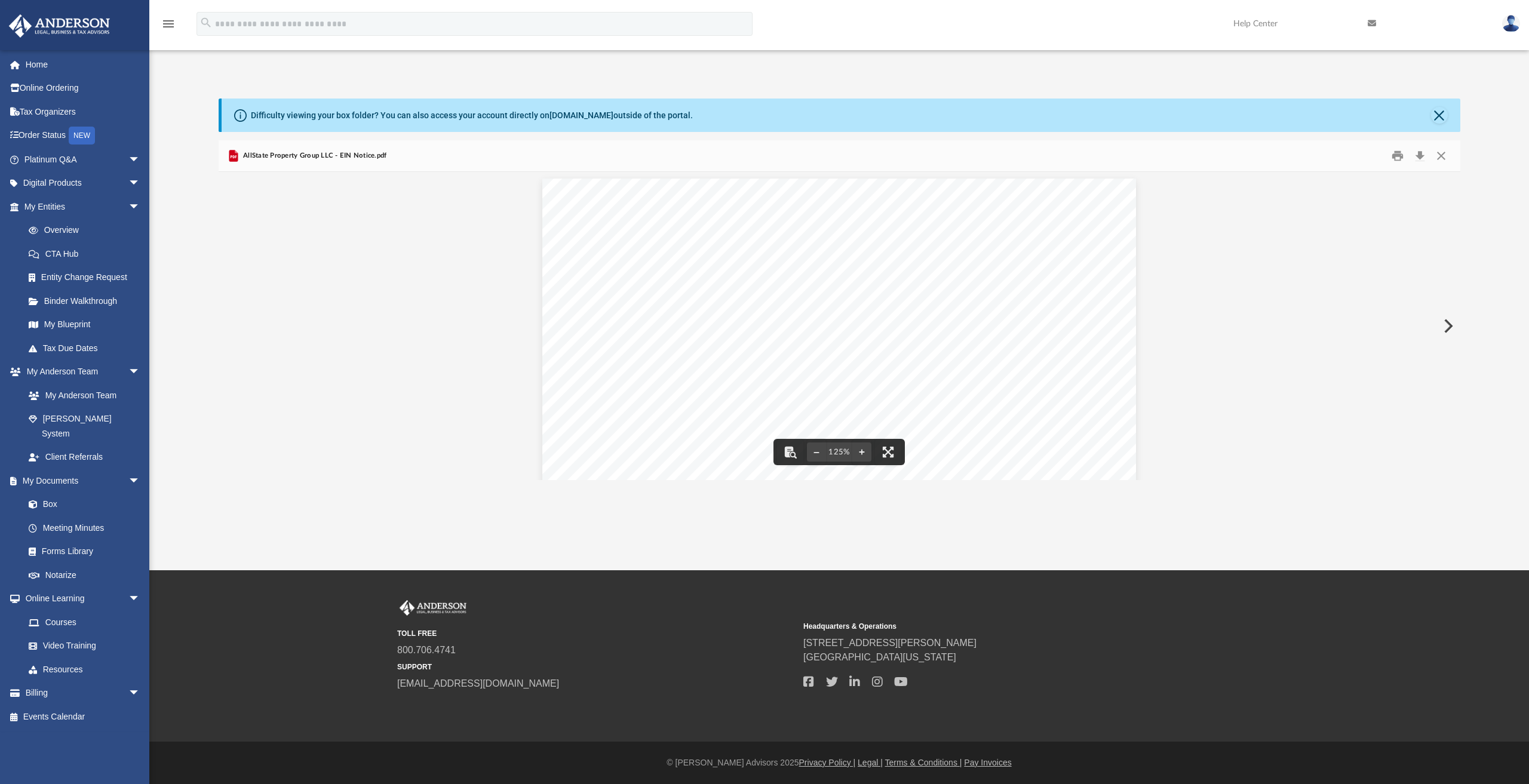
scroll to position [0, 0]
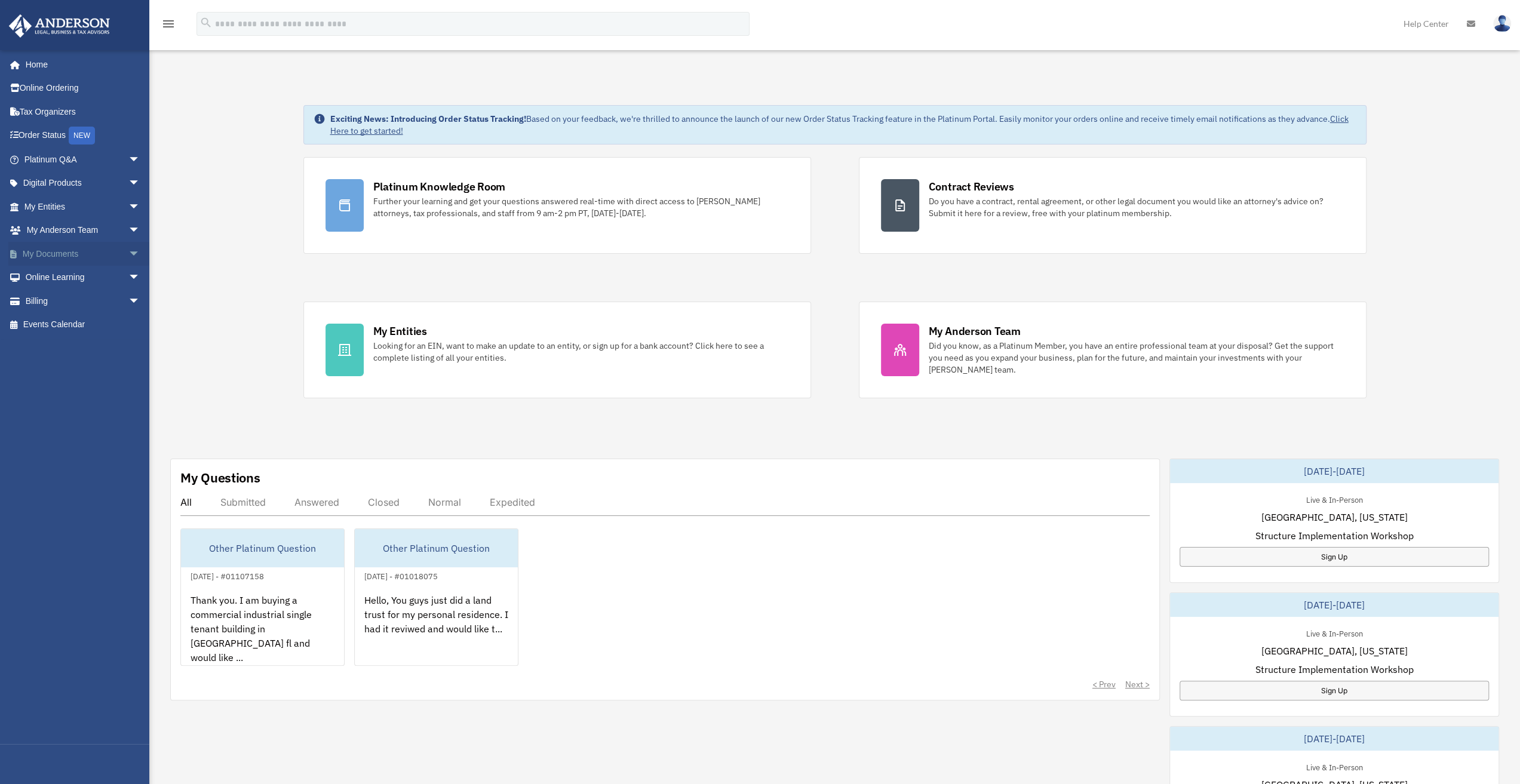
click at [128, 260] on span "arrow_drop_down" at bounding box center [140, 254] width 24 height 25
click at [50, 281] on link "Box" at bounding box center [87, 277] width 142 height 24
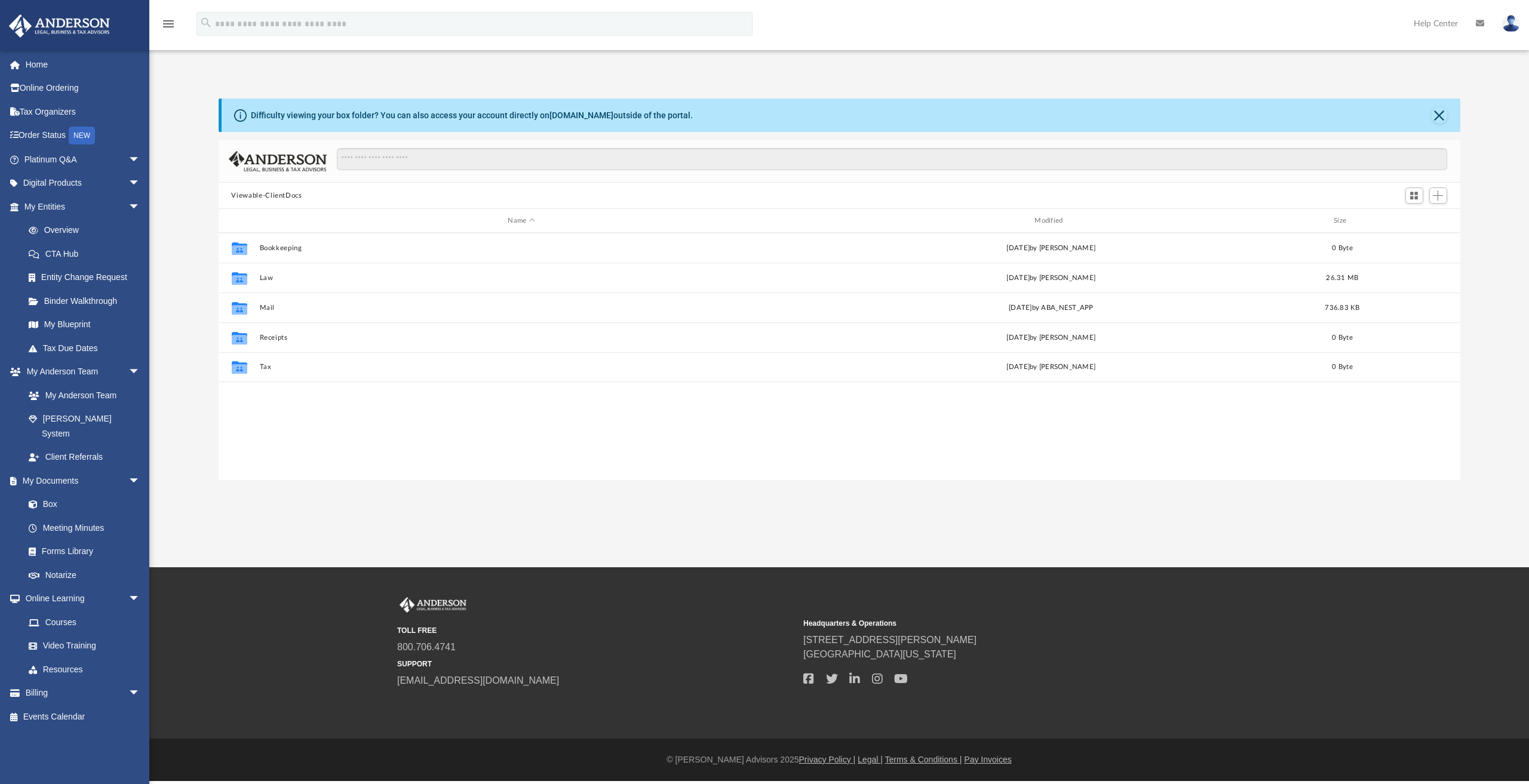
scroll to position [262, 1232]
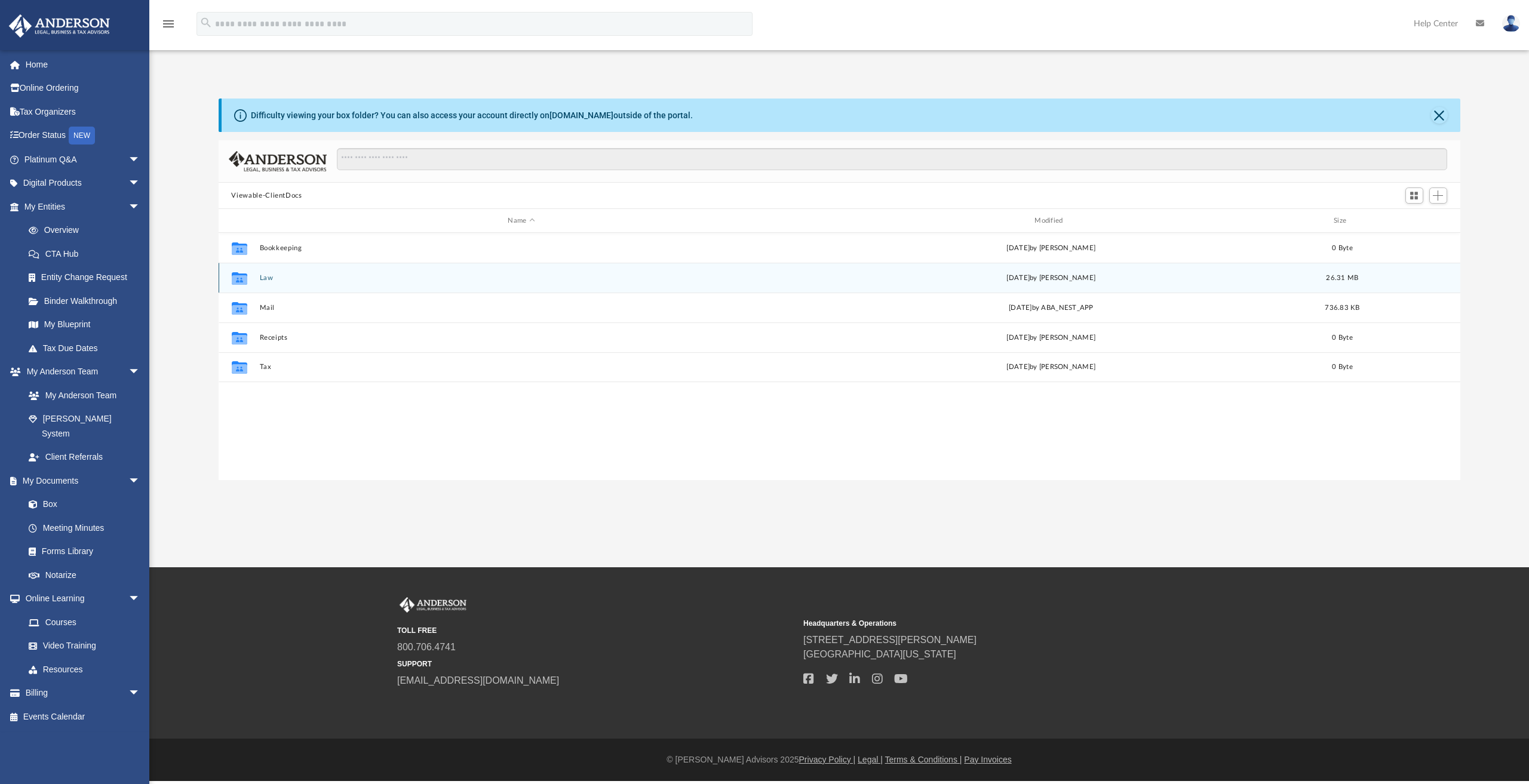
click at [269, 283] on div "Collaborated Folder Law [DATE] by [PERSON_NAME] 26.31 MB" at bounding box center [838, 277] width 1241 height 30
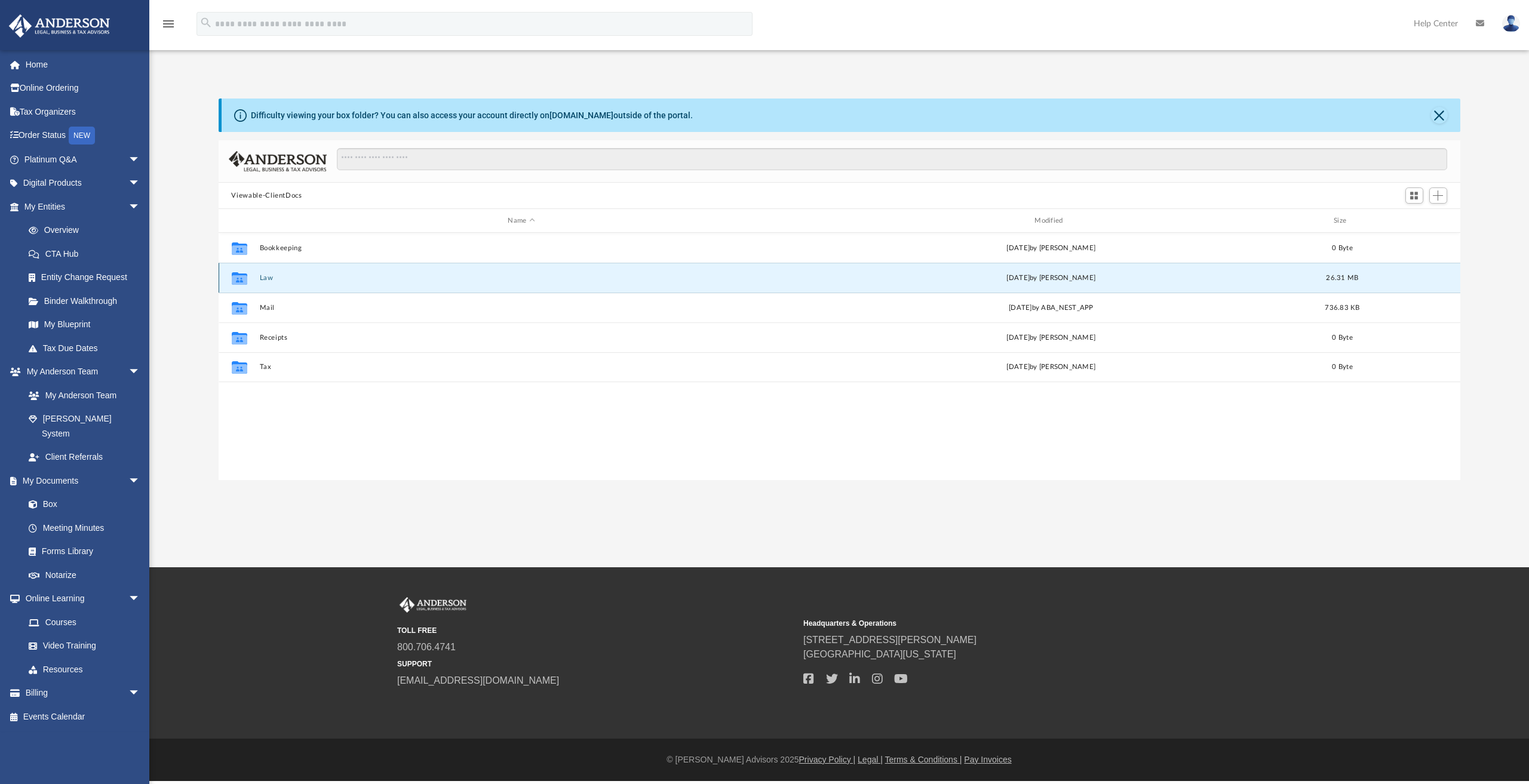
click at [270, 279] on button "Law" at bounding box center [521, 277] width 524 height 8
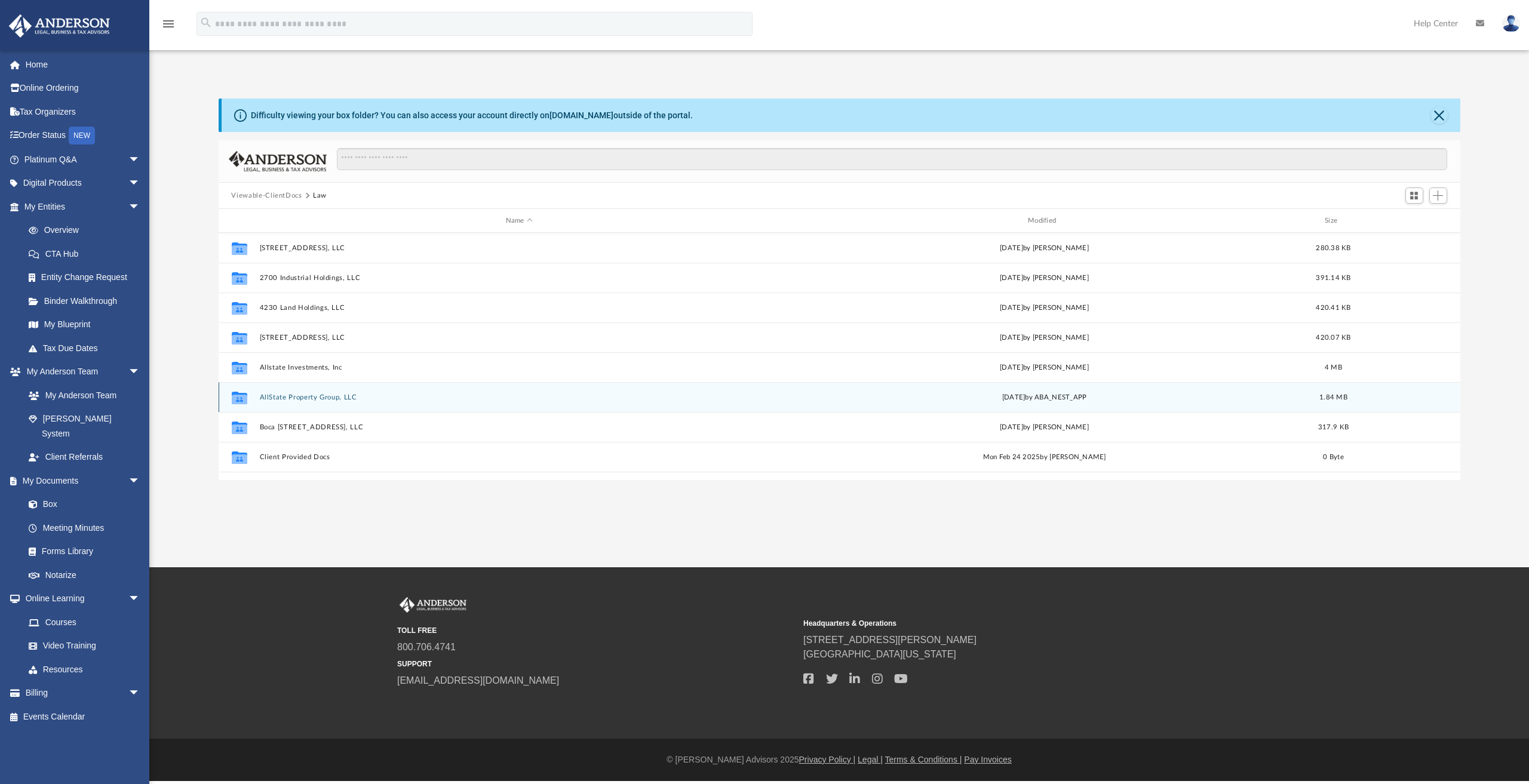
click at [291, 402] on div "Collaborated Folder AllState Property Group, LLC [DATE] by ABA_NEST_APP 1.84 MB" at bounding box center [838, 397] width 1241 height 30
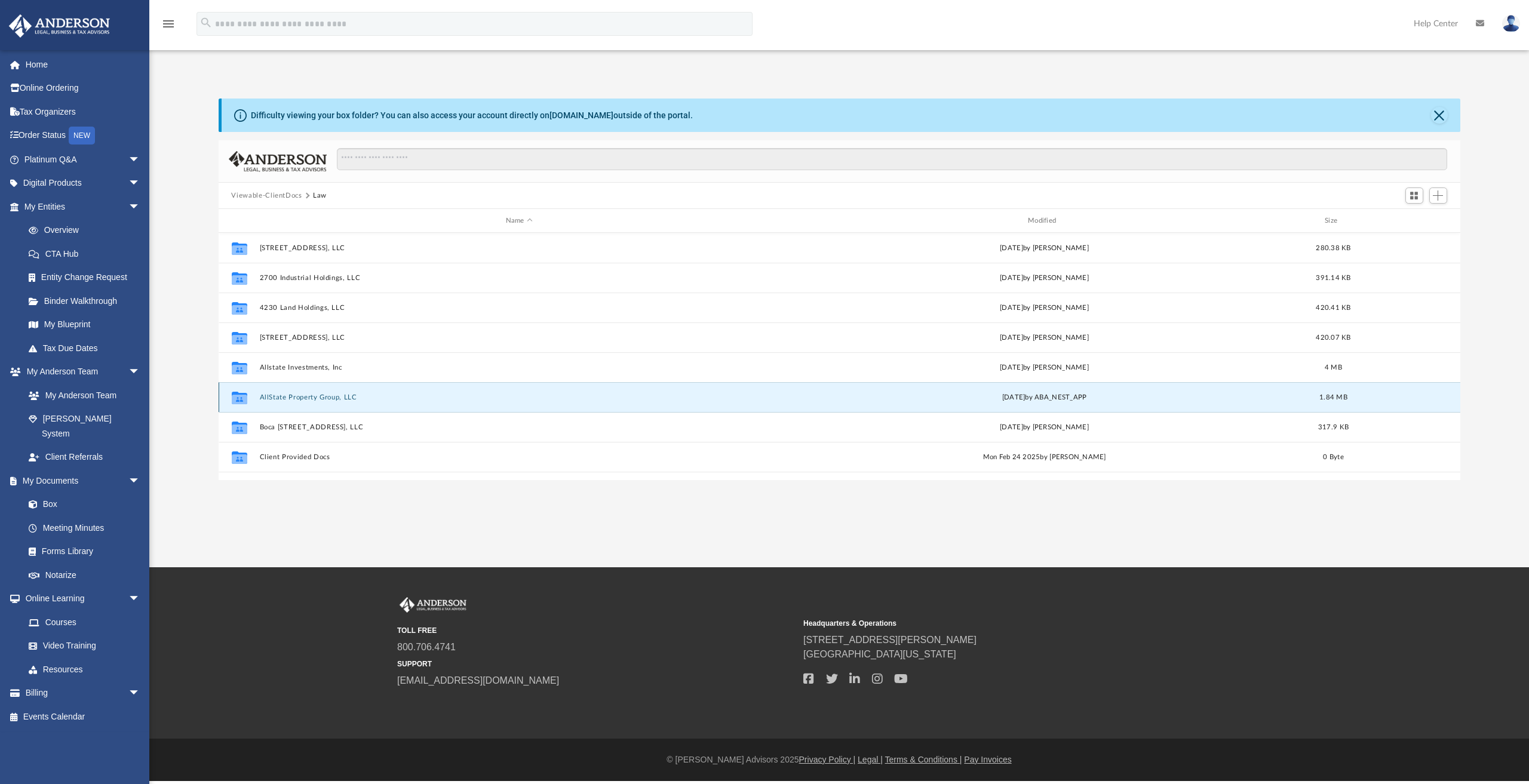
click at [302, 402] on div "Collaborated Folder AllState Property Group, LLC [DATE] by ABA_NEST_APP 1.84 MB" at bounding box center [838, 397] width 1241 height 30
click at [273, 397] on button "AllState Property Group, LLC" at bounding box center [519, 397] width 520 height 8
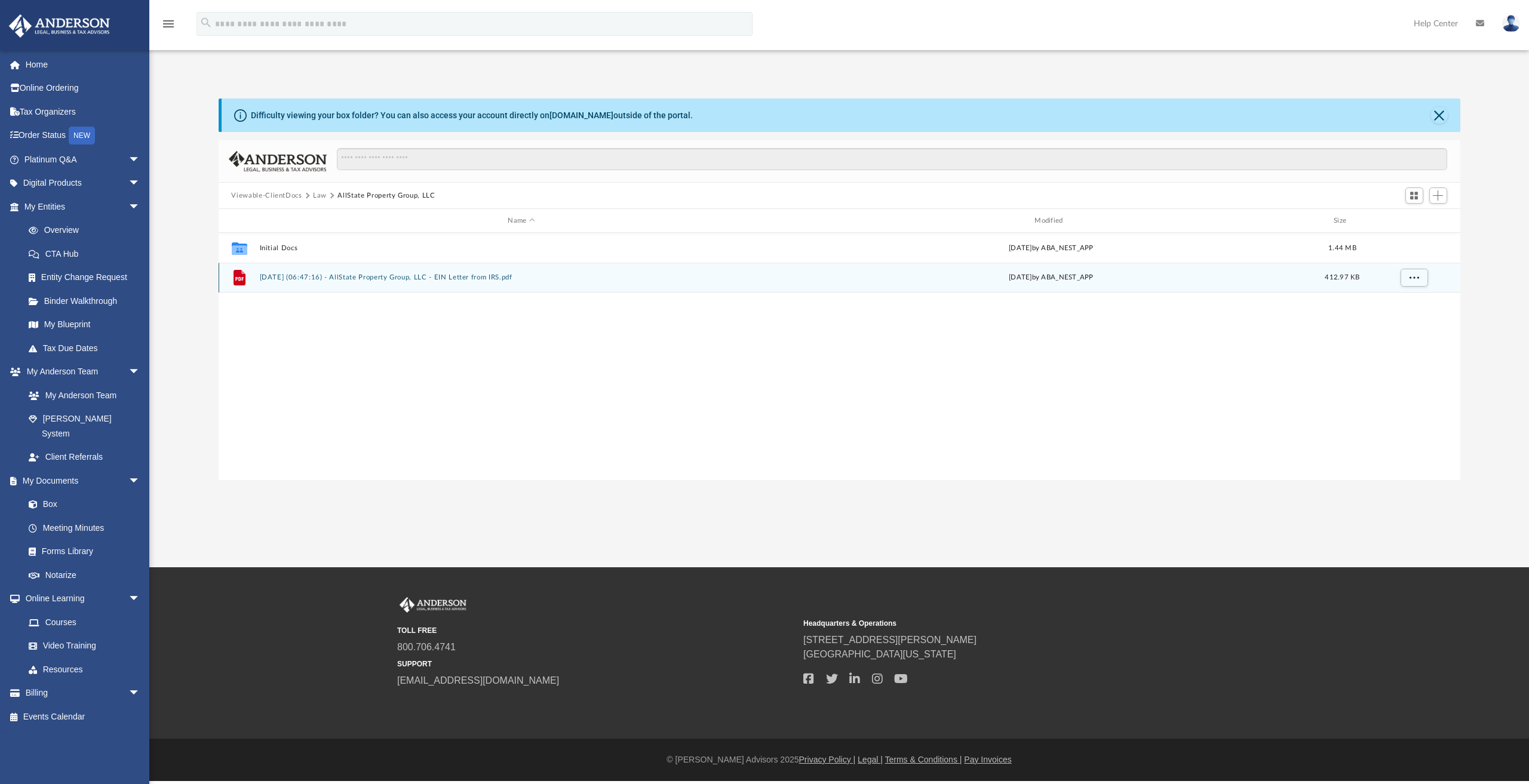
click at [301, 281] on div "File [DATE] (06:47:16) - AllState Property Group, LLC - EIN Letter from IRS.pdf…" at bounding box center [838, 277] width 1241 height 30
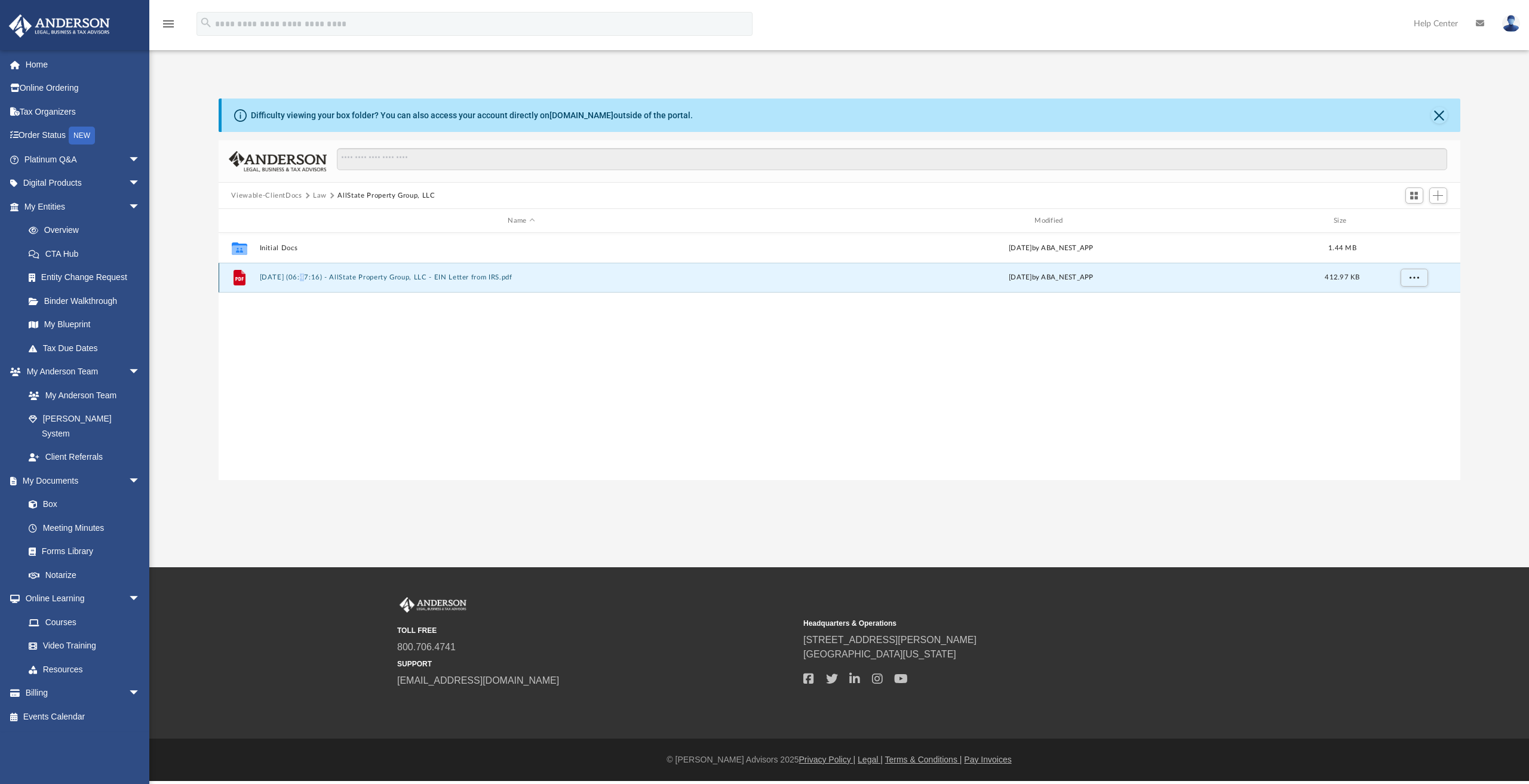
click at [301, 281] on div "File [DATE] (06:47:16) - AllState Property Group, LLC - EIN Letter from IRS.pdf…" at bounding box center [838, 277] width 1241 height 30
click at [343, 280] on button "[DATE] (06:47:16) - AllState Property Group, LLC - EIN Letter from IRS.pdf" at bounding box center [521, 277] width 524 height 8
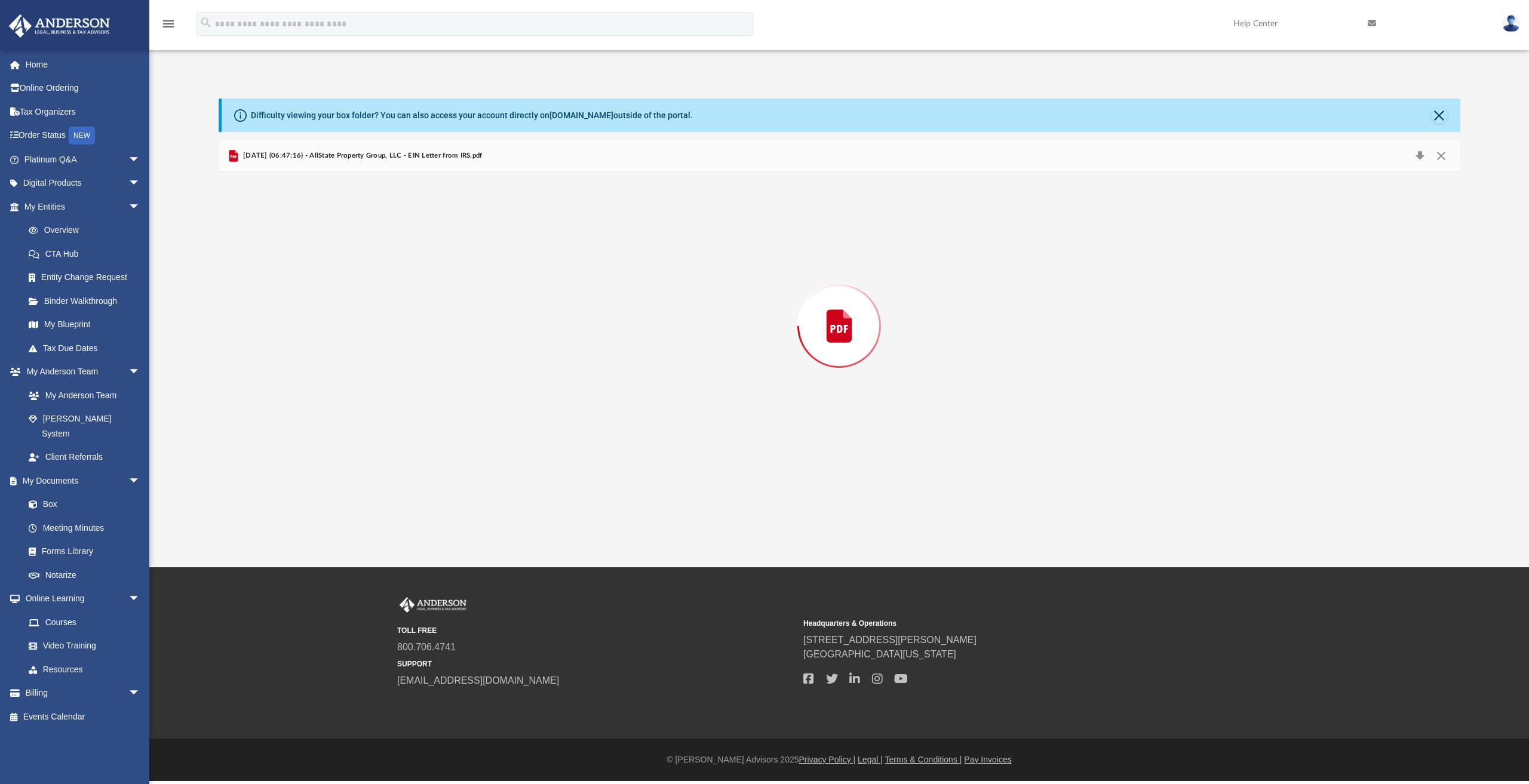
click at [343, 280] on div "Preview" at bounding box center [838, 325] width 1241 height 308
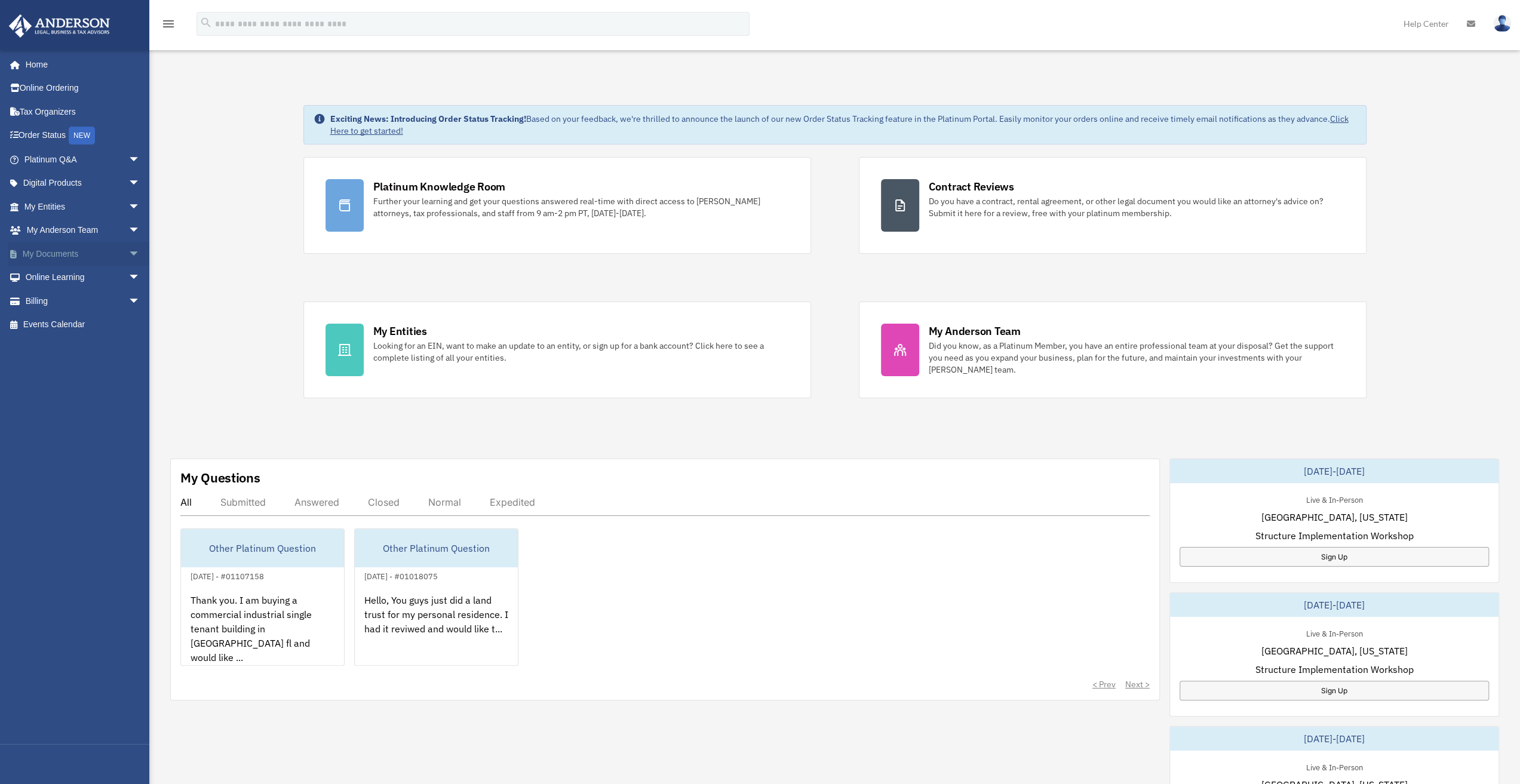
click at [128, 262] on span "arrow_drop_down" at bounding box center [140, 254] width 24 height 25
click at [58, 283] on link "Box" at bounding box center [87, 277] width 142 height 24
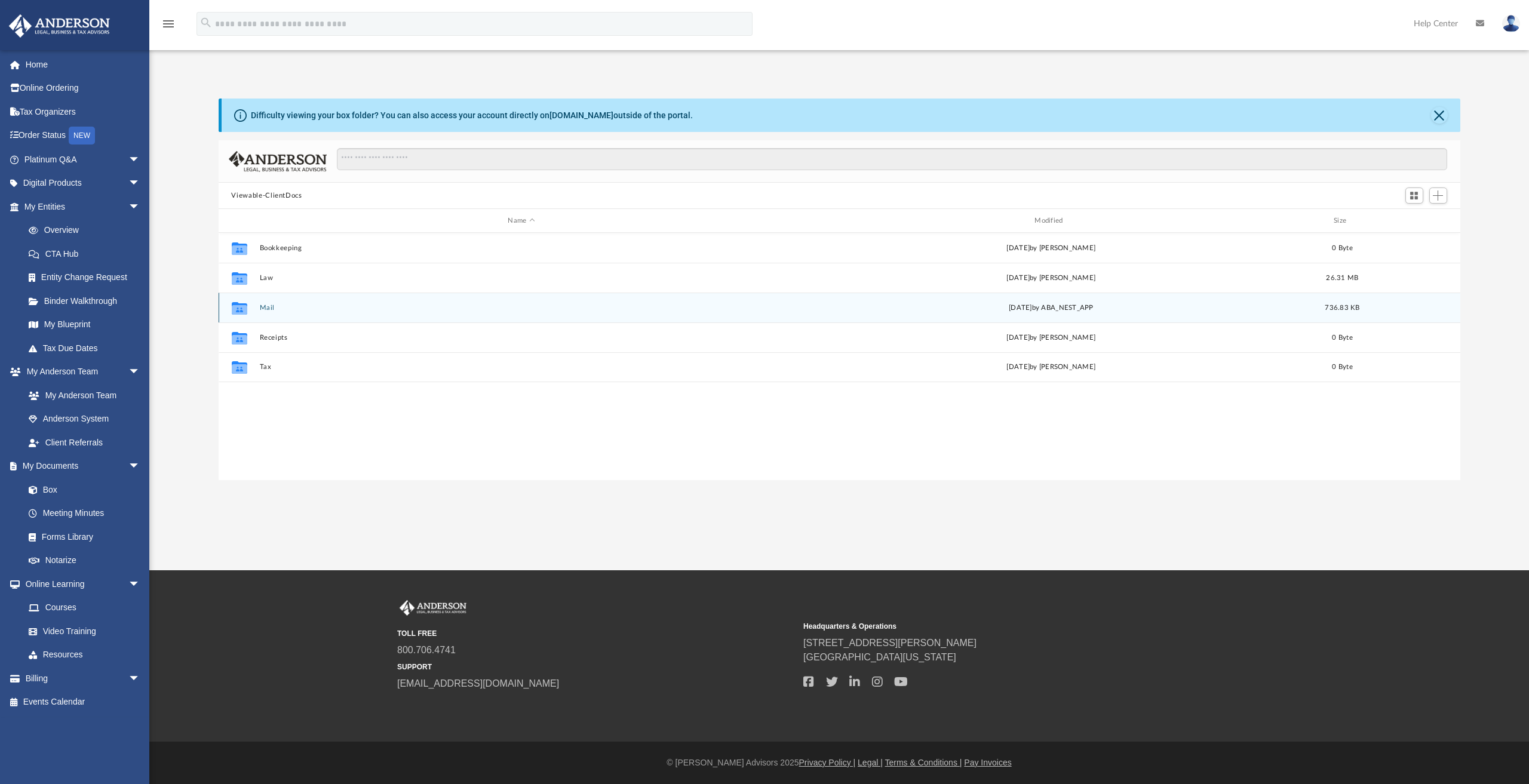
scroll to position [262, 1232]
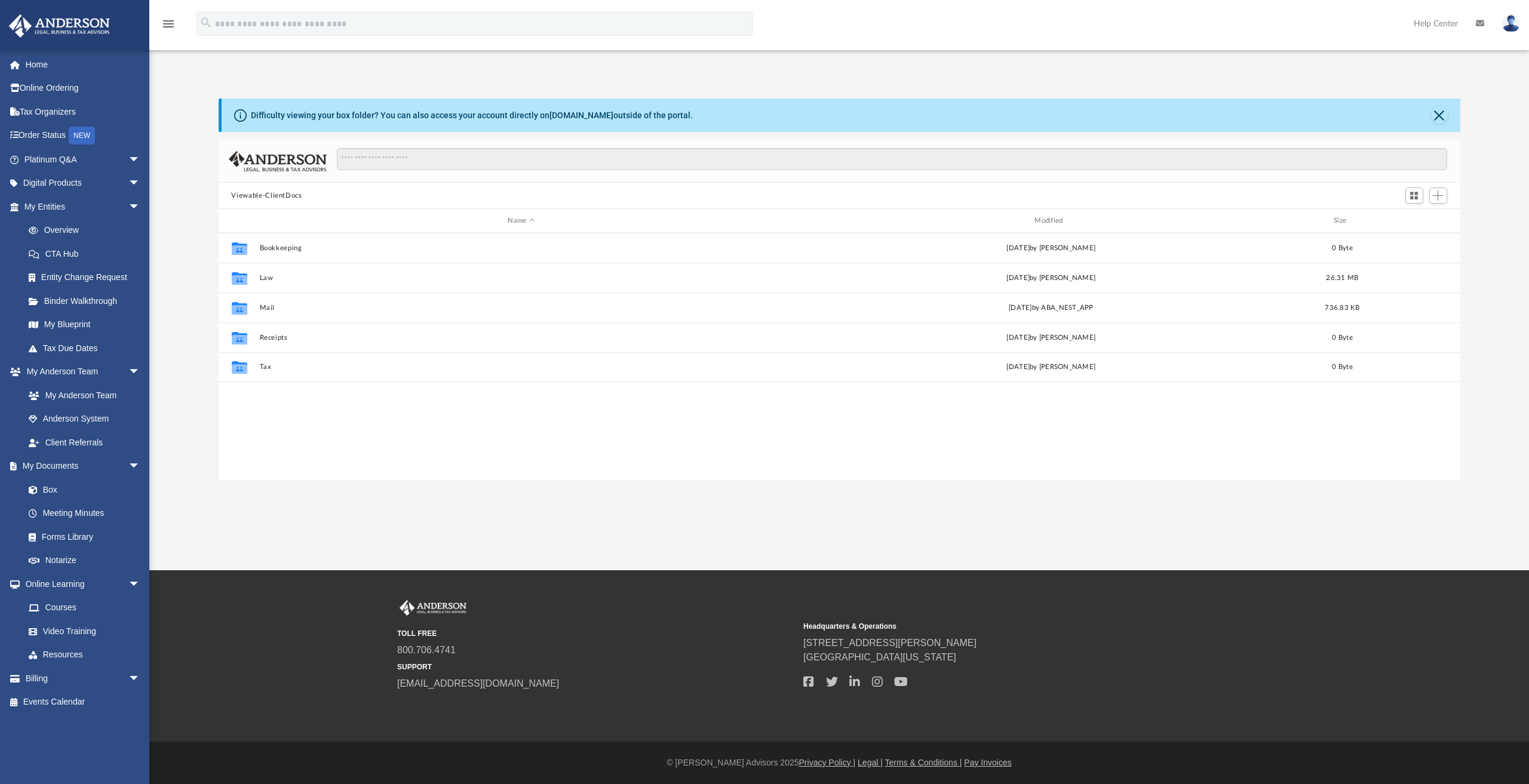
click at [365, 545] on div "App [PERSON_NAME][EMAIL_ADDRESS][DOMAIN_NAME] Sign Out [PERSON_NAME][EMAIL_ADDR…" at bounding box center [764, 285] width 1529 height 570
drag, startPoint x: 357, startPoint y: 617, endPoint x: 358, endPoint y: 726, distance: 109.0
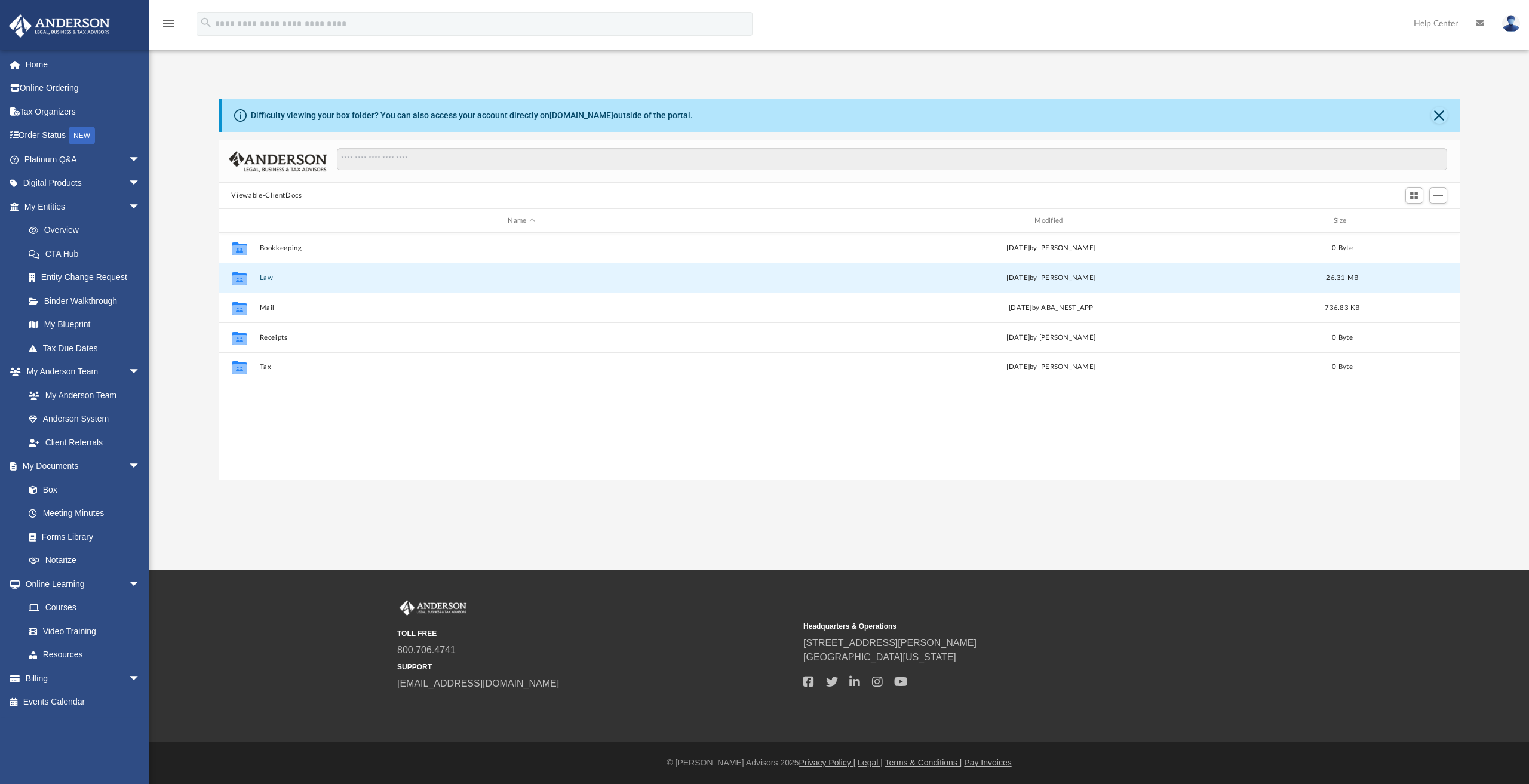
click at [264, 279] on button "Law" at bounding box center [521, 277] width 524 height 8
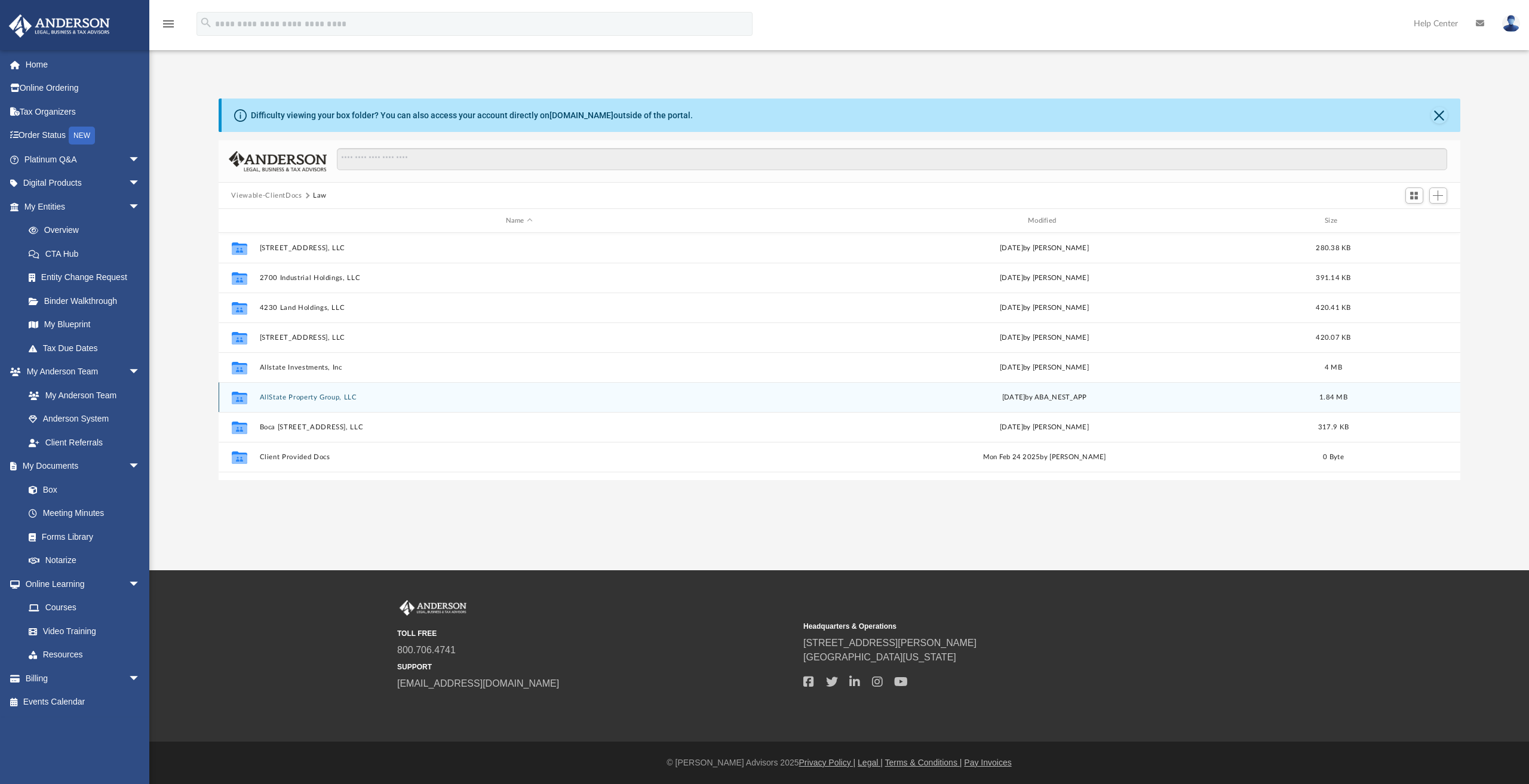
click at [308, 400] on div "Collaborated Folder AllState Property Group, LLC [DATE] by ABA_NEST_APP 1.84 MB" at bounding box center [838, 397] width 1241 height 30
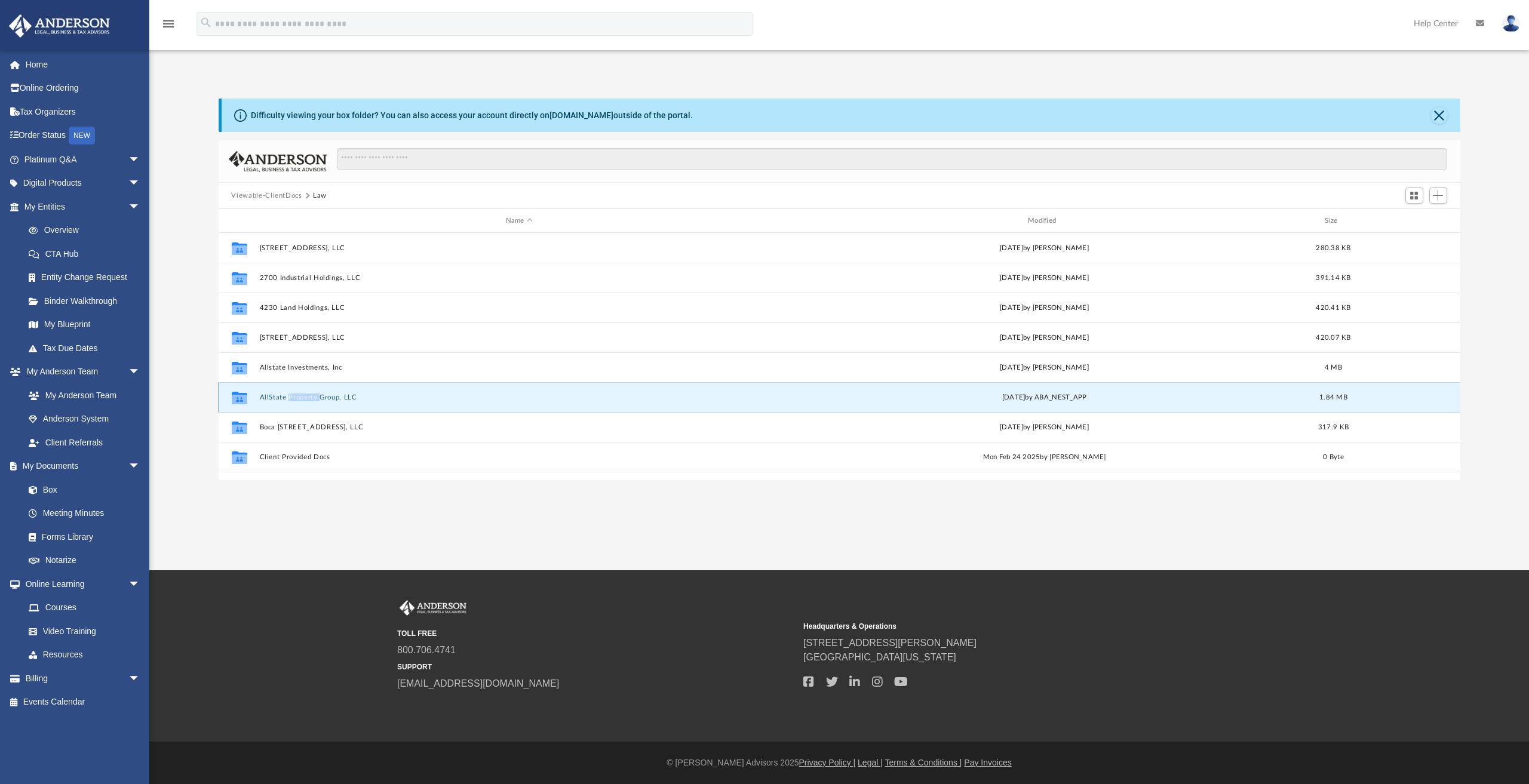
click at [308, 400] on div "Collaborated Folder AllState Property Group, LLC [DATE] by ABA_NEST_APP 1.84 MB" at bounding box center [838, 397] width 1241 height 30
click at [277, 398] on button "AllState Property Group, LLC" at bounding box center [519, 397] width 520 height 8
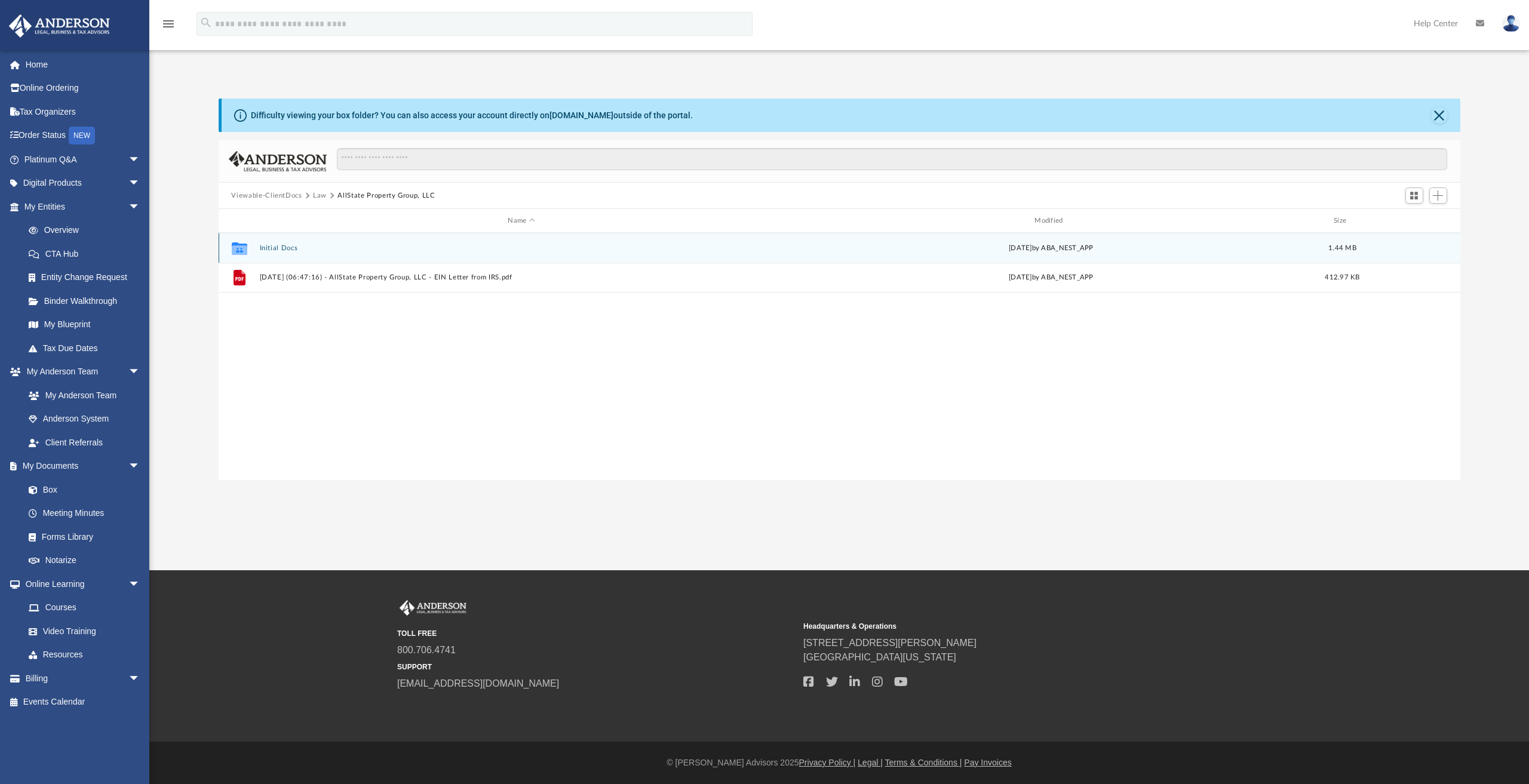
click at [281, 251] on button "Initial Docs" at bounding box center [521, 247] width 524 height 8
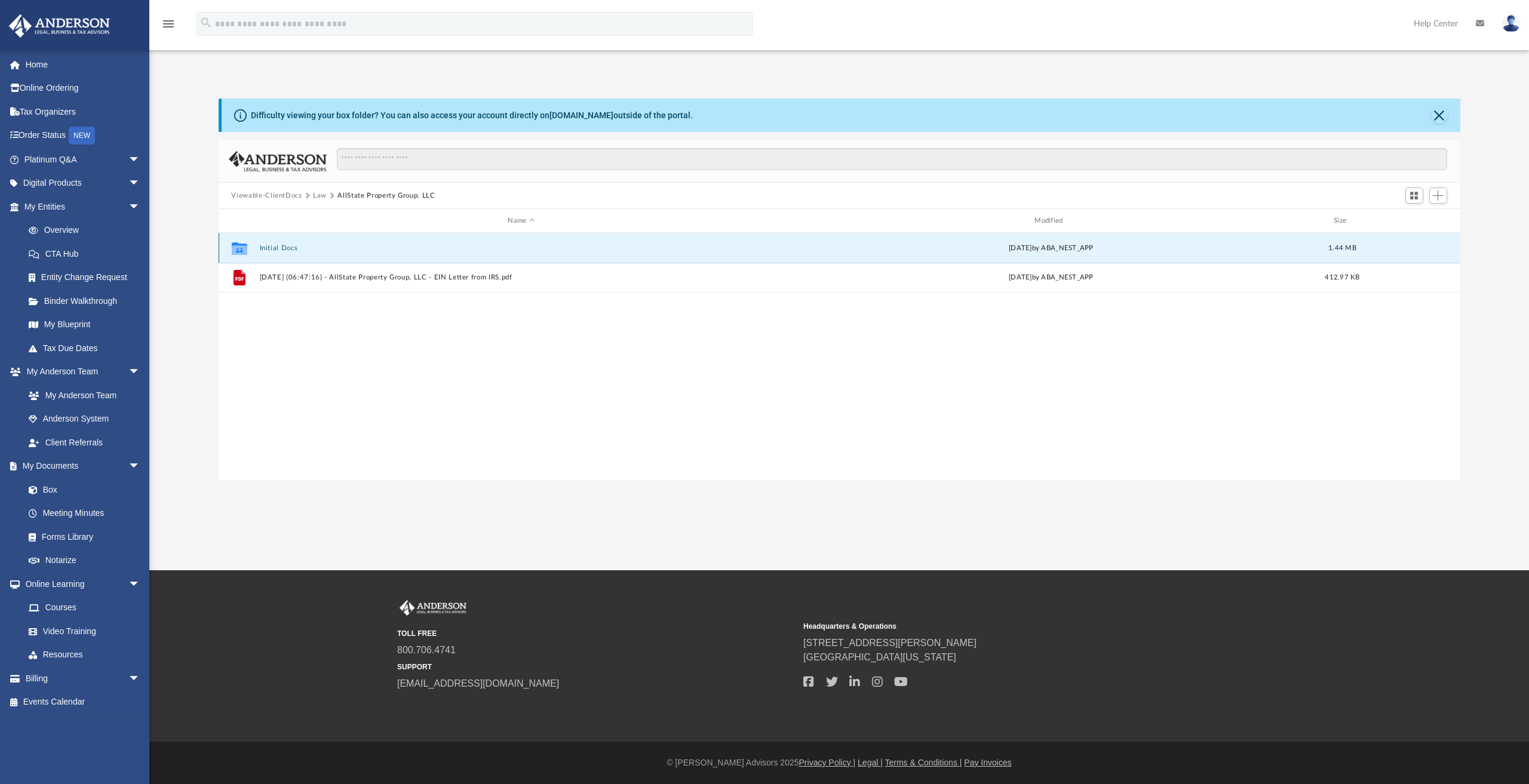
click at [281, 251] on button "Initial Docs" at bounding box center [521, 247] width 524 height 8
